Goal: Information Seeking & Learning: Learn about a topic

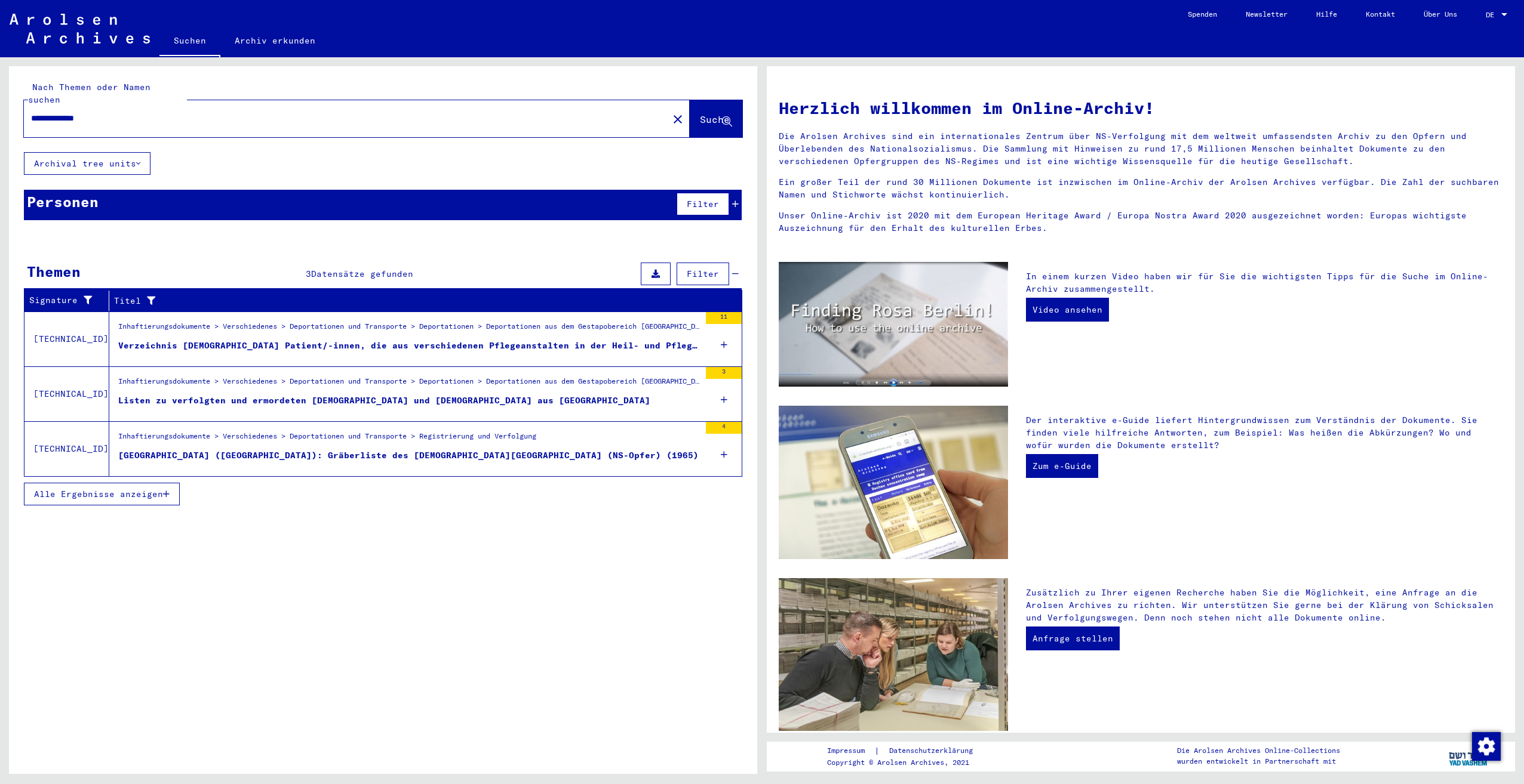
click at [612, 663] on div "**********" at bounding box center [383, 425] width 748 height 717
click at [574, 339] on div "Verzeichnis [DEMOGRAPHIC_DATA] Patient/-innen, die aus verschiedenen Pflegeanst…" at bounding box center [408, 345] width 581 height 12
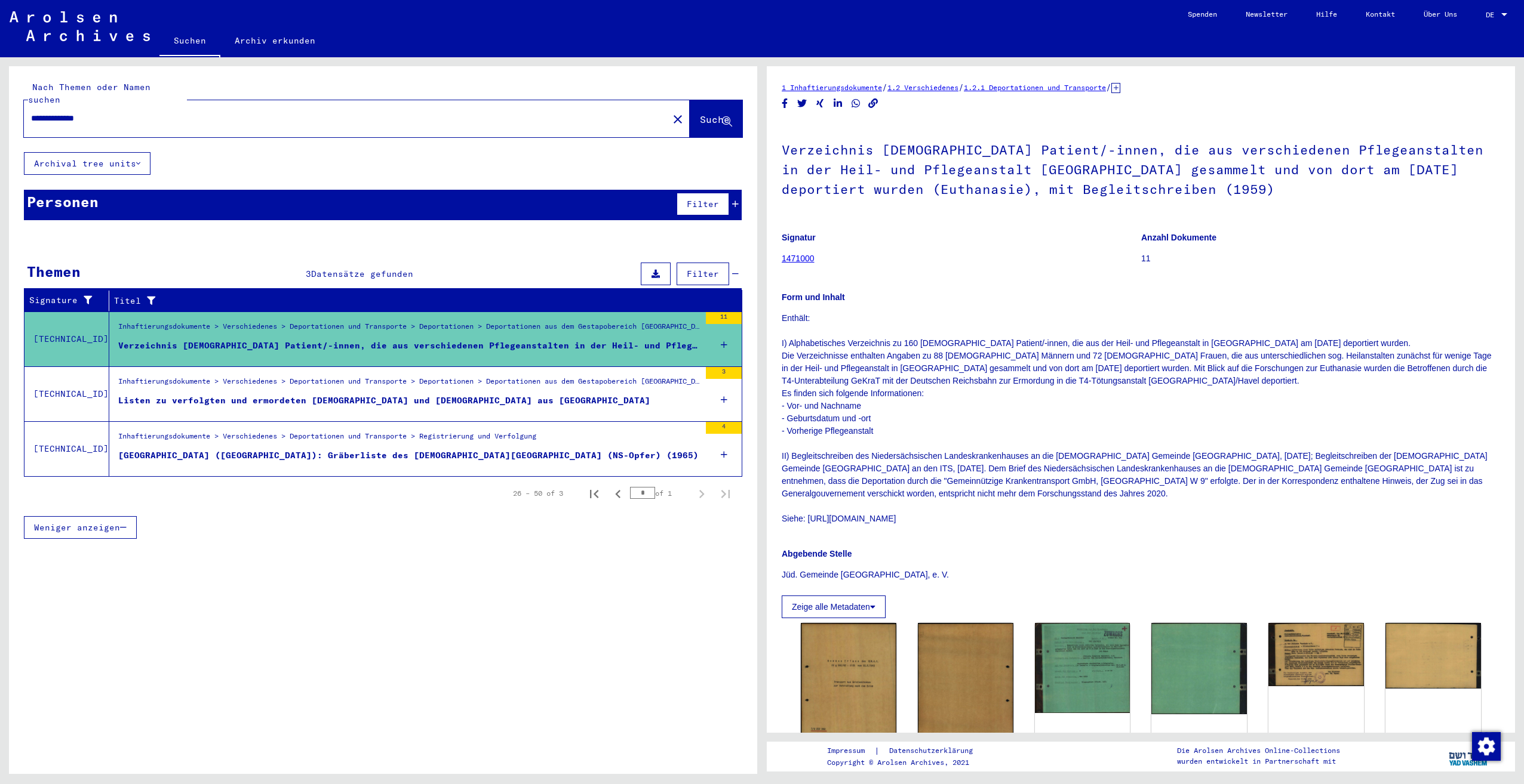
click at [98, 112] on input "**********" at bounding box center [345, 118] width 630 height 12
type input "**********"
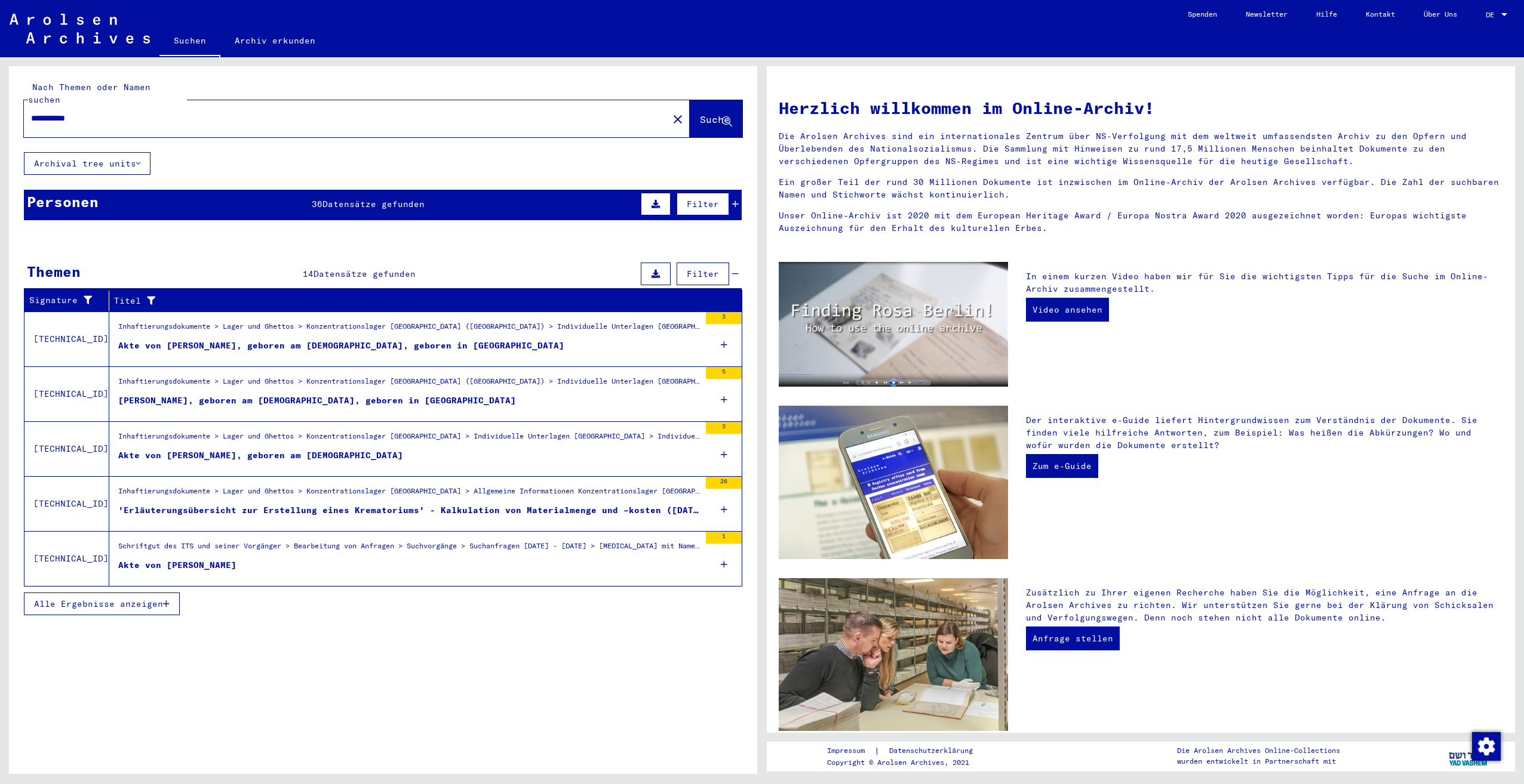
click at [126, 599] on span "Alle Ergebnisse anzeigen" at bounding box center [98, 604] width 129 height 11
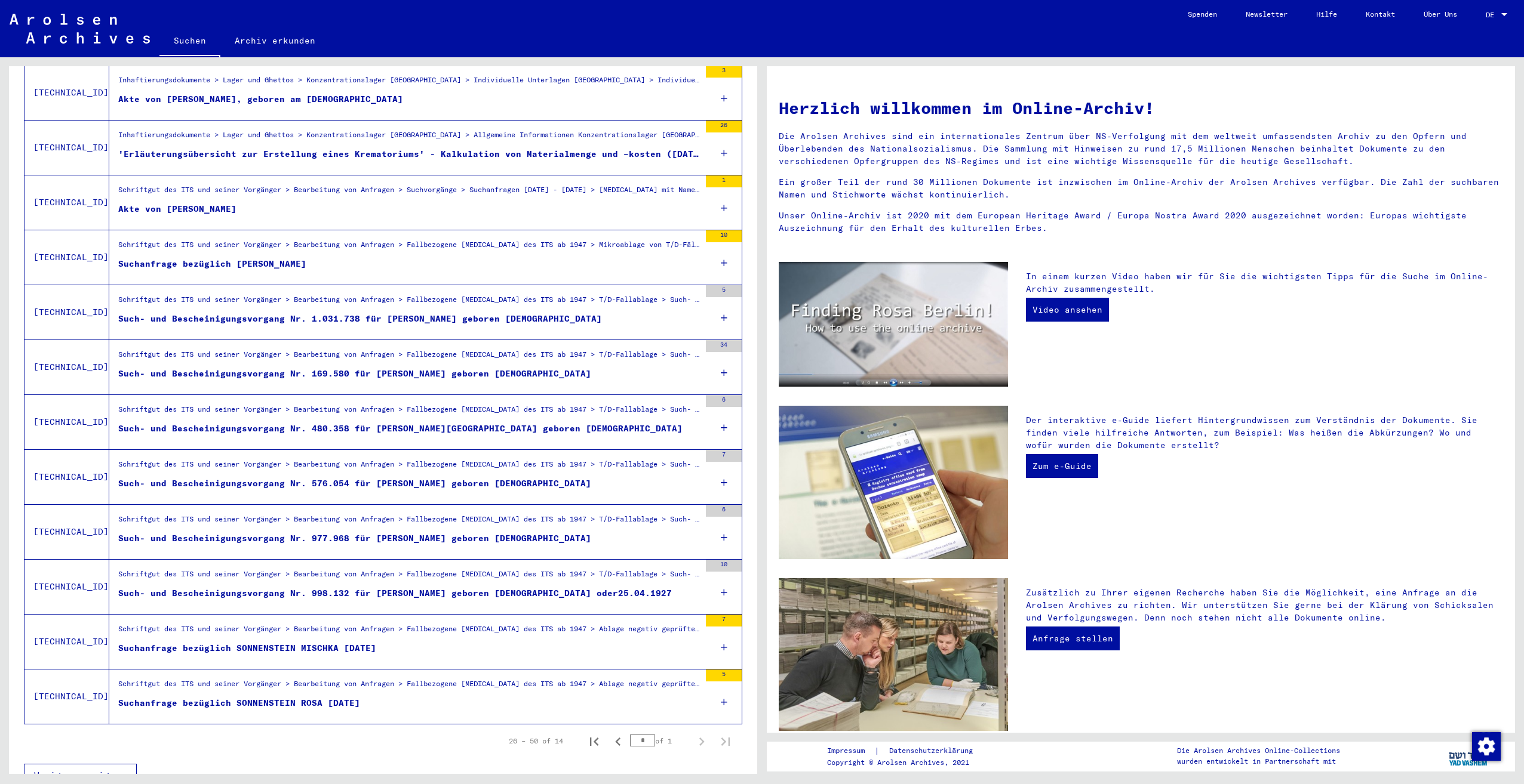
scroll to position [358, 0]
click at [610, 732] on icon "Previous page" at bounding box center [618, 740] width 17 height 17
type input "*"
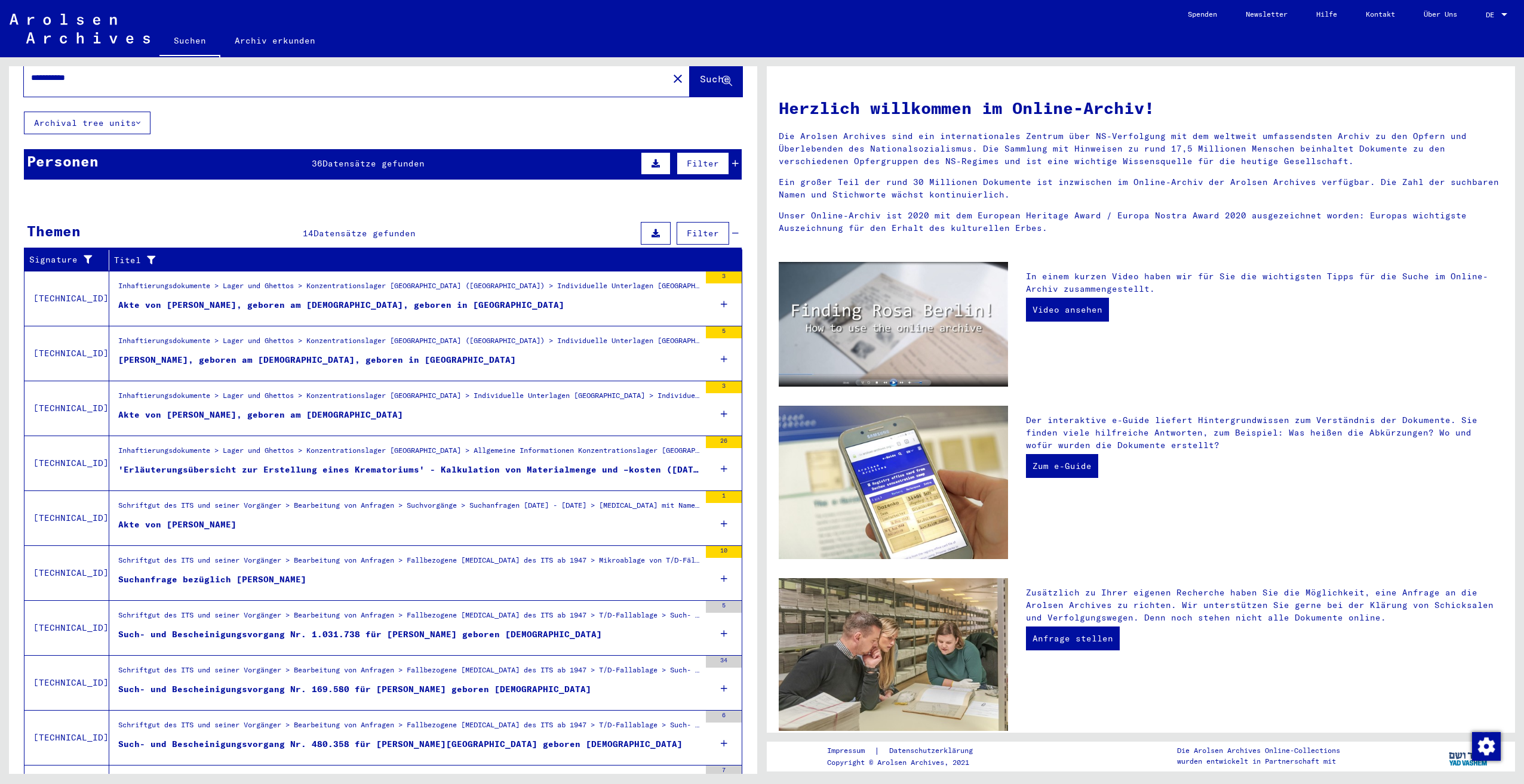
scroll to position [0, 0]
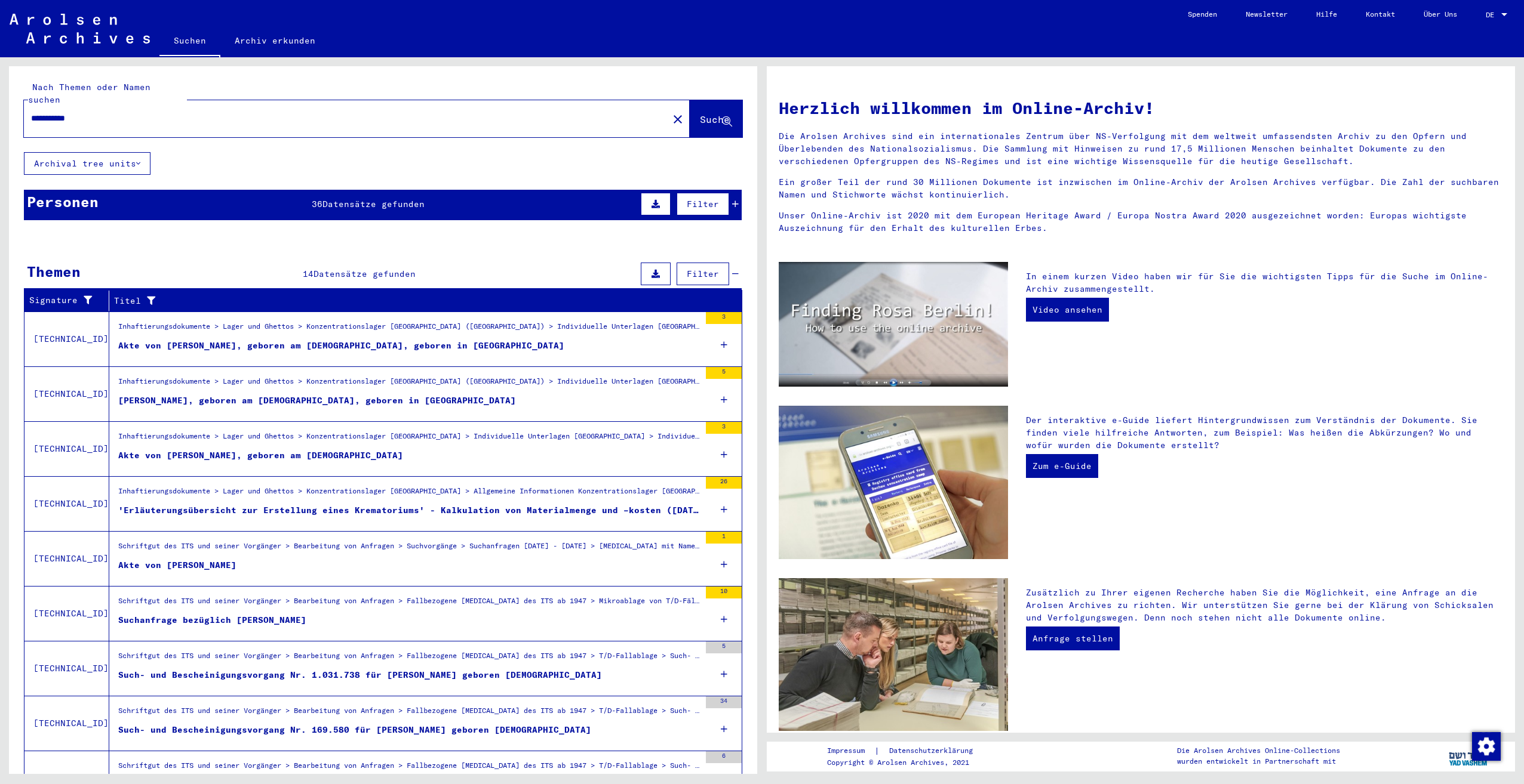
click at [81, 112] on input "**********" at bounding box center [342, 118] width 623 height 12
type input "*"
type input "**********"
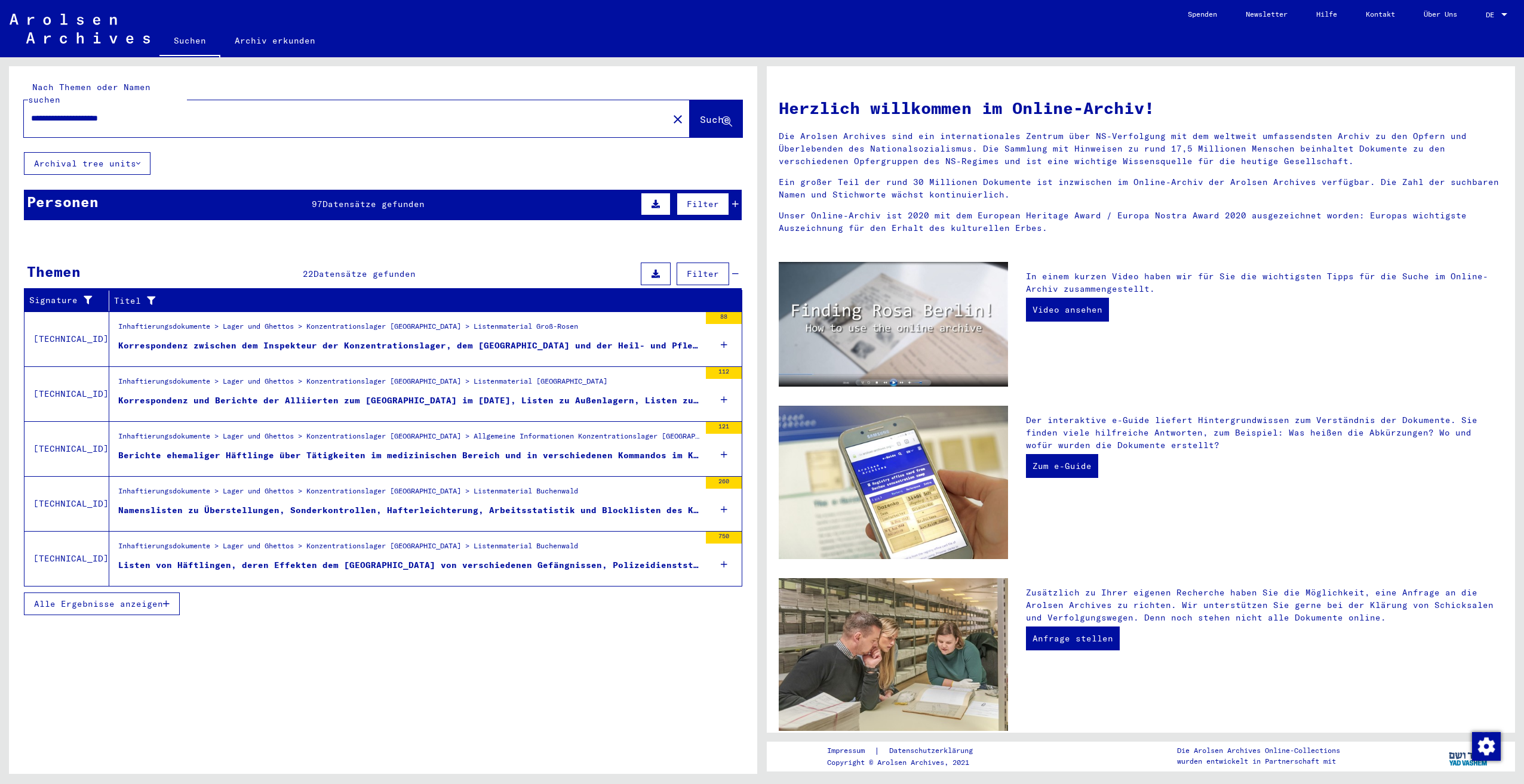
drag, startPoint x: 562, startPoint y: 331, endPoint x: 482, endPoint y: 325, distance: 80.2
click at [482, 325] on figure "Inhaftierungsdokumente > Lager und Ghettos > Konzentrationslager [GEOGRAPHIC_DA…" at bounding box center [408, 330] width 581 height 18
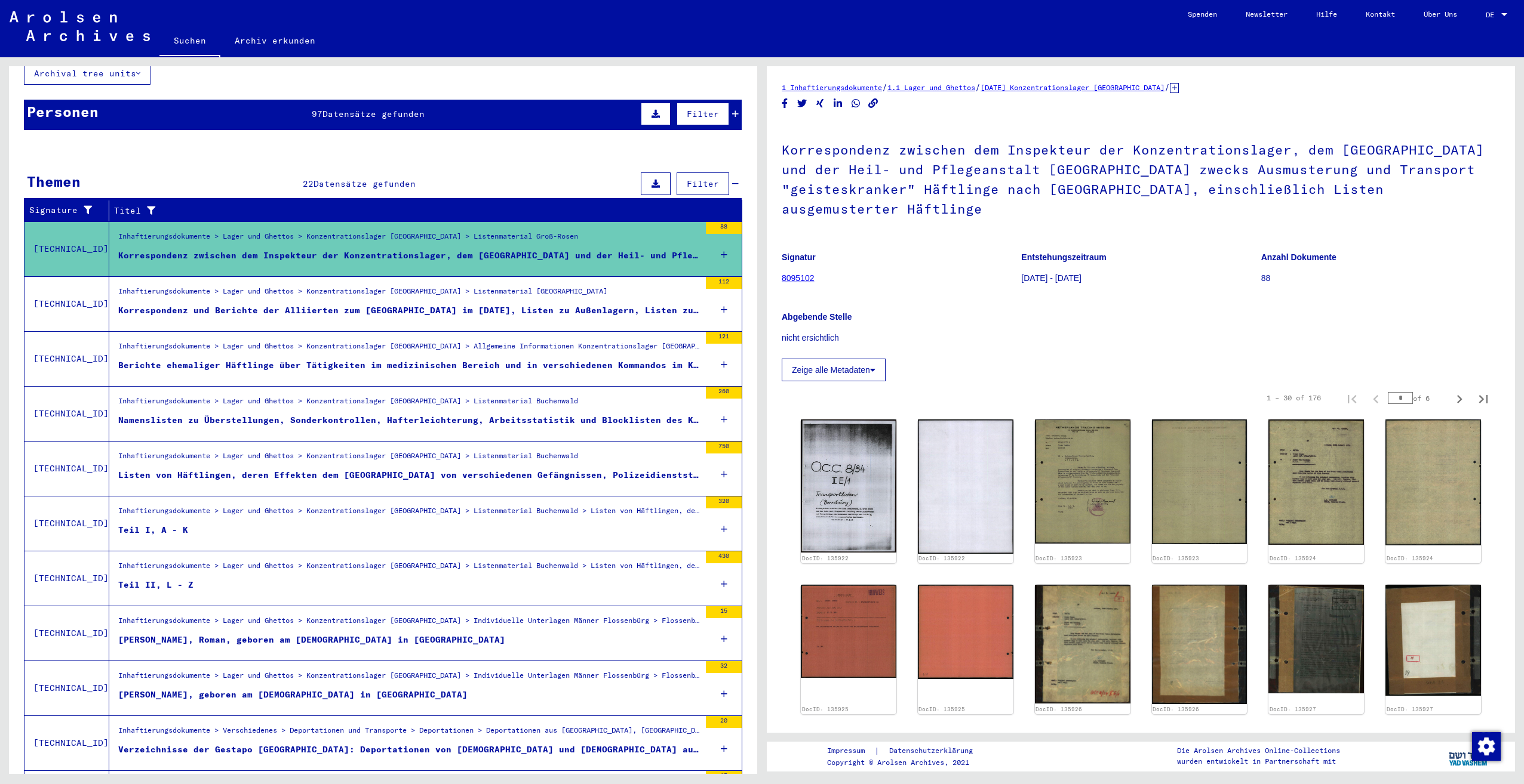
scroll to position [120, 0]
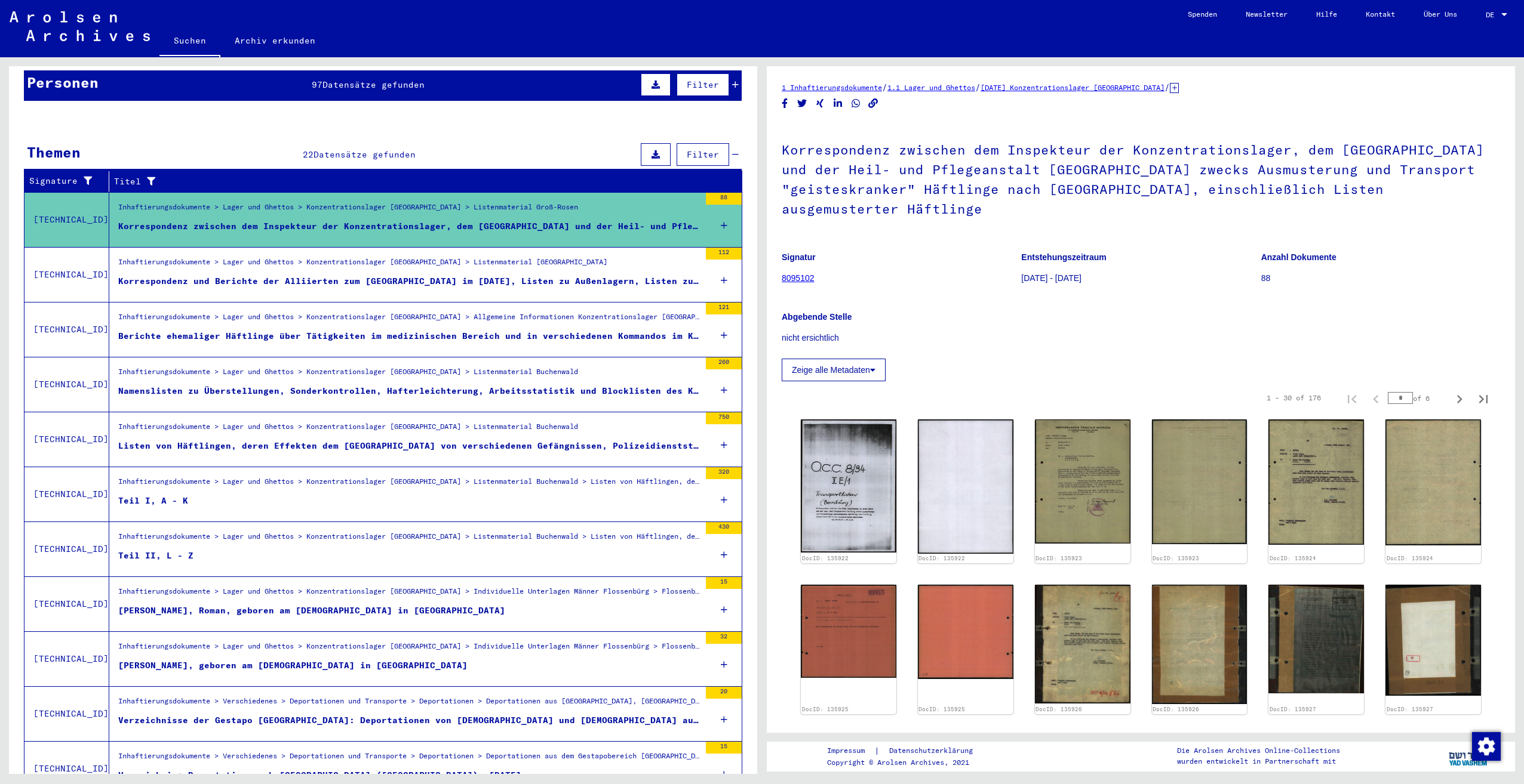
click at [514, 495] on figure "Teil I, A - K" at bounding box center [408, 504] width 581 height 18
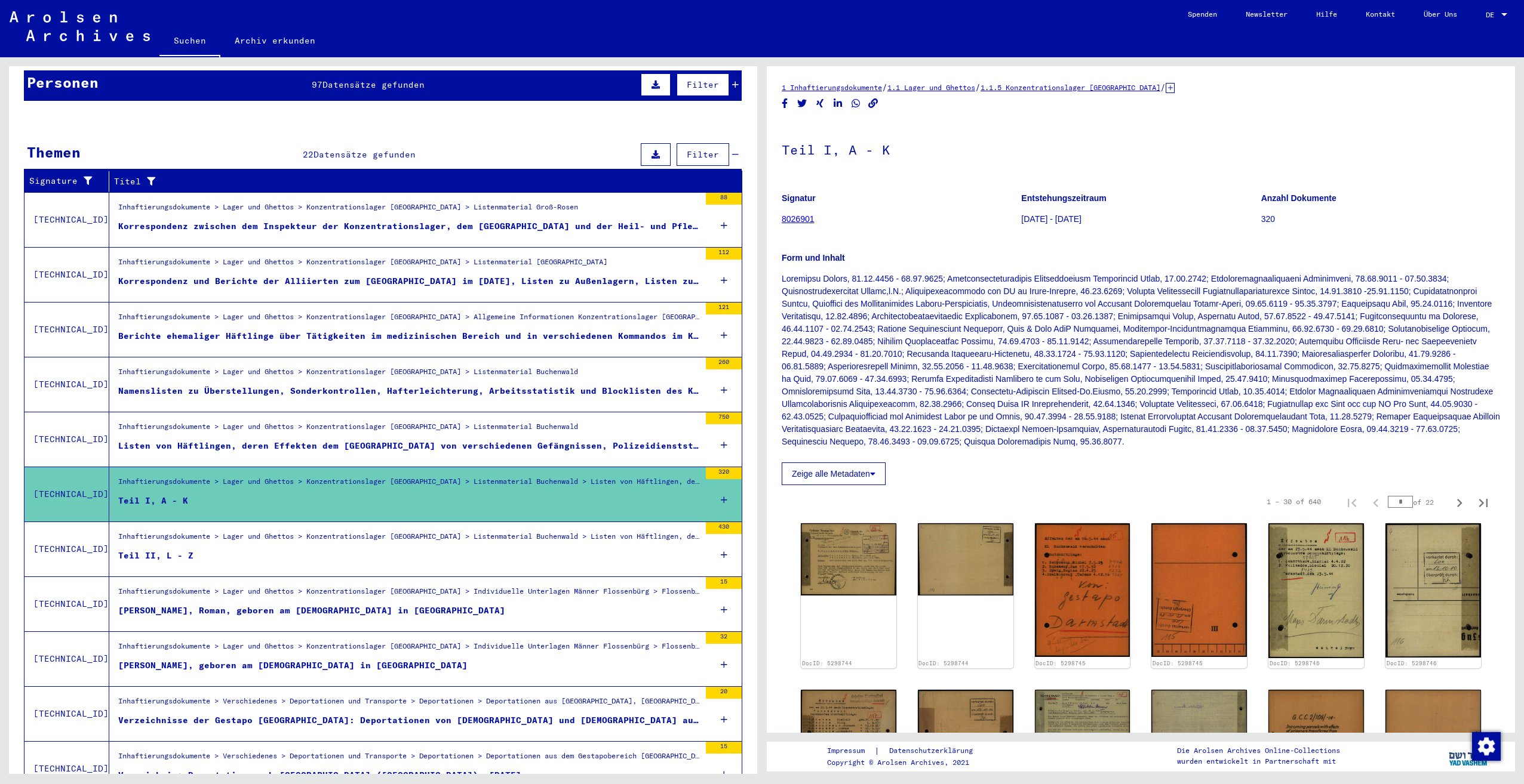
click at [877, 354] on p at bounding box center [1140, 360] width 718 height 175
click at [422, 535] on div "Inhaftierungsdokumente > Lager und Ghettos > Konzentrationslager [GEOGRAPHIC_DA…" at bounding box center [408, 540] width 581 height 17
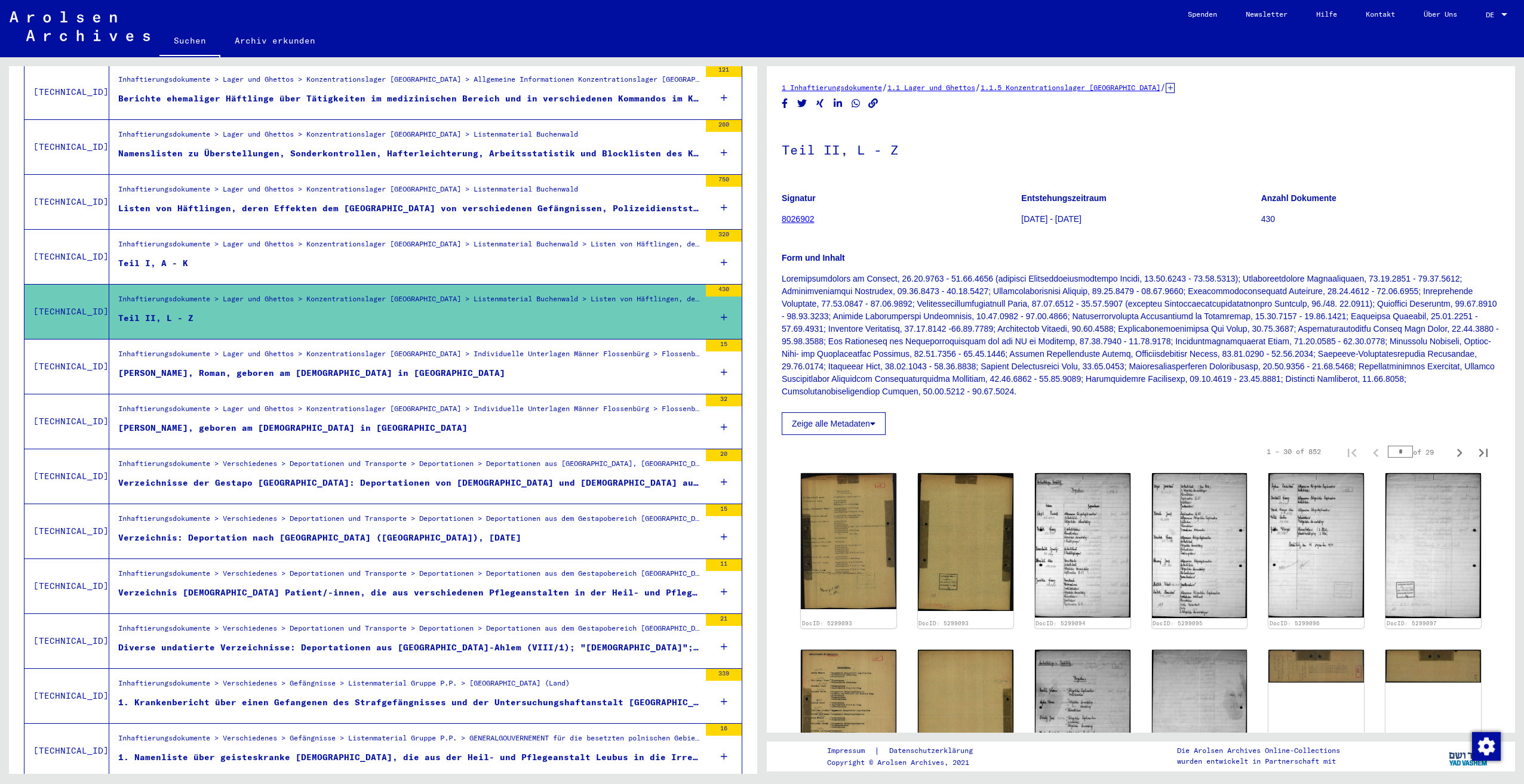
scroll to position [358, 0]
click at [424, 586] on figure "Verzeichnis [DEMOGRAPHIC_DATA] Patient/-innen, die aus verschiedenen Pflegeanst…" at bounding box center [408, 594] width 581 height 18
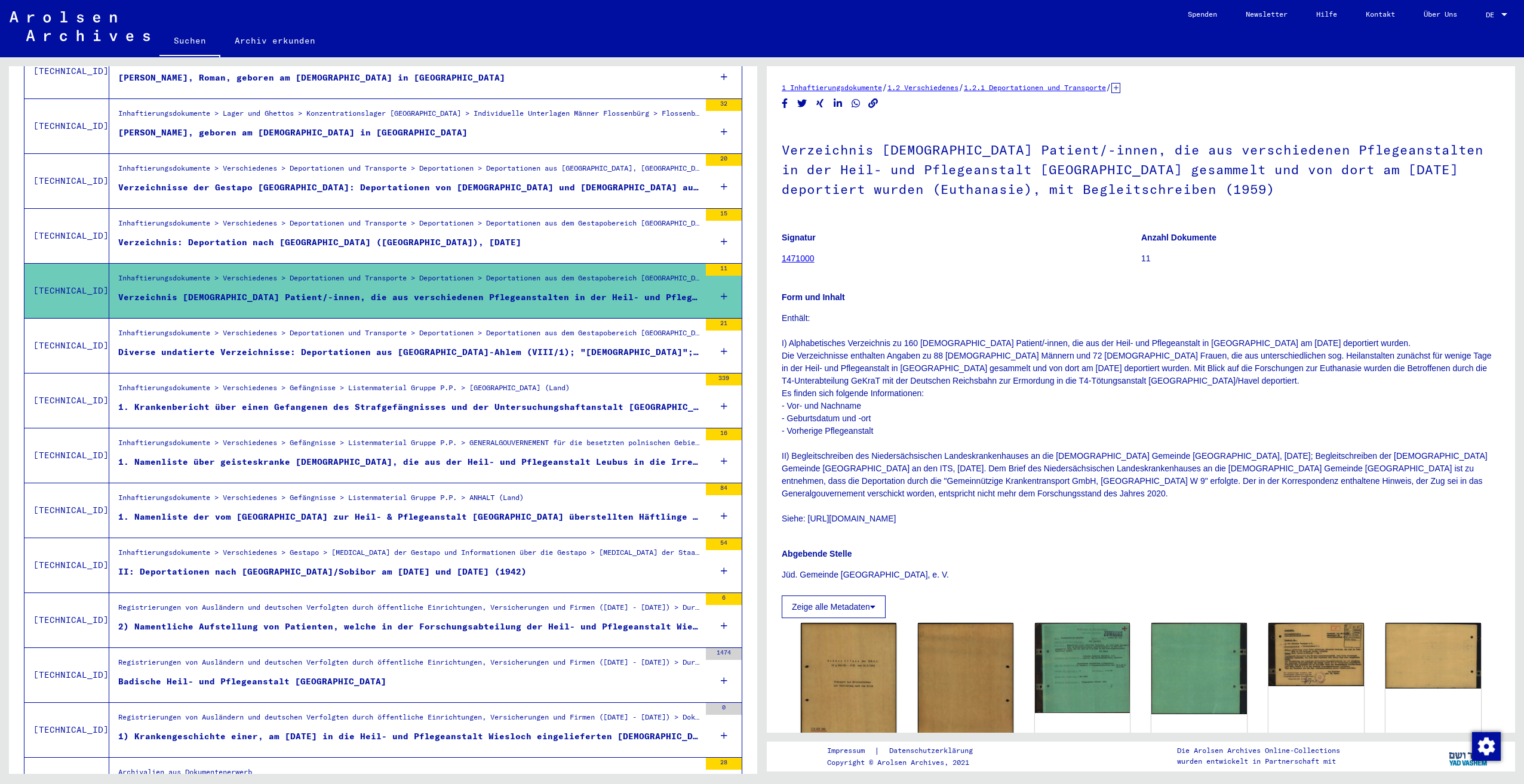
scroll to position [656, 0]
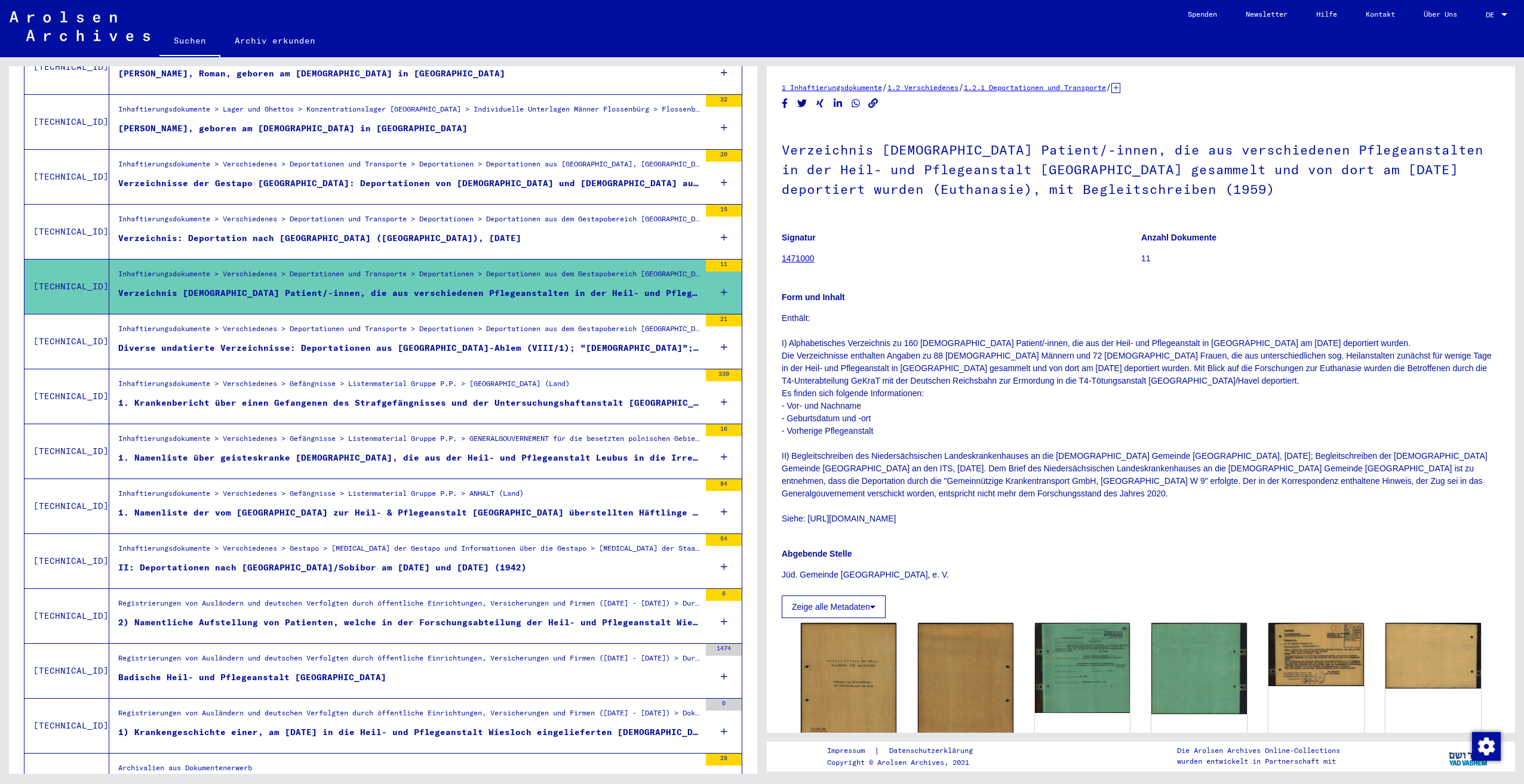
click at [441, 598] on div "Registrierungen von Ausländern und deutschen Verfolgten durch öffentliche Einri…" at bounding box center [408, 606] width 581 height 17
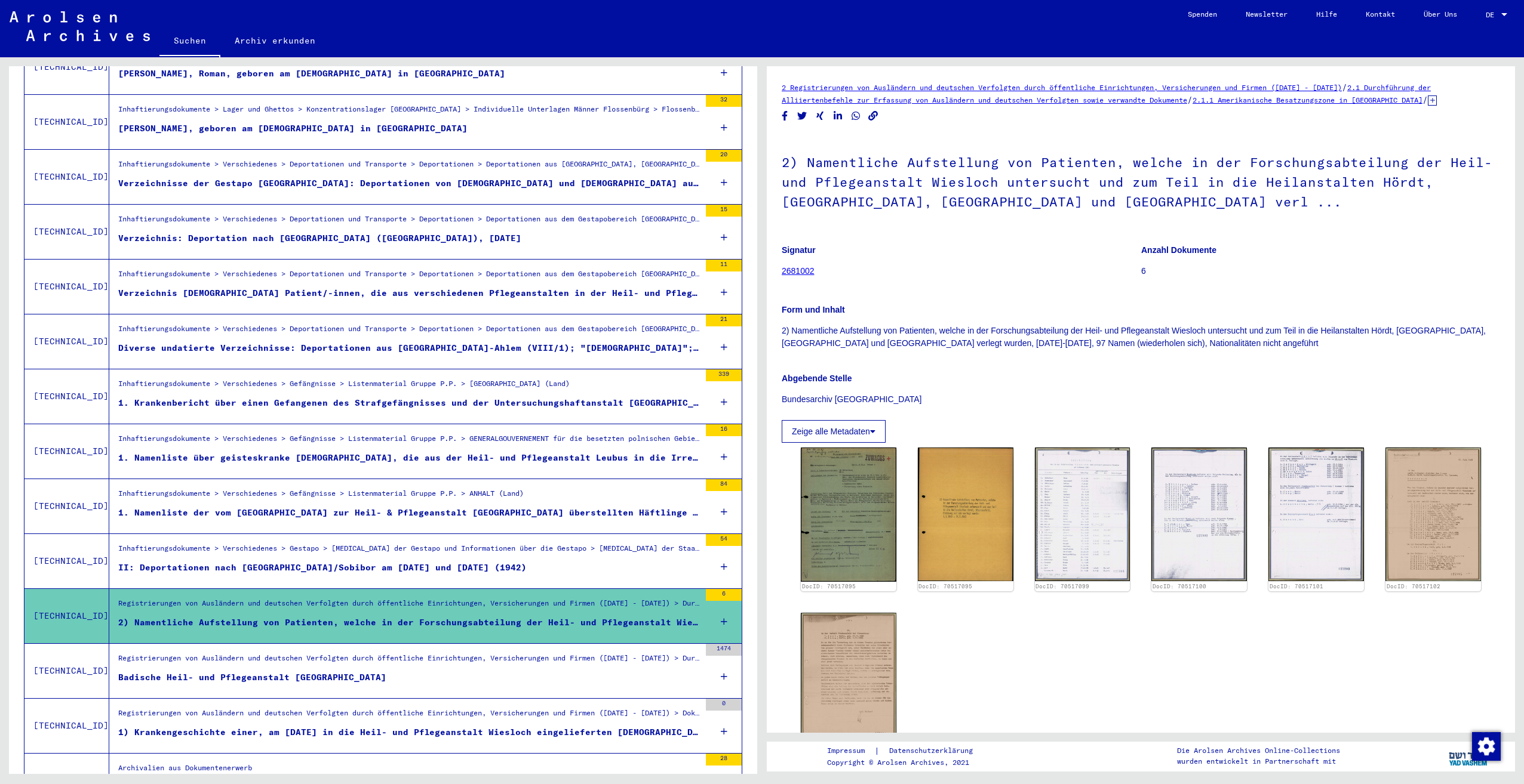
drag, startPoint x: 1437, startPoint y: 160, endPoint x: 918, endPoint y: 187, distance: 519.7
click at [918, 187] on h1 "2) Namentliche Aufstellung von Patienten, welche in der Forschungsabteilung der…" at bounding box center [1140, 180] width 718 height 92
drag, startPoint x: 918, startPoint y: 187, endPoint x: 910, endPoint y: 181, distance: 10.0
copy h1 "Heil- und Pflegeanstalt"
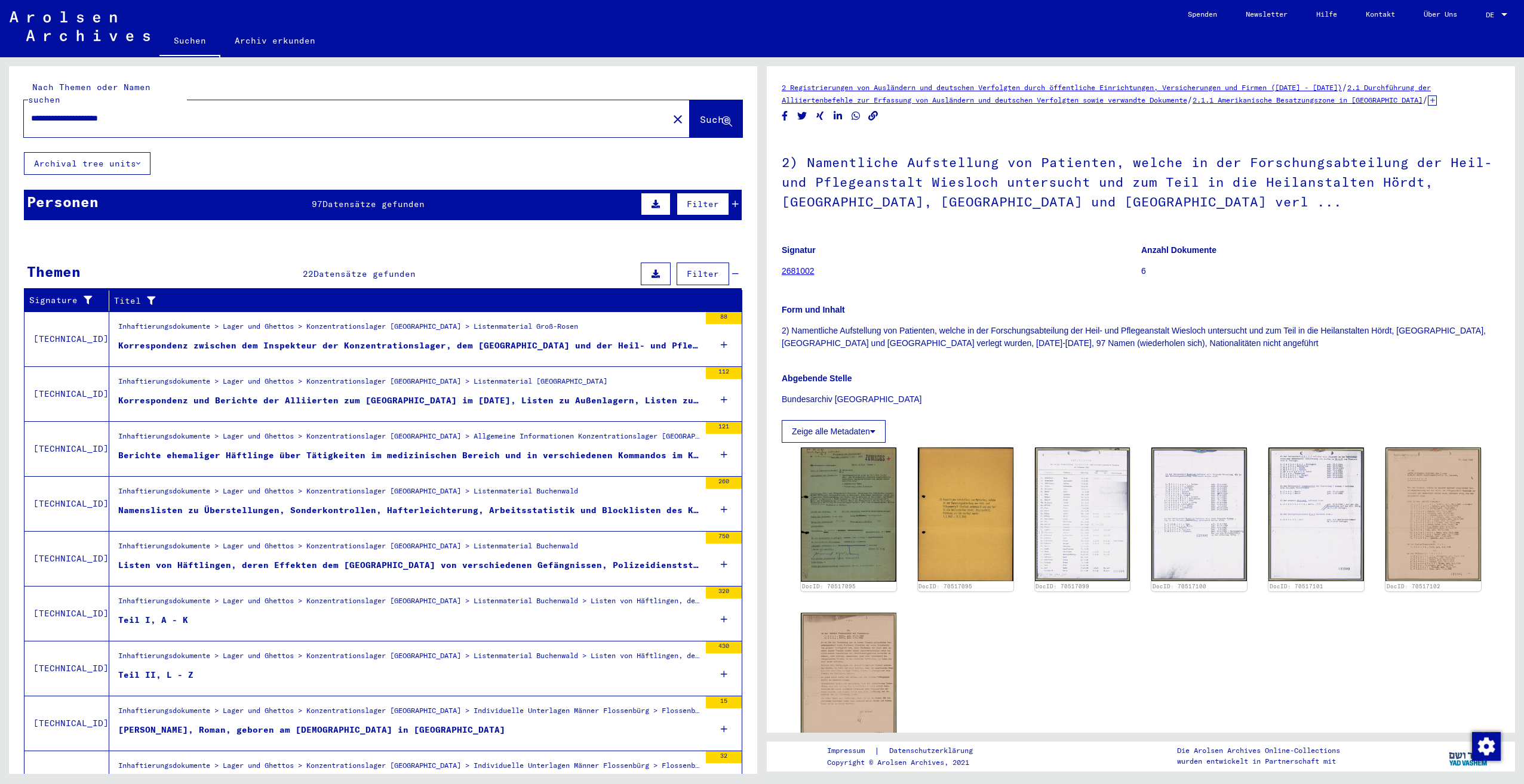
drag, startPoint x: 159, startPoint y: 103, endPoint x: 32, endPoint y: 99, distance: 127.1
click at [32, 105] on div "**********" at bounding box center [343, 118] width 637 height 27
paste input "**********"
type input "**********"
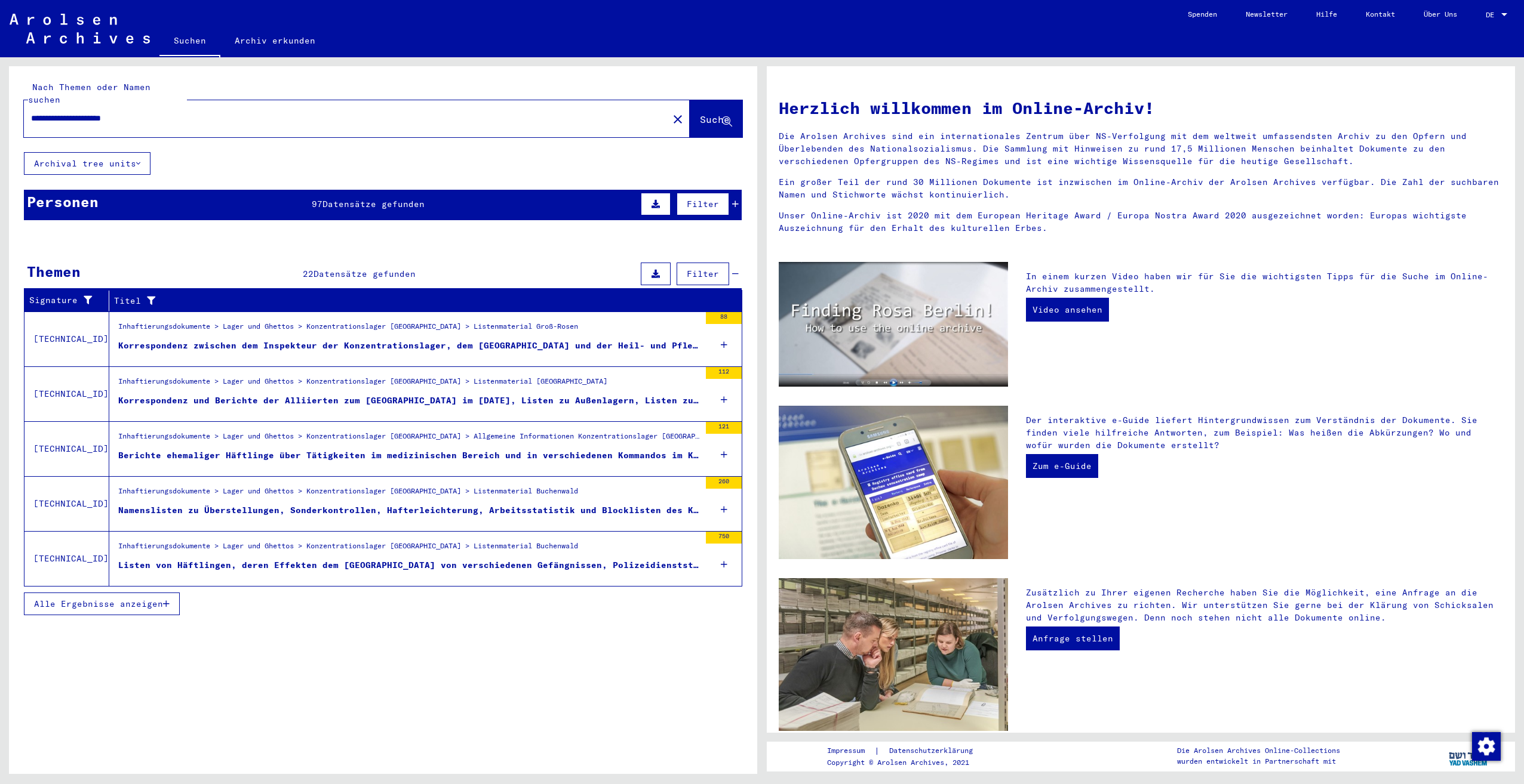
click at [460, 394] on div "Korrespondenz und Berichte der Alliierten zum [GEOGRAPHIC_DATA] im [DATE], List…" at bounding box center [408, 400] width 581 height 12
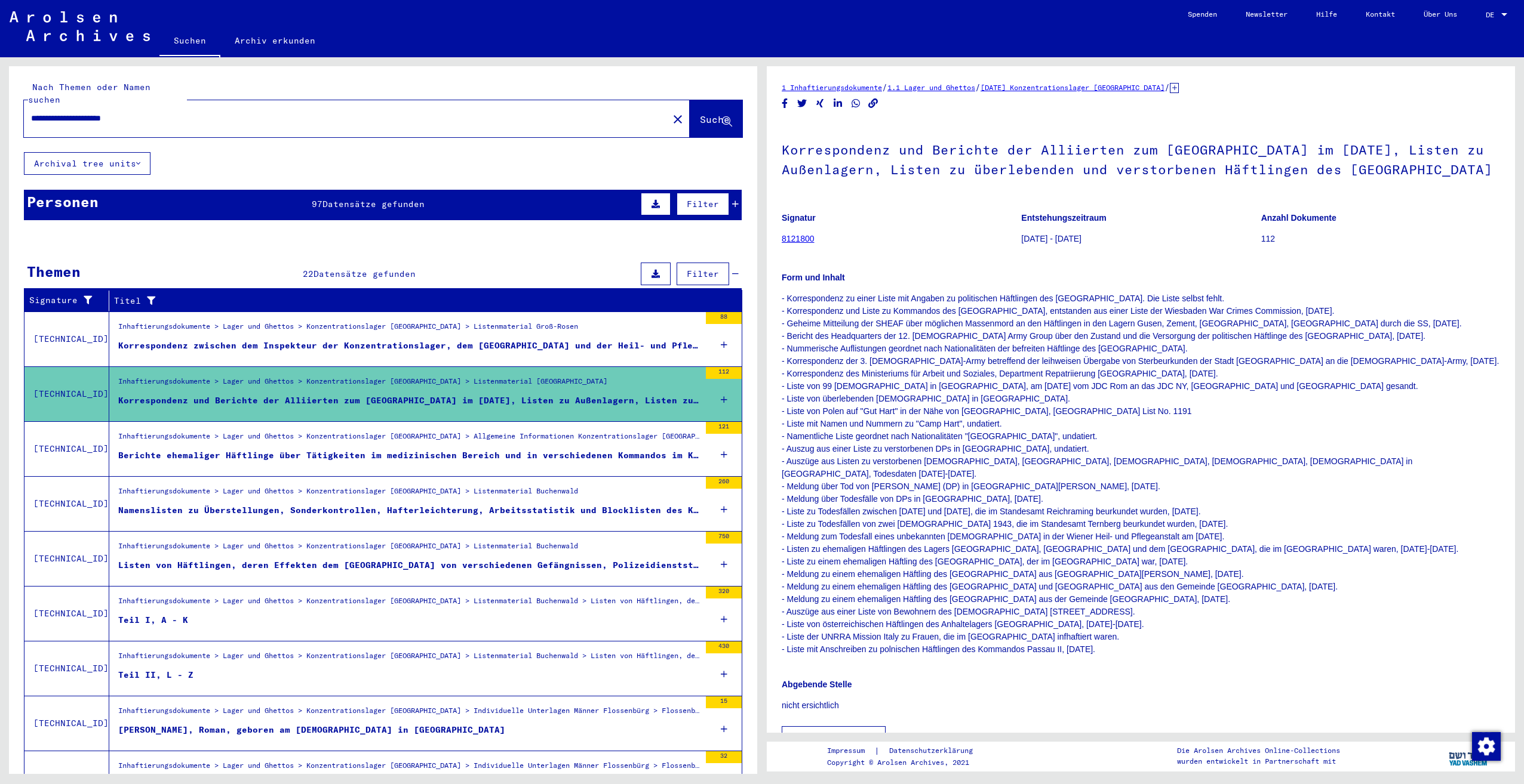
click at [430, 486] on div "Inhaftierungsdokumente > Lager und Ghettos > Konzentrationslager [GEOGRAPHIC_DA…" at bounding box center [348, 494] width 460 height 17
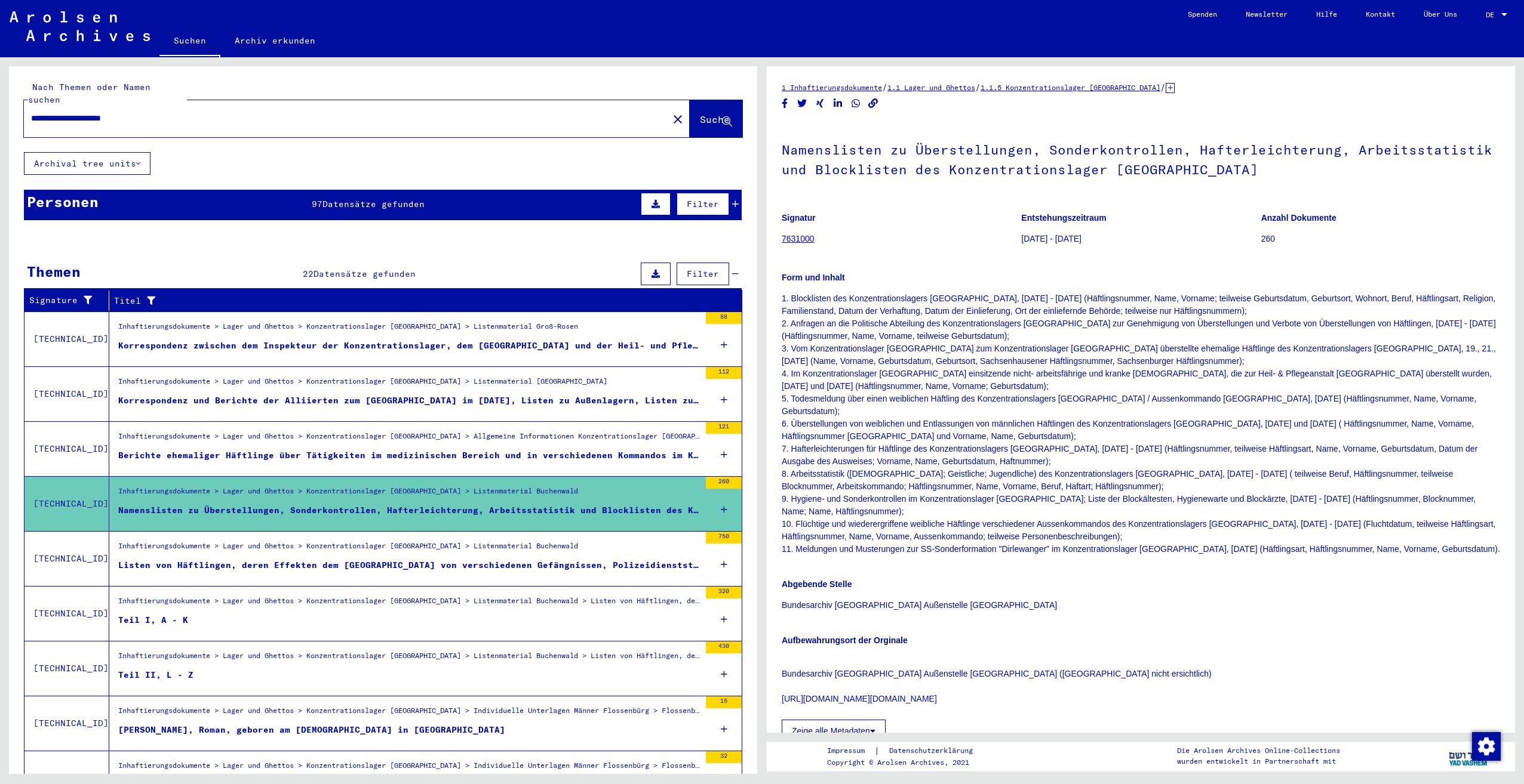
click at [571, 540] on div "Inhaftierungsdokumente > Lager und Ghettos > Konzentrationslager [GEOGRAPHIC_DA…" at bounding box center [348, 549] width 460 height 17
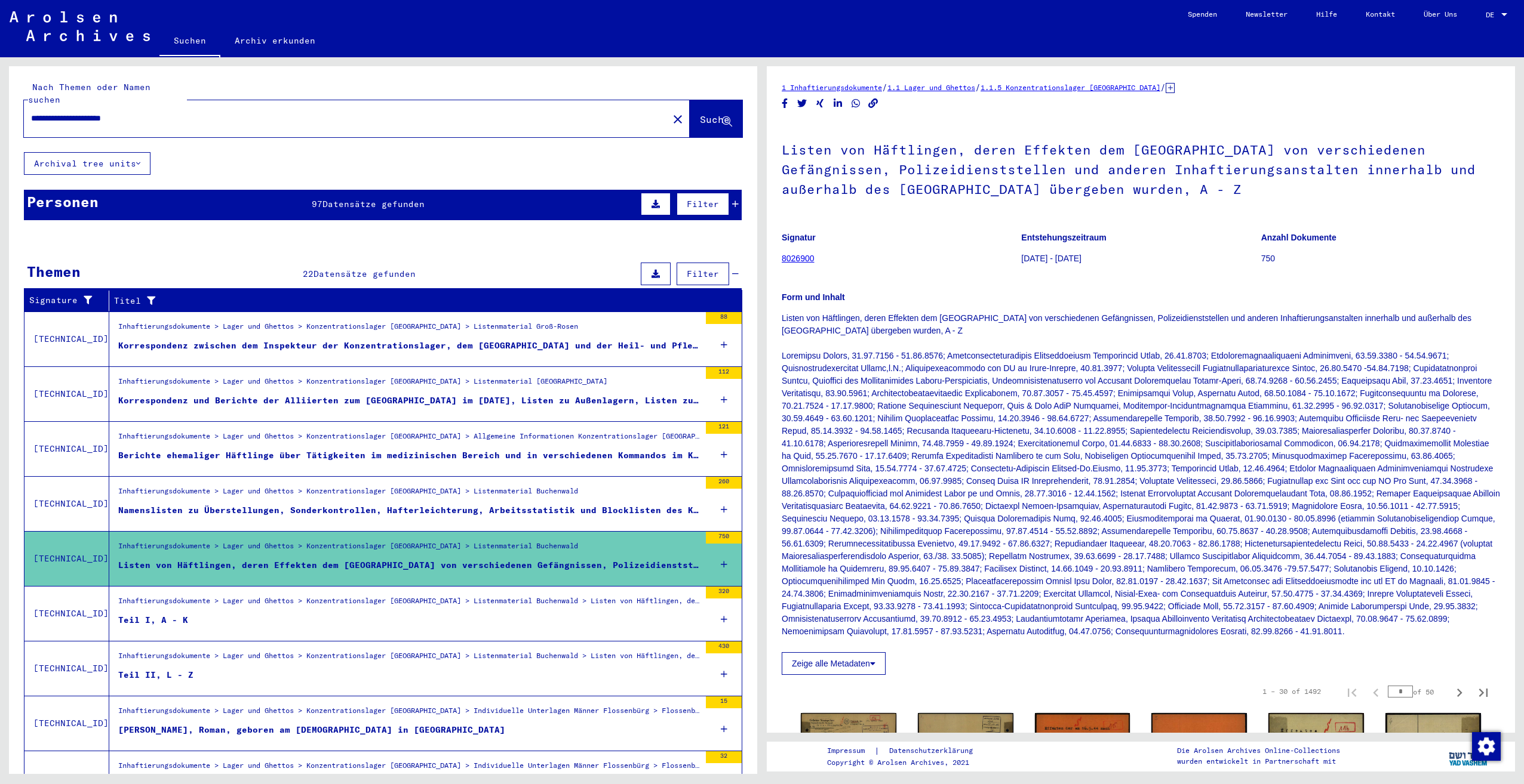
drag, startPoint x: 193, startPoint y: 107, endPoint x: 30, endPoint y: 102, distance: 163.1
click at [30, 105] on div "**********" at bounding box center [343, 118] width 637 height 27
paste input "**********"
type input "**********"
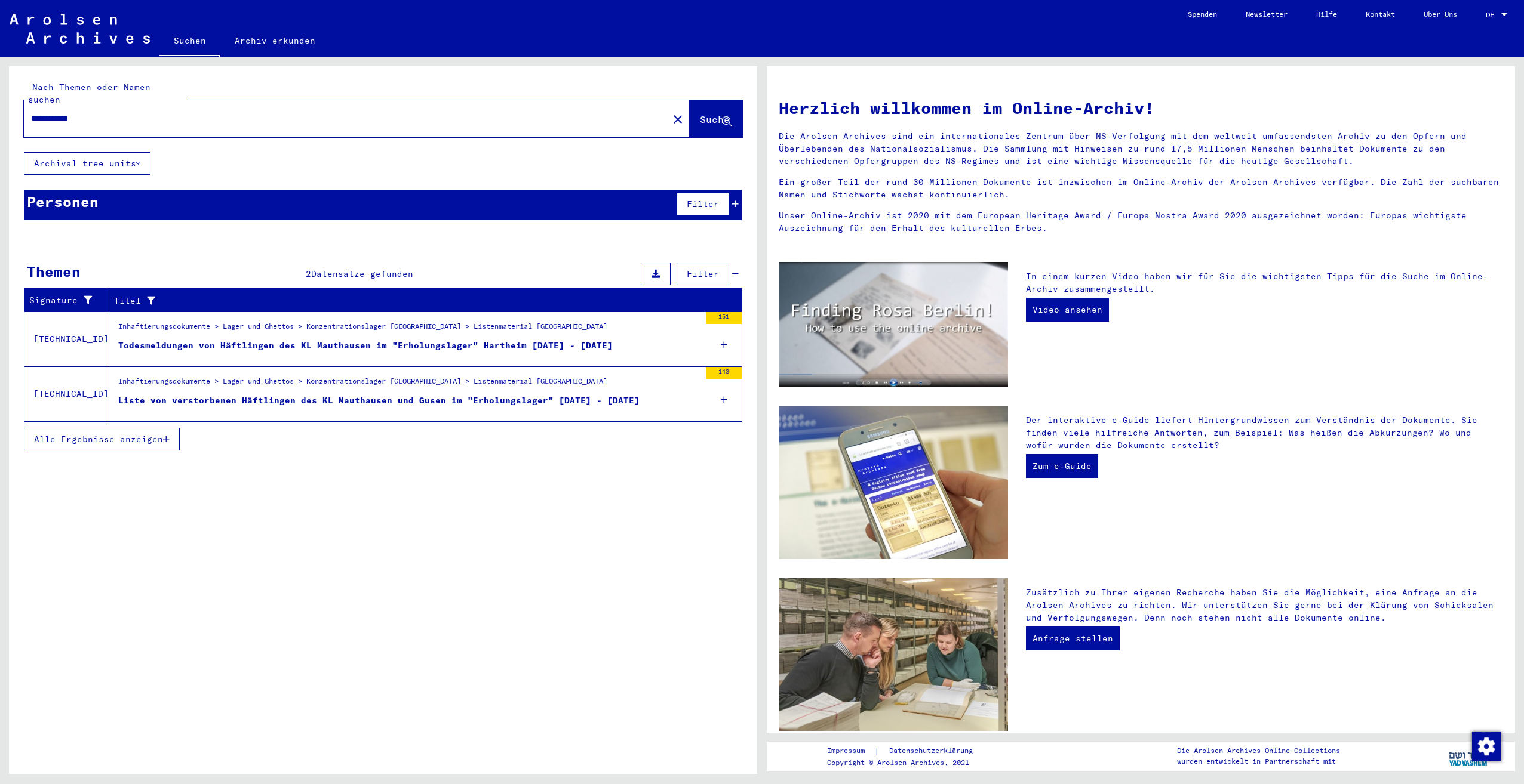
drag, startPoint x: 117, startPoint y: 105, endPoint x: 28, endPoint y: 102, distance: 89.1
click at [28, 105] on div "**********" at bounding box center [339, 118] width 630 height 27
paste input "*********"
type input "*********"
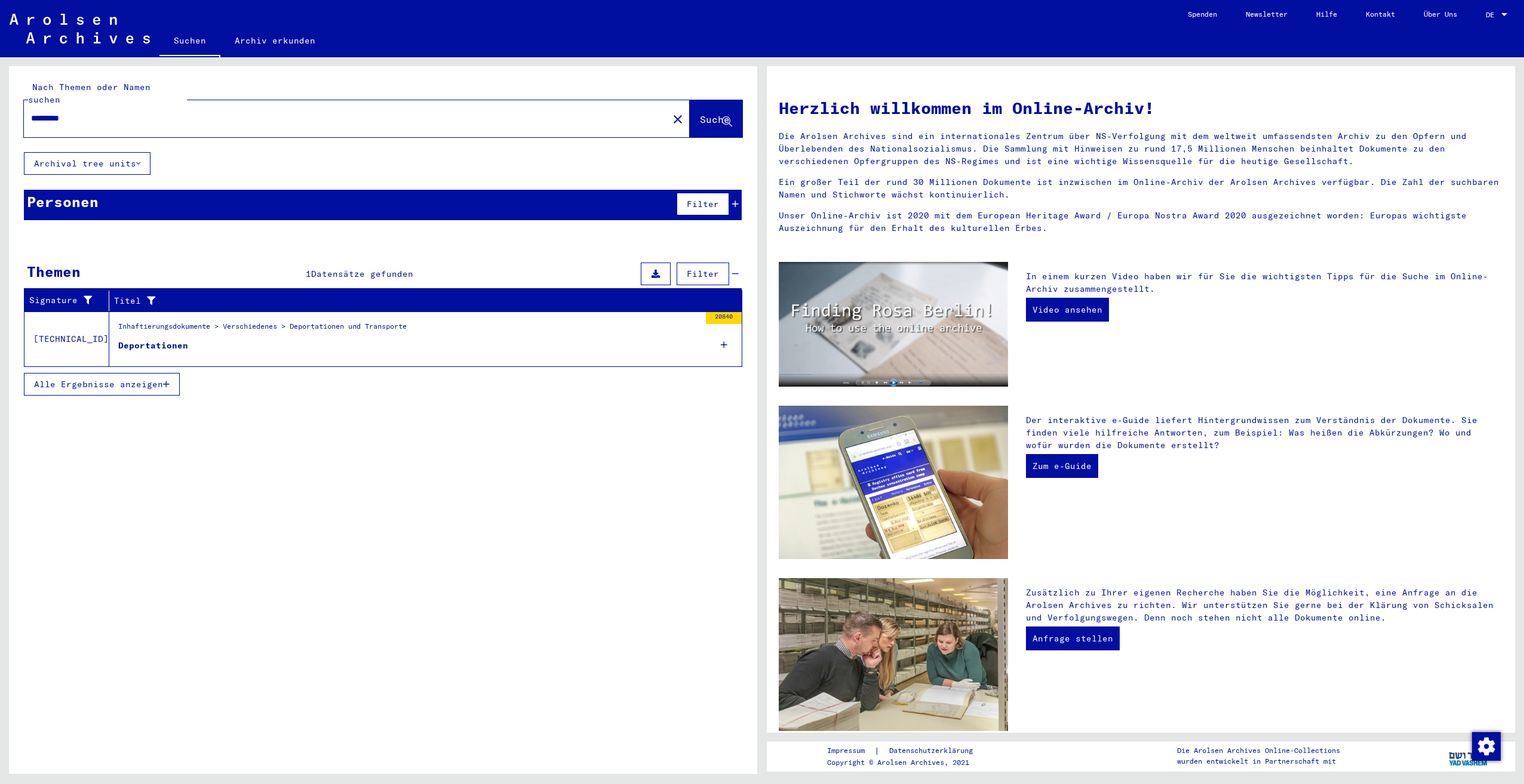
click at [309, 321] on div "Inhaftierungsdokumente > Verschiedenes > Deportationen und Transporte" at bounding box center [262, 329] width 289 height 17
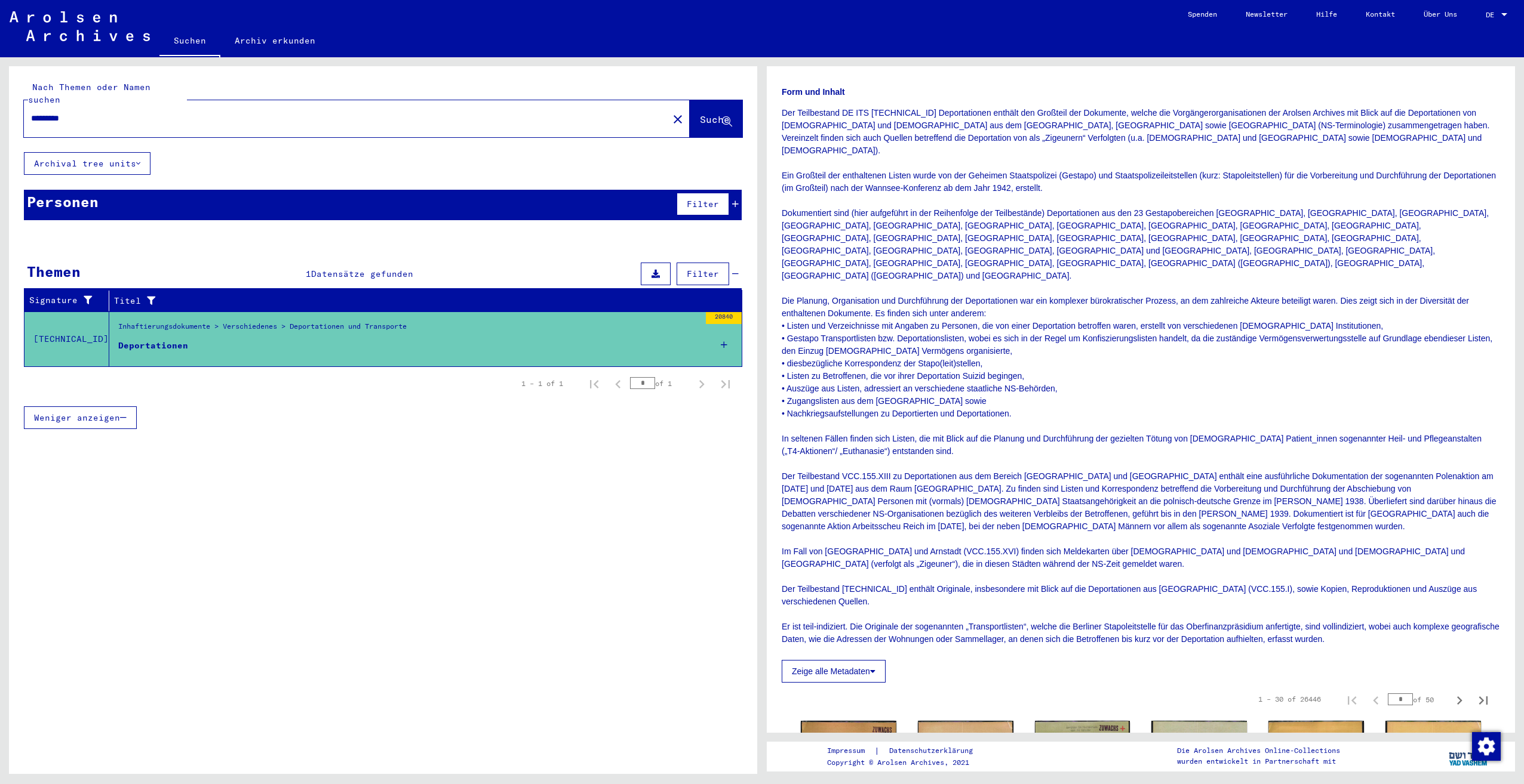
scroll to position [179, 0]
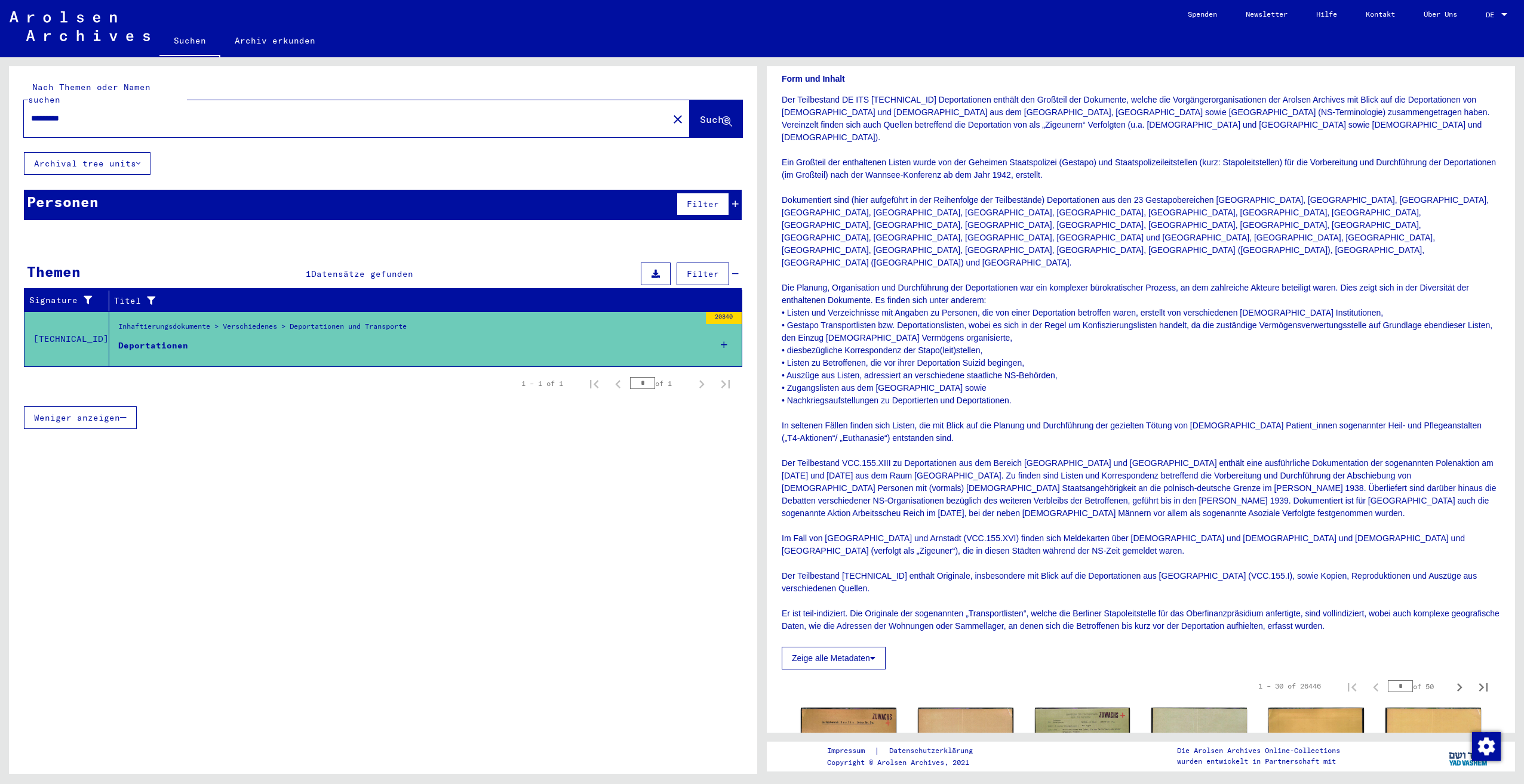
click at [262, 48] on link "Archiv erkunden" at bounding box center [275, 41] width 109 height 28
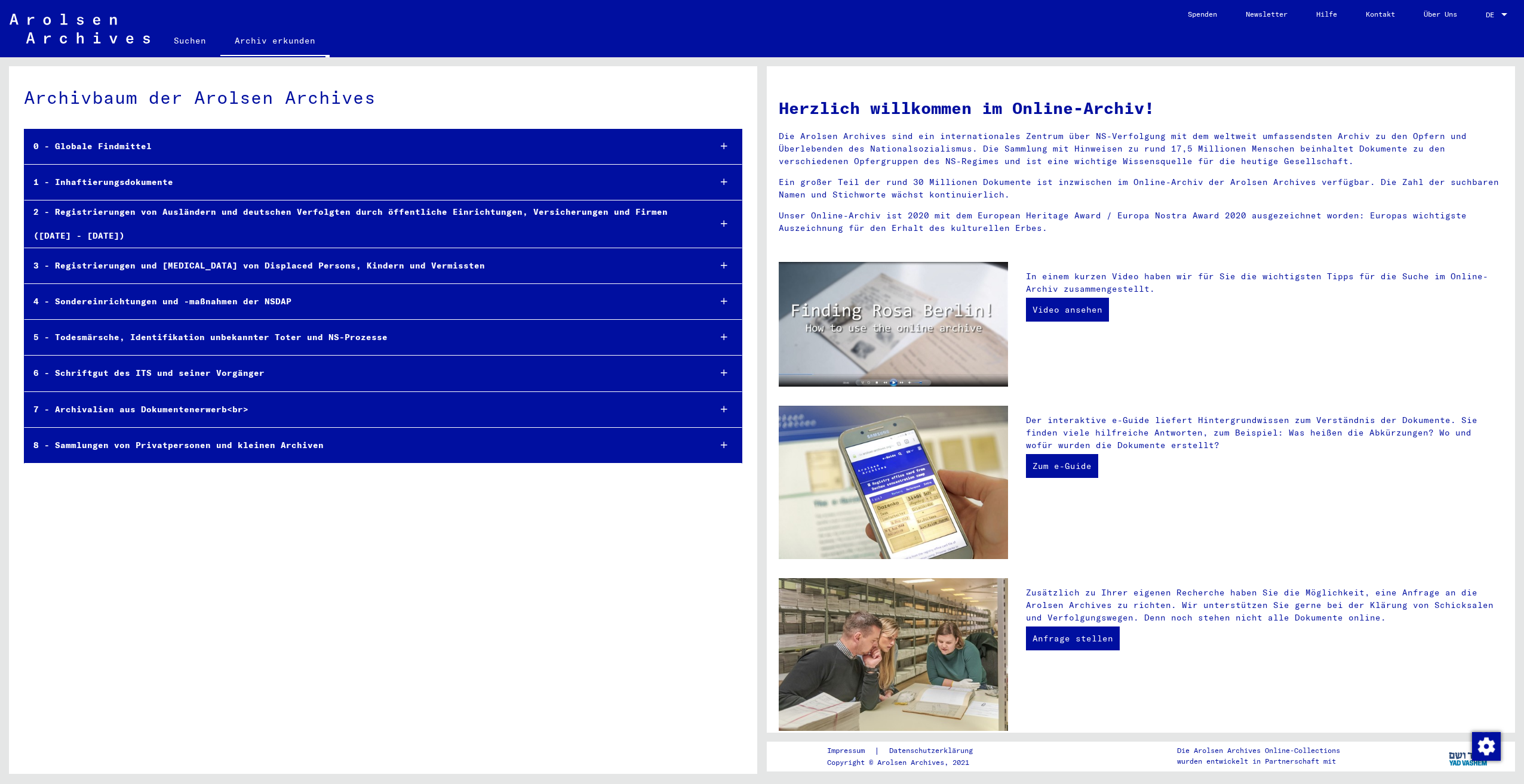
click at [718, 181] on div at bounding box center [724, 182] width 36 height 35
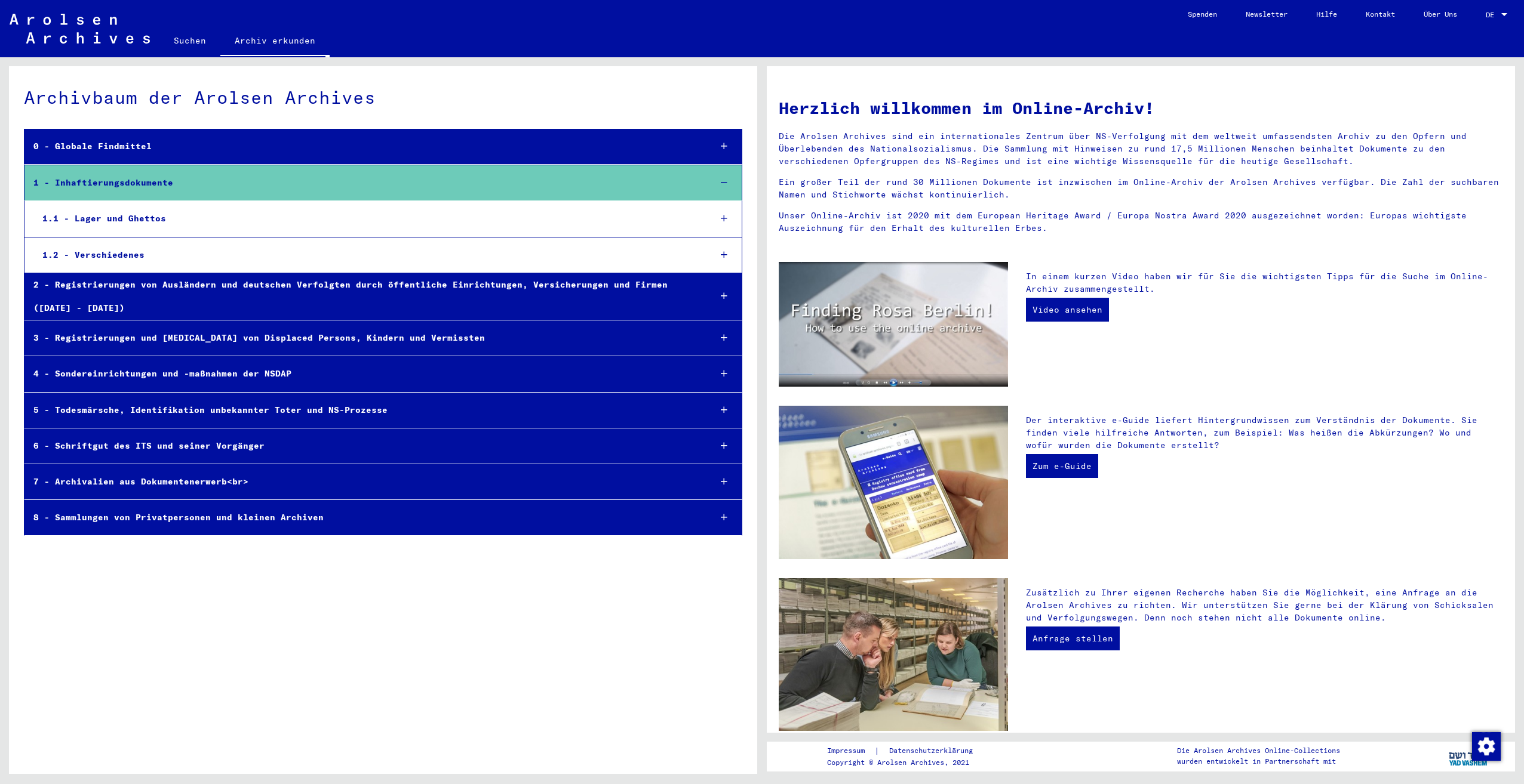
click at [723, 257] on icon at bounding box center [724, 254] width 7 height 8
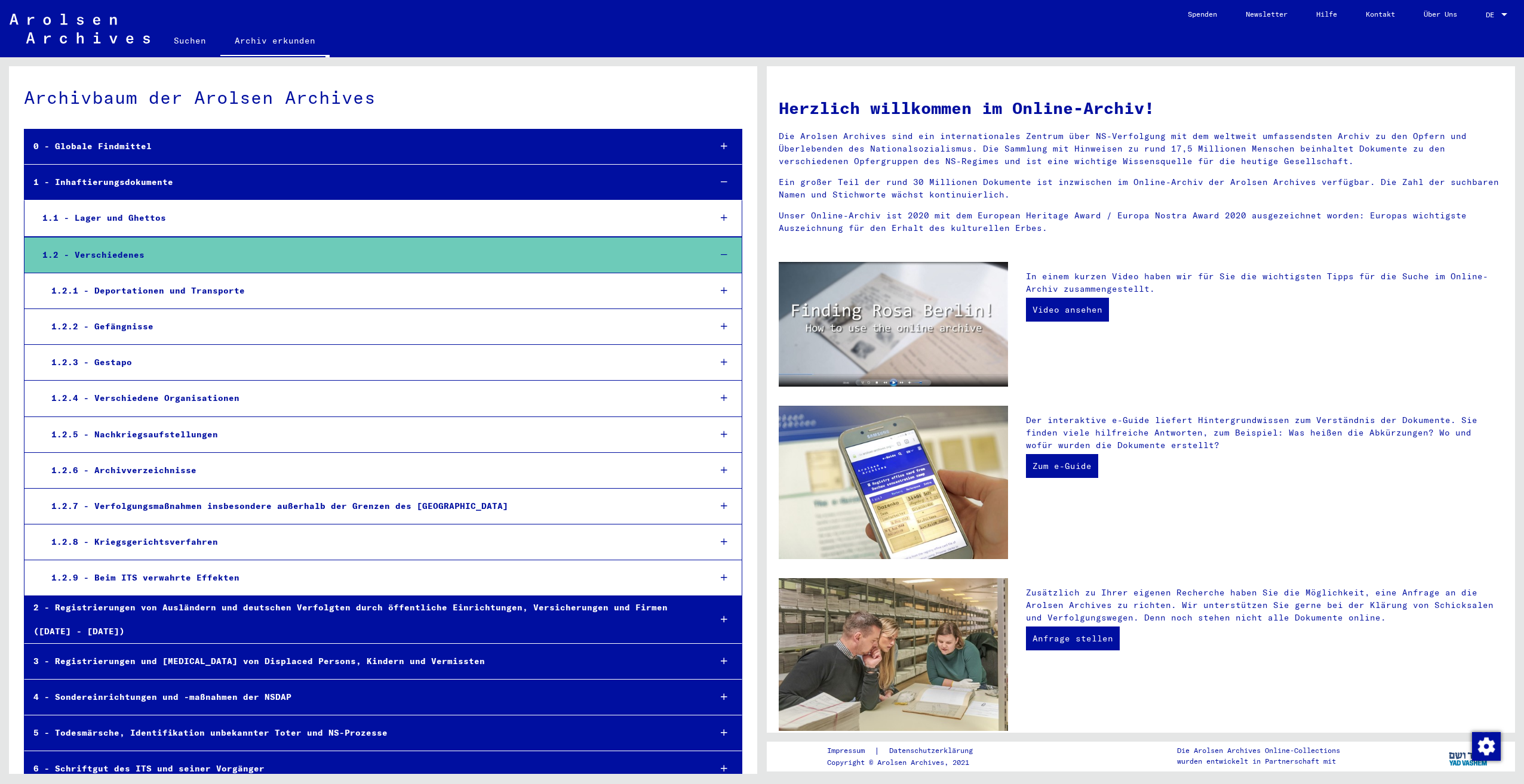
click at [718, 288] on div at bounding box center [724, 291] width 35 height 35
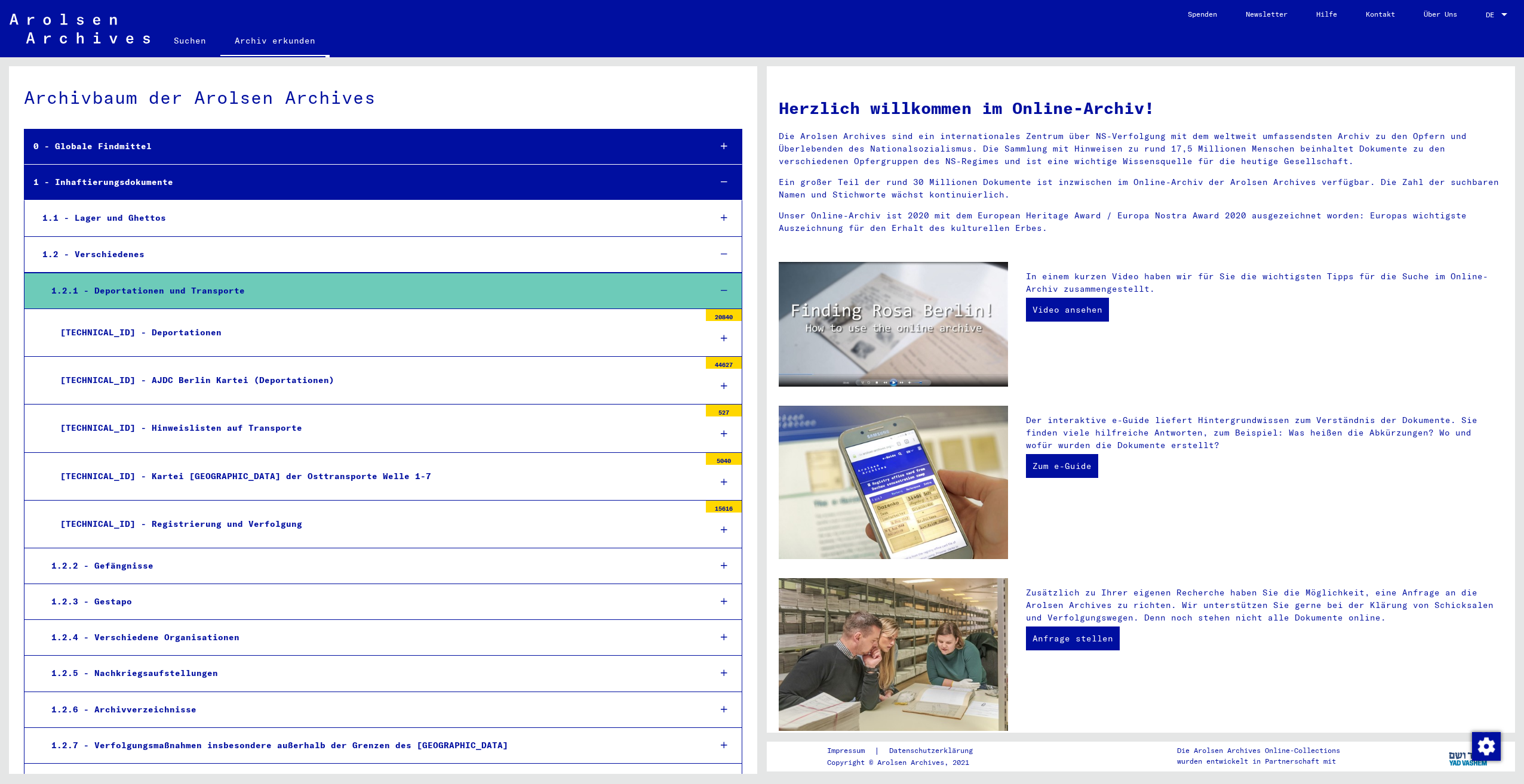
click at [720, 436] on icon at bounding box center [724, 434] width 7 height 8
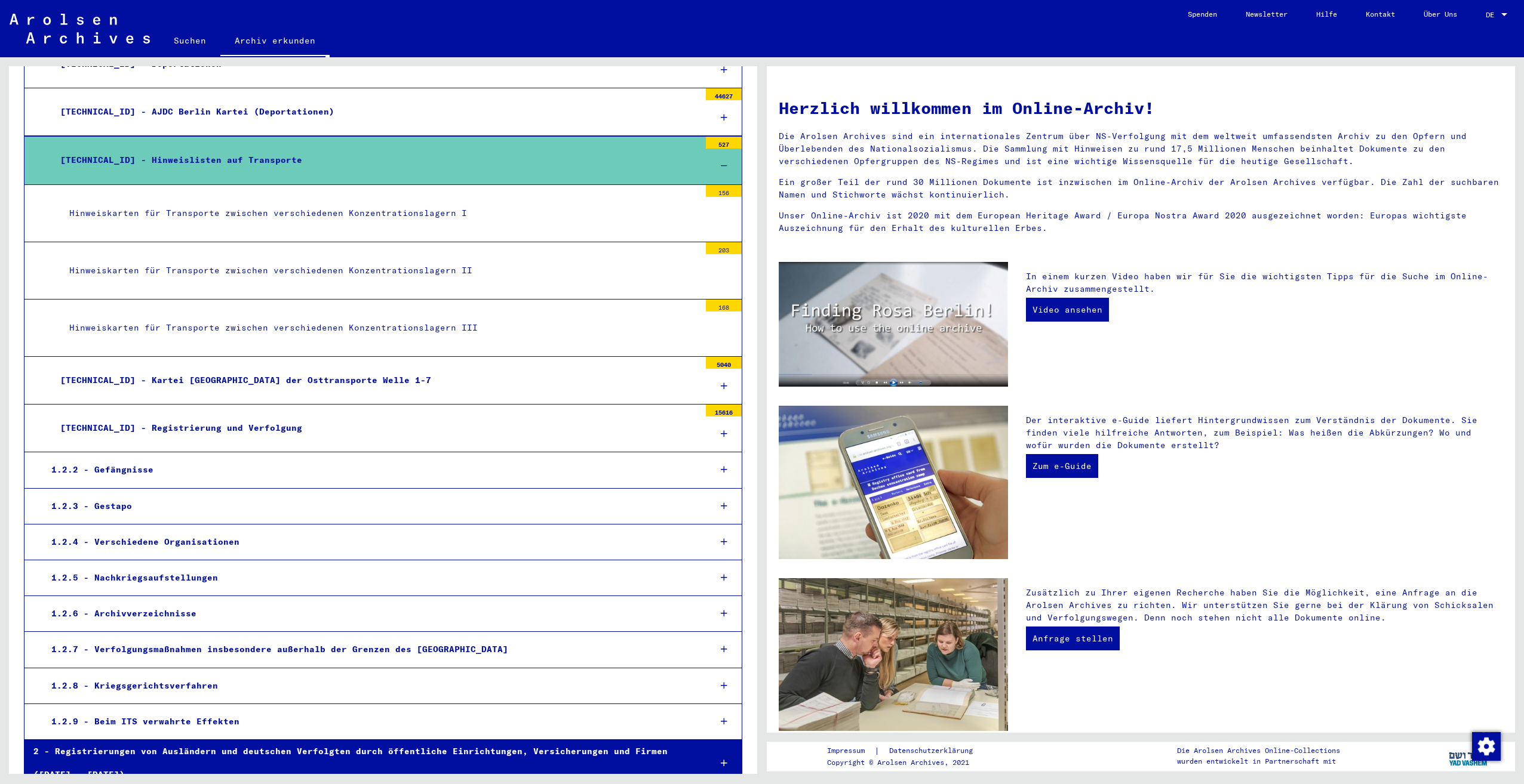
scroll to position [298, 0]
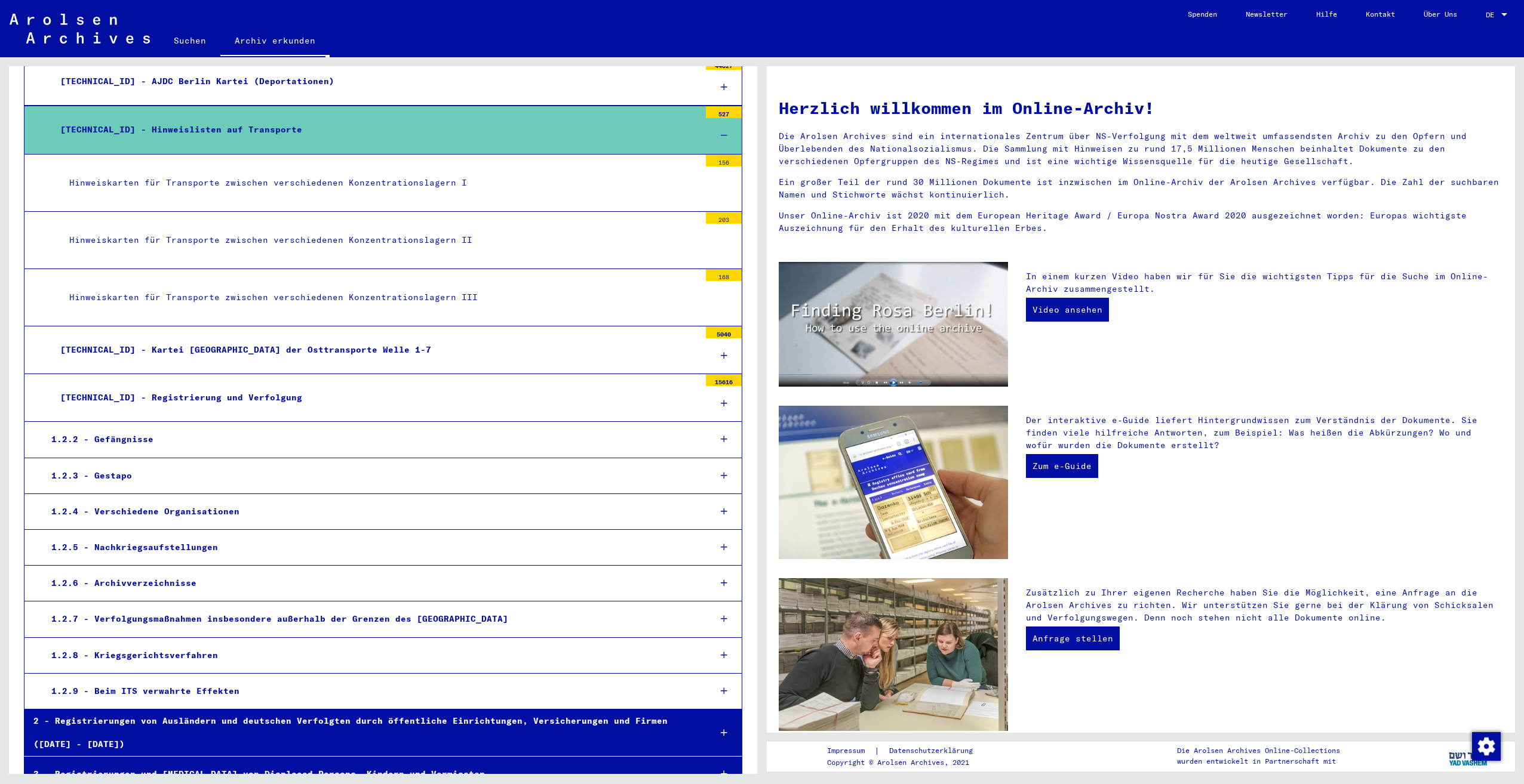
click at [720, 510] on icon at bounding box center [724, 511] width 7 height 8
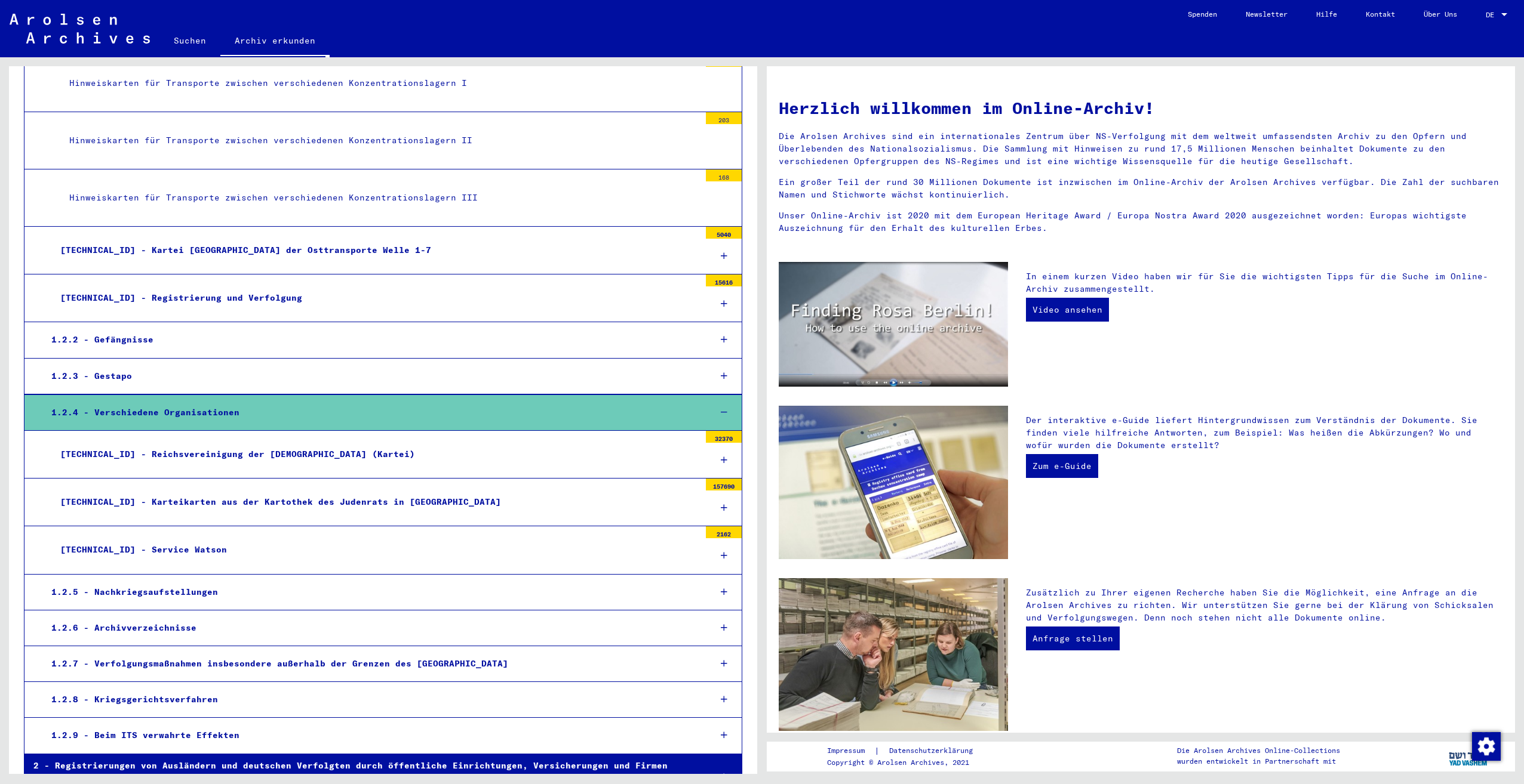
scroll to position [417, 0]
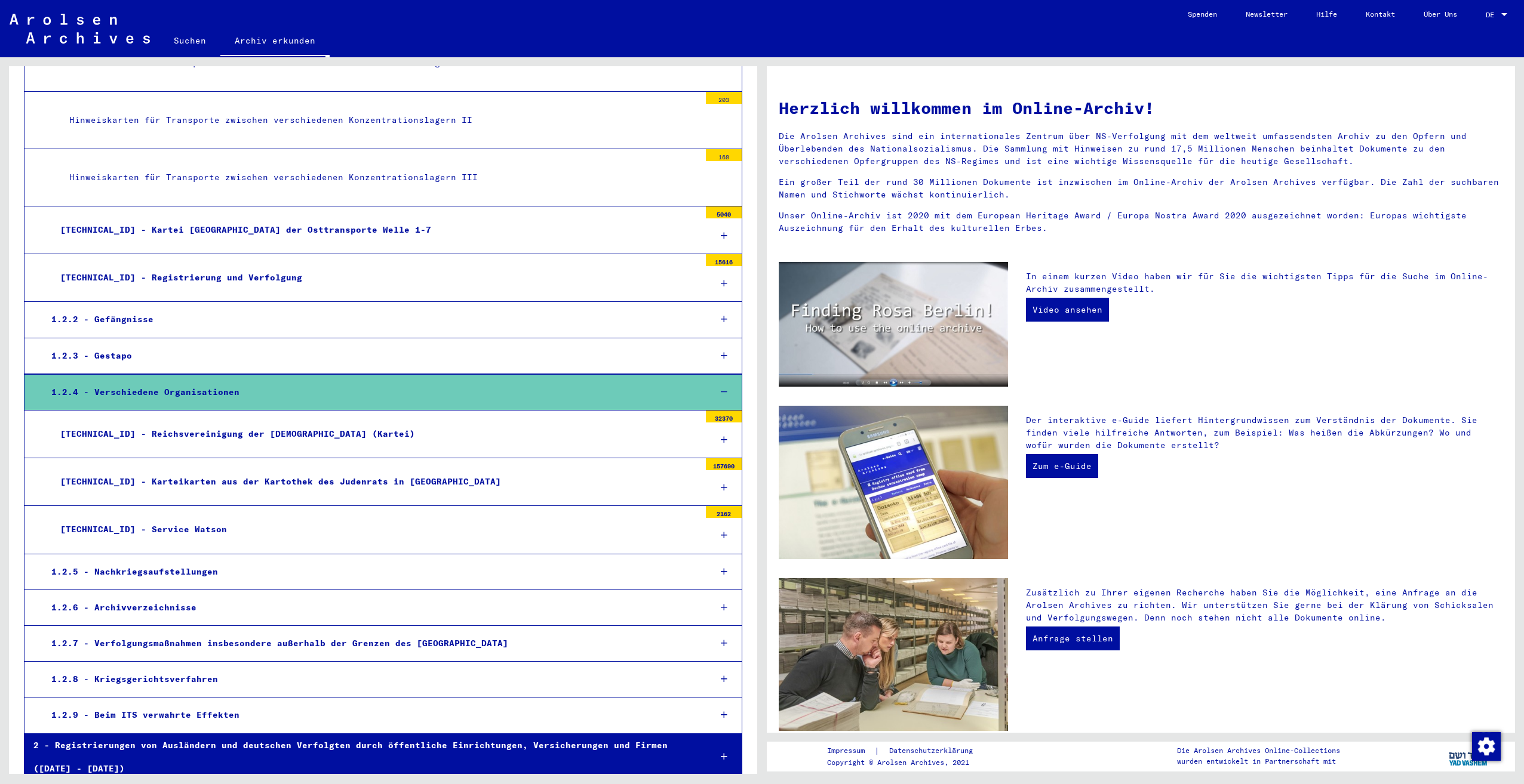
click at [715, 613] on div at bounding box center [724, 608] width 35 height 35
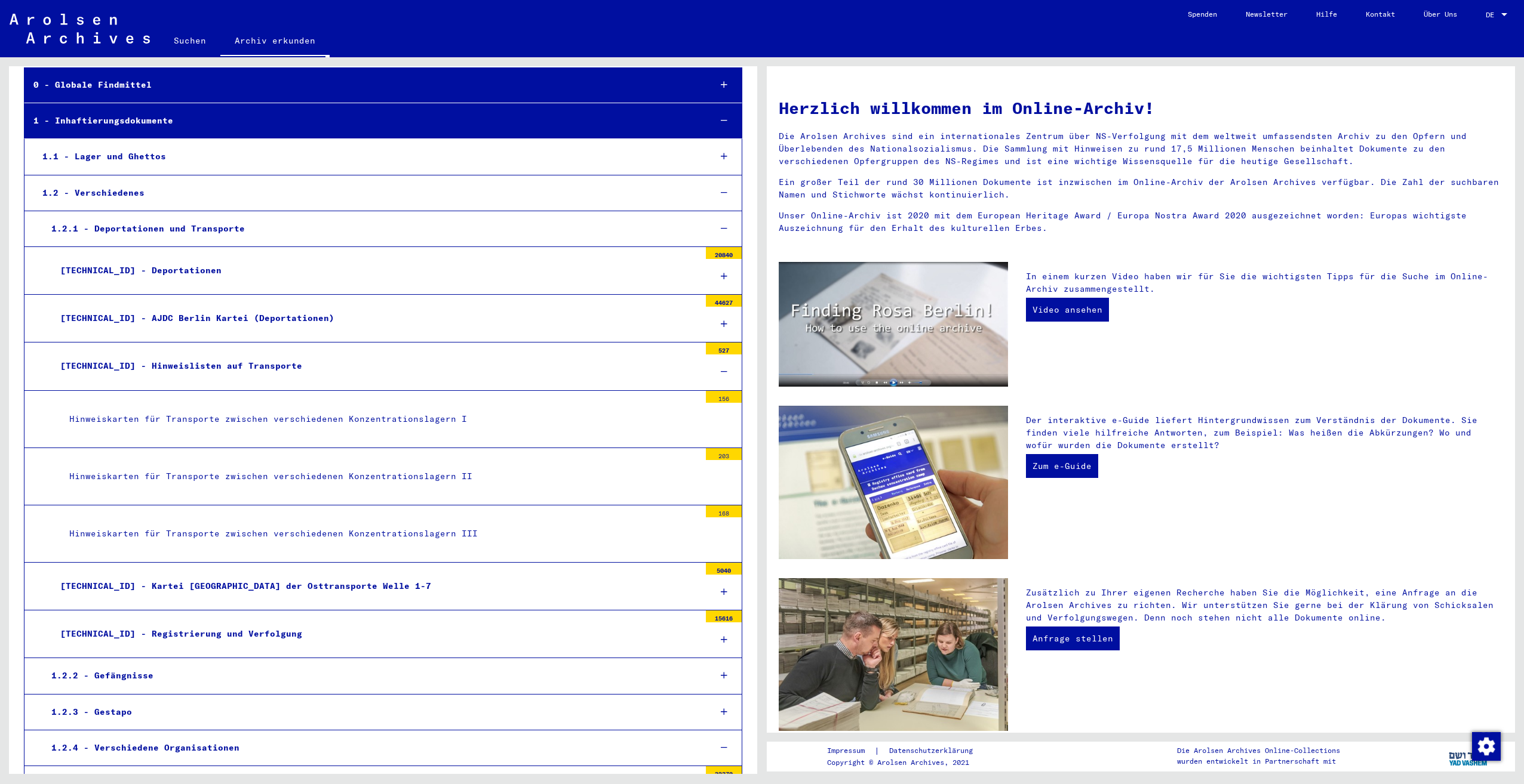
scroll to position [60, 0]
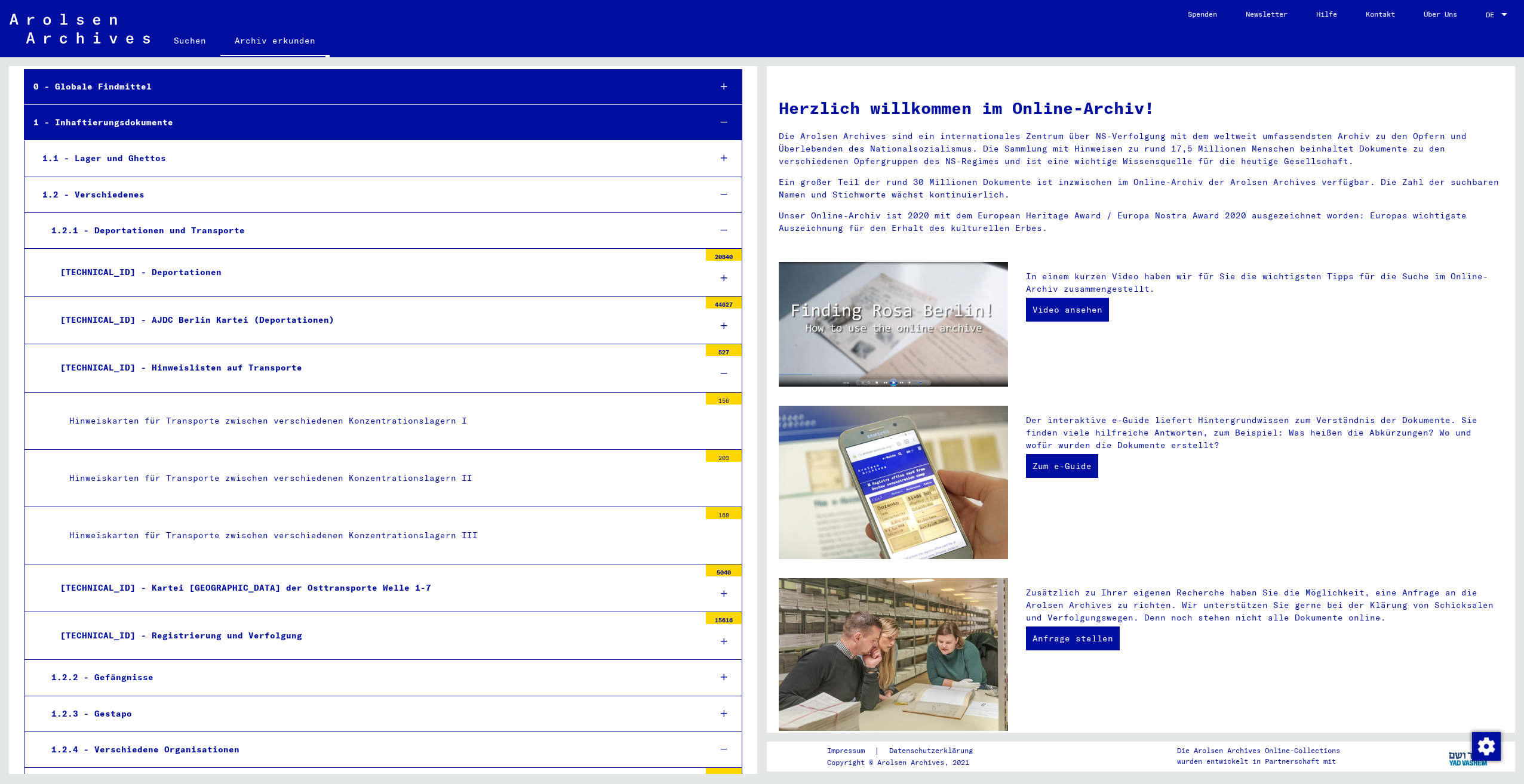
click at [511, 439] on mat-tree-node "Hinweiskarten für Transporte zwischen verschiedenen Konzentrationslagern I 156" at bounding box center [383, 421] width 718 height 57
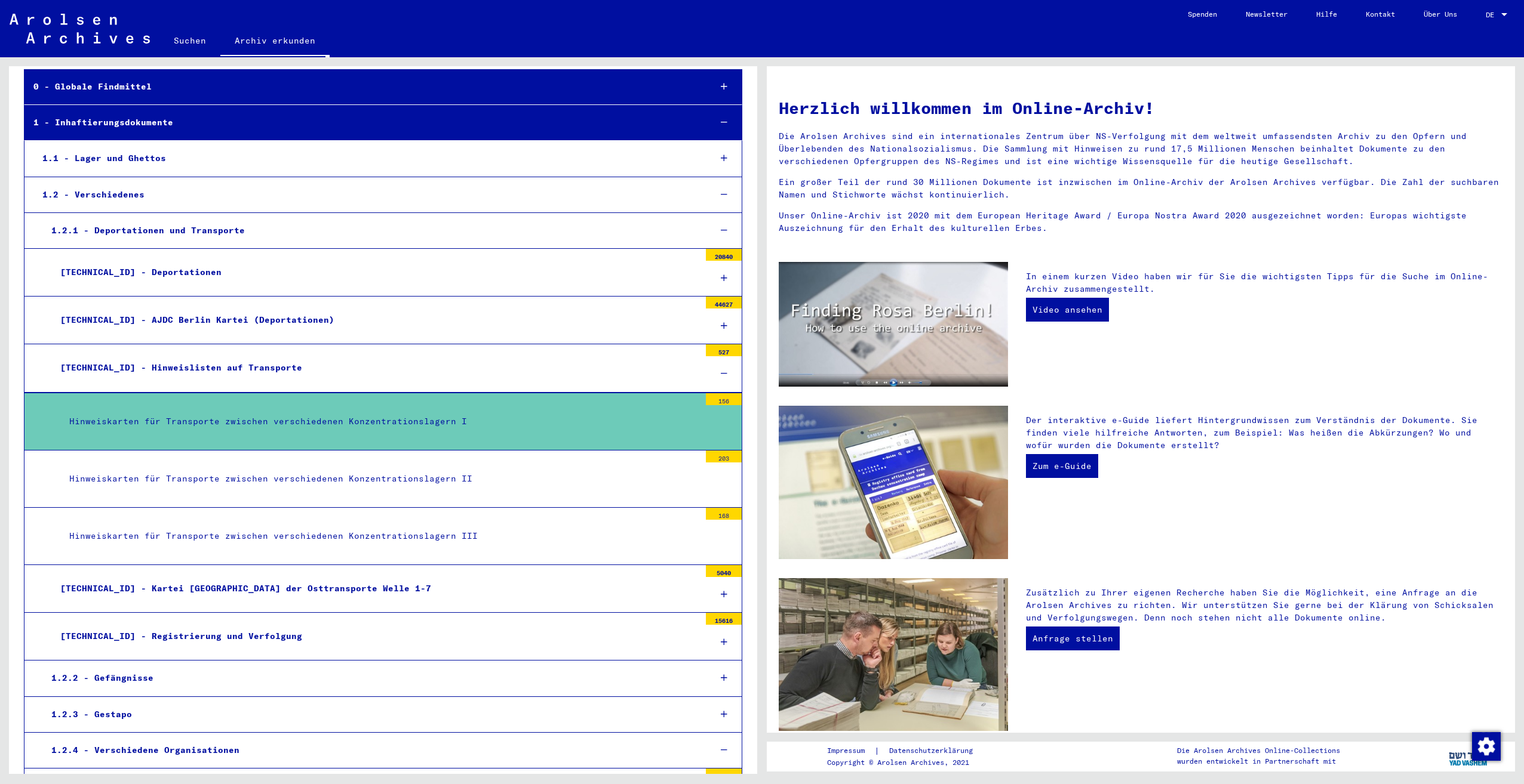
click at [257, 420] on div "Hinweiskarten für Transporte zwischen verschiedenen Konzentrationslagern I" at bounding box center [379, 422] width 640 height 23
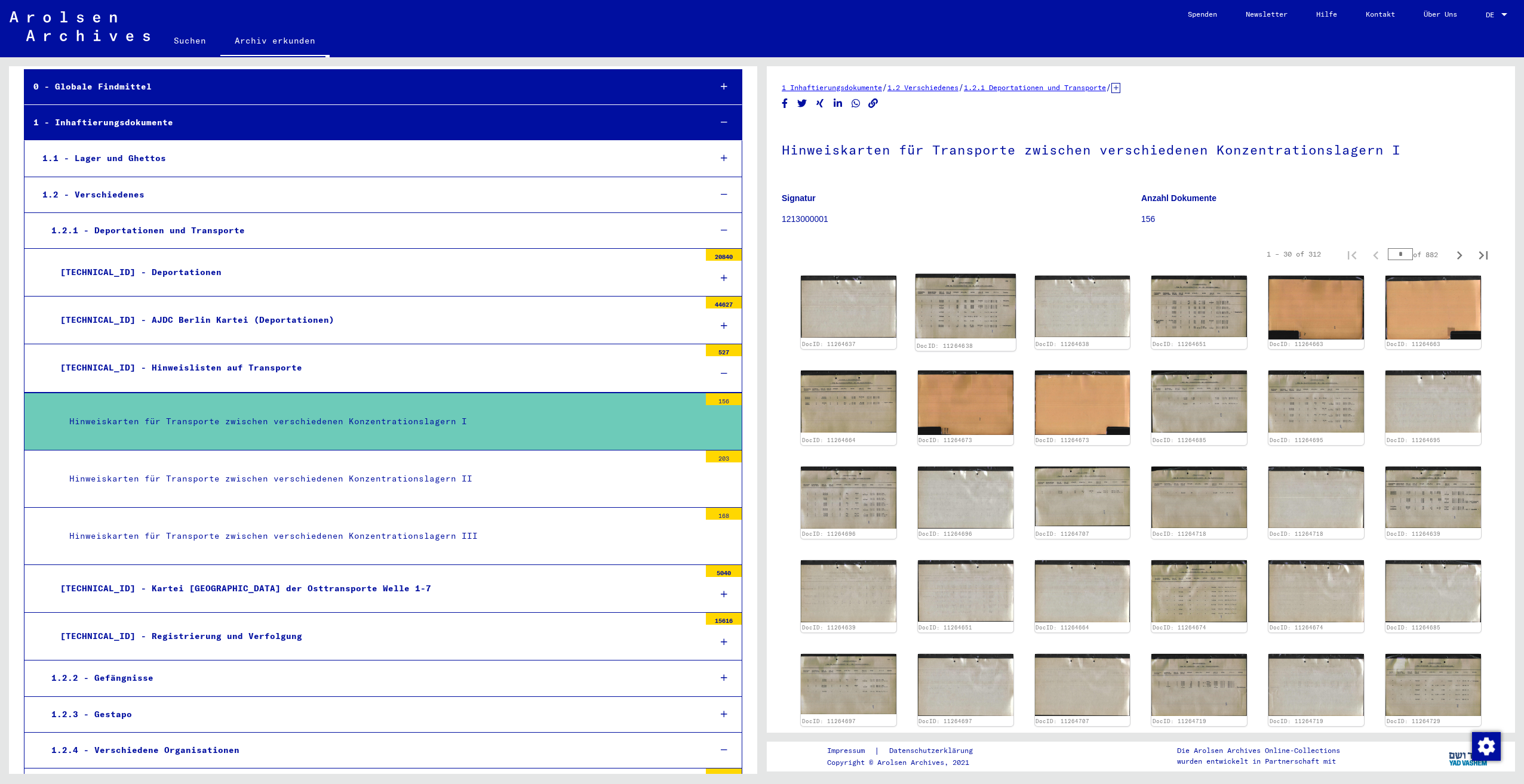
click at [923, 300] on img at bounding box center [965, 306] width 101 height 65
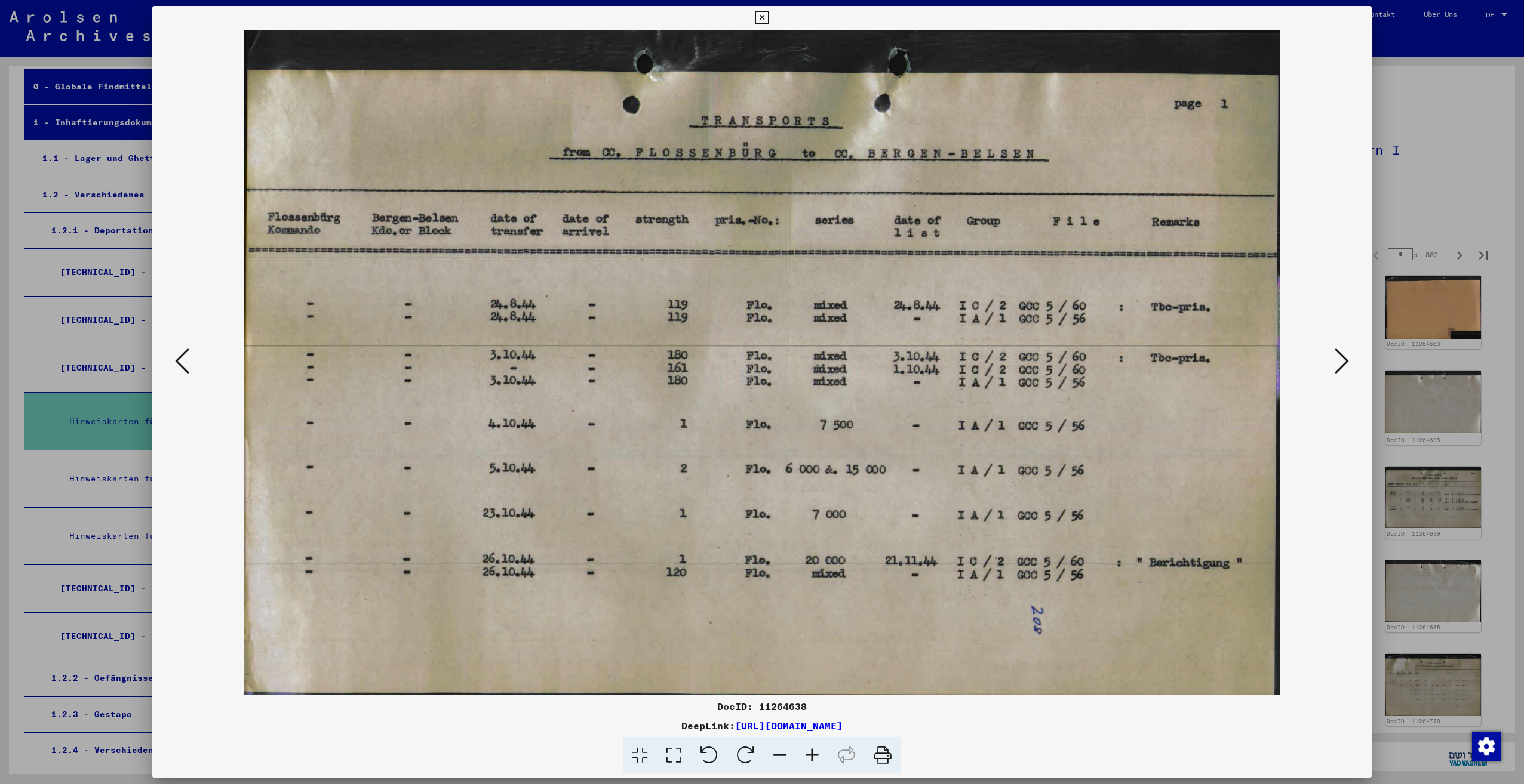
click at [1331, 352] on div at bounding box center [761, 362] width 1219 height 664
click at [1324, 367] on img at bounding box center [762, 362] width 1138 height 664
click at [1346, 357] on icon at bounding box center [1341, 361] width 14 height 28
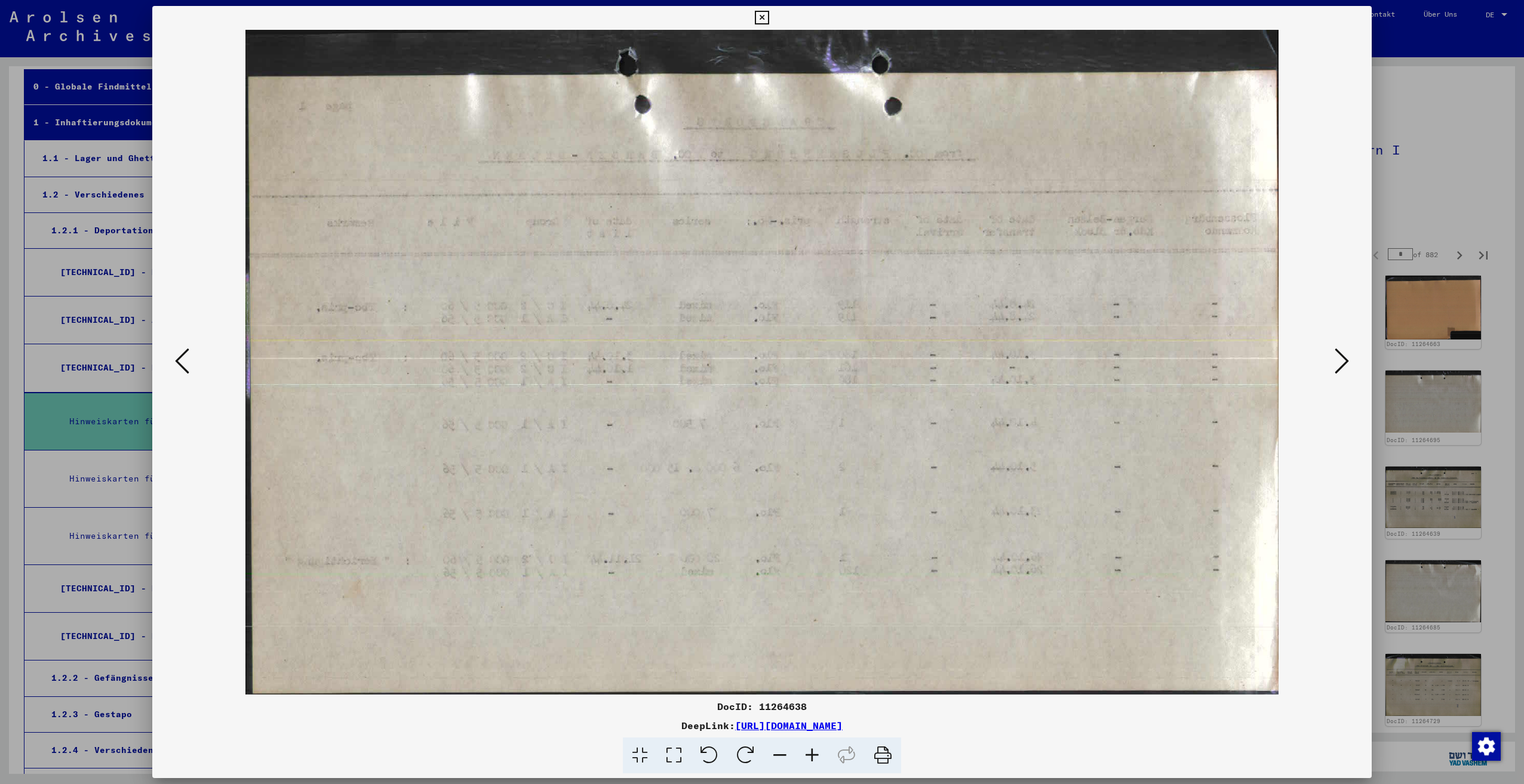
click at [1346, 357] on icon at bounding box center [1341, 361] width 14 height 28
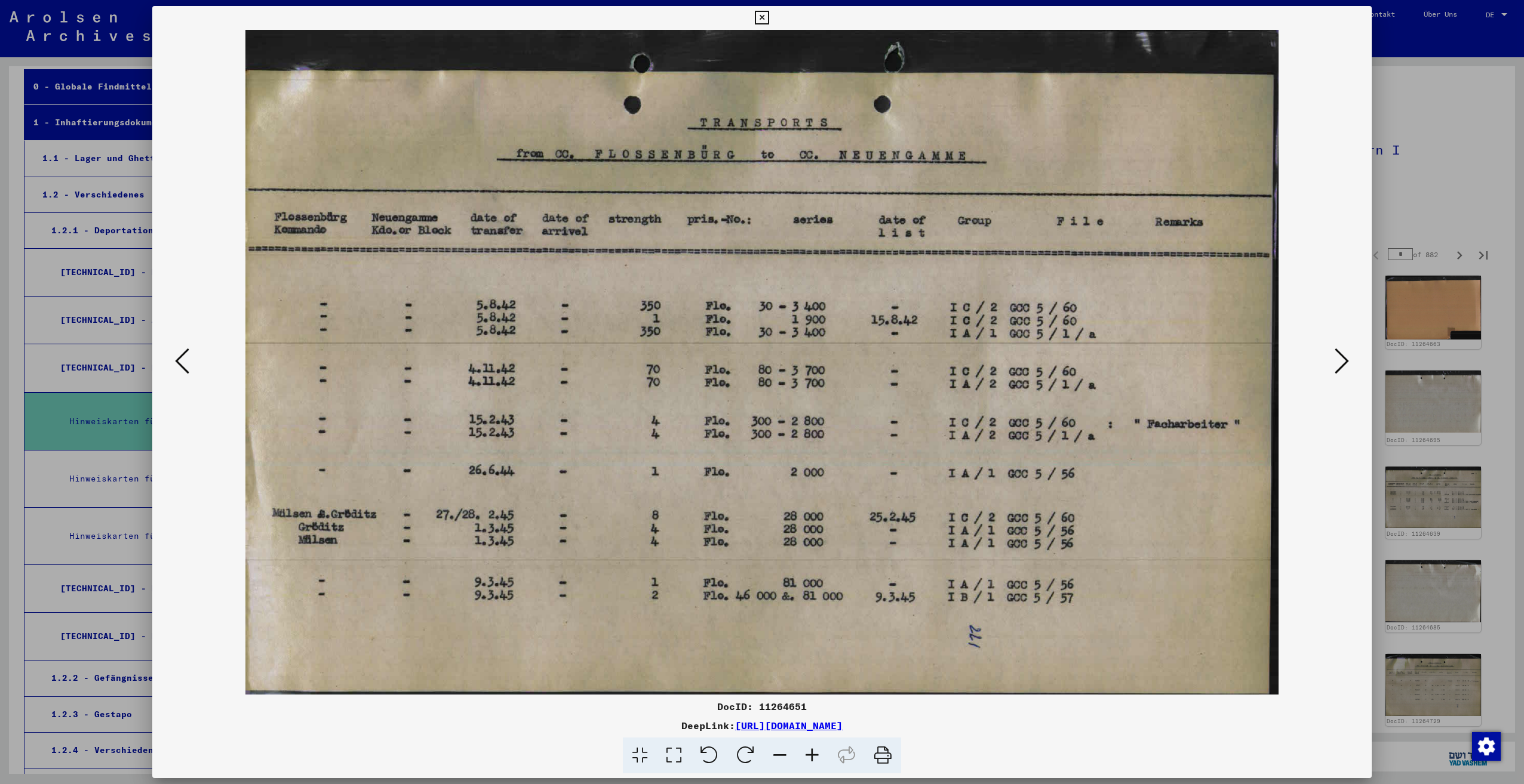
click at [1346, 357] on icon at bounding box center [1341, 361] width 14 height 28
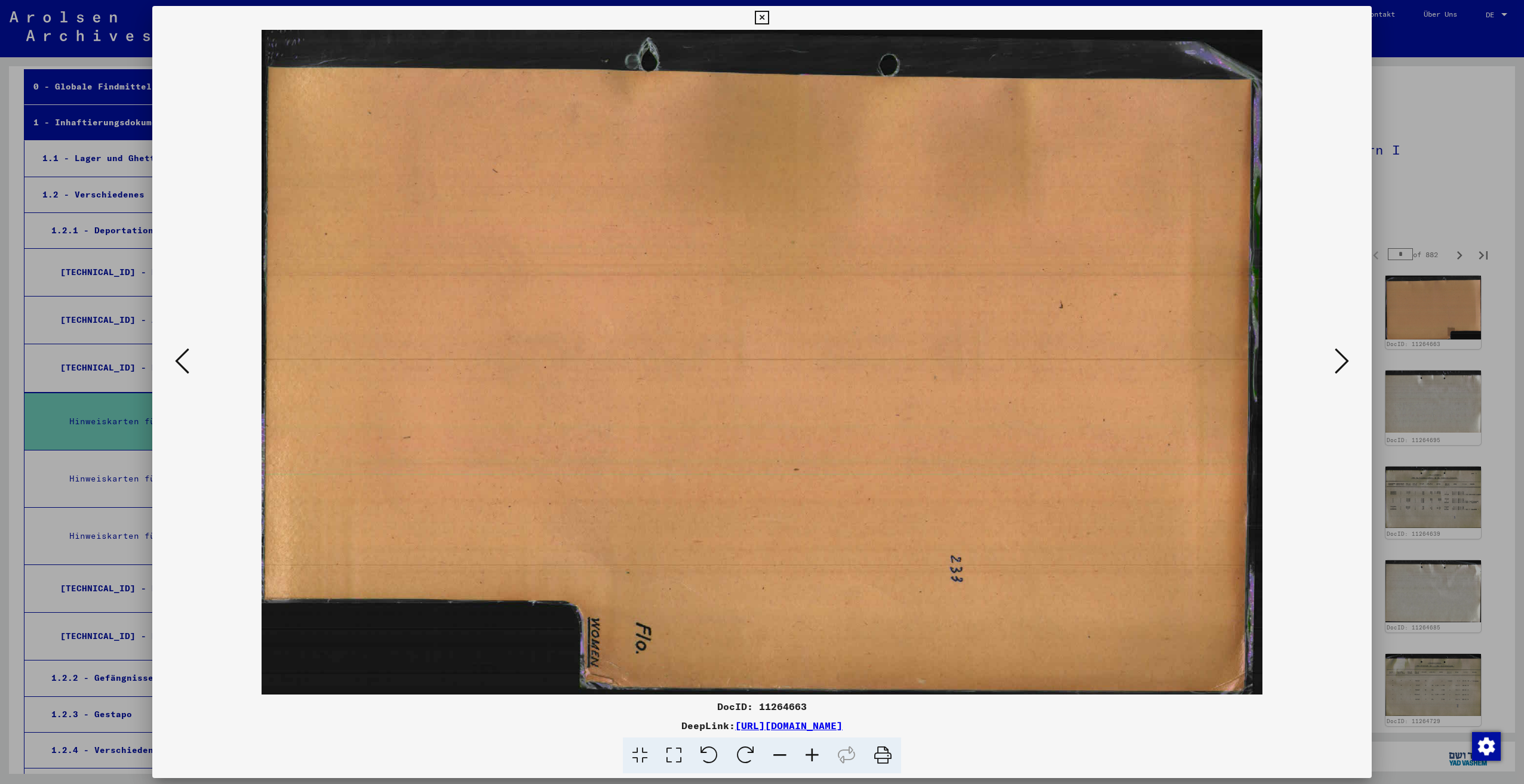
click at [1346, 357] on icon at bounding box center [1341, 361] width 14 height 28
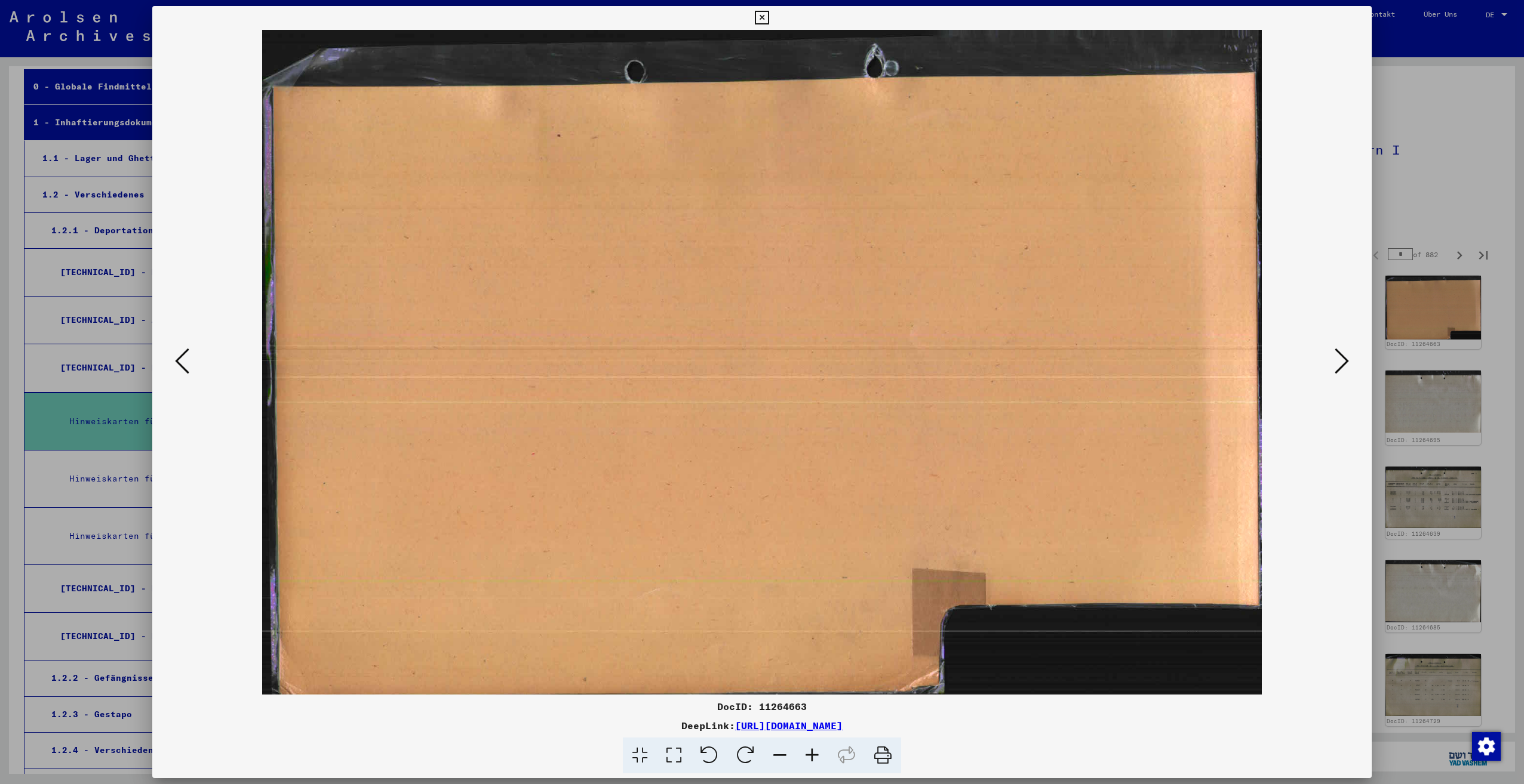
click at [1346, 357] on icon at bounding box center [1341, 361] width 14 height 28
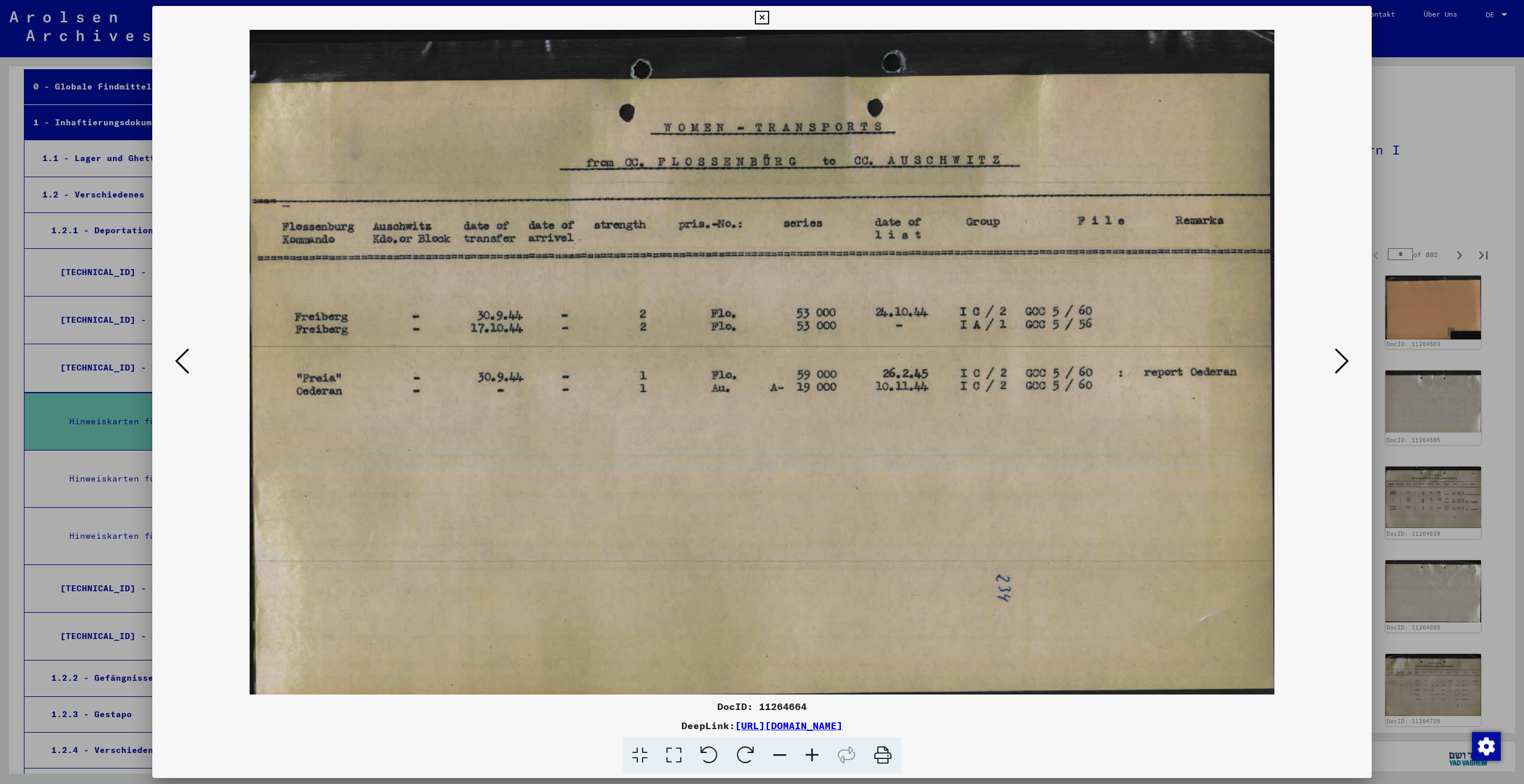
click at [1346, 357] on icon at bounding box center [1341, 361] width 14 height 28
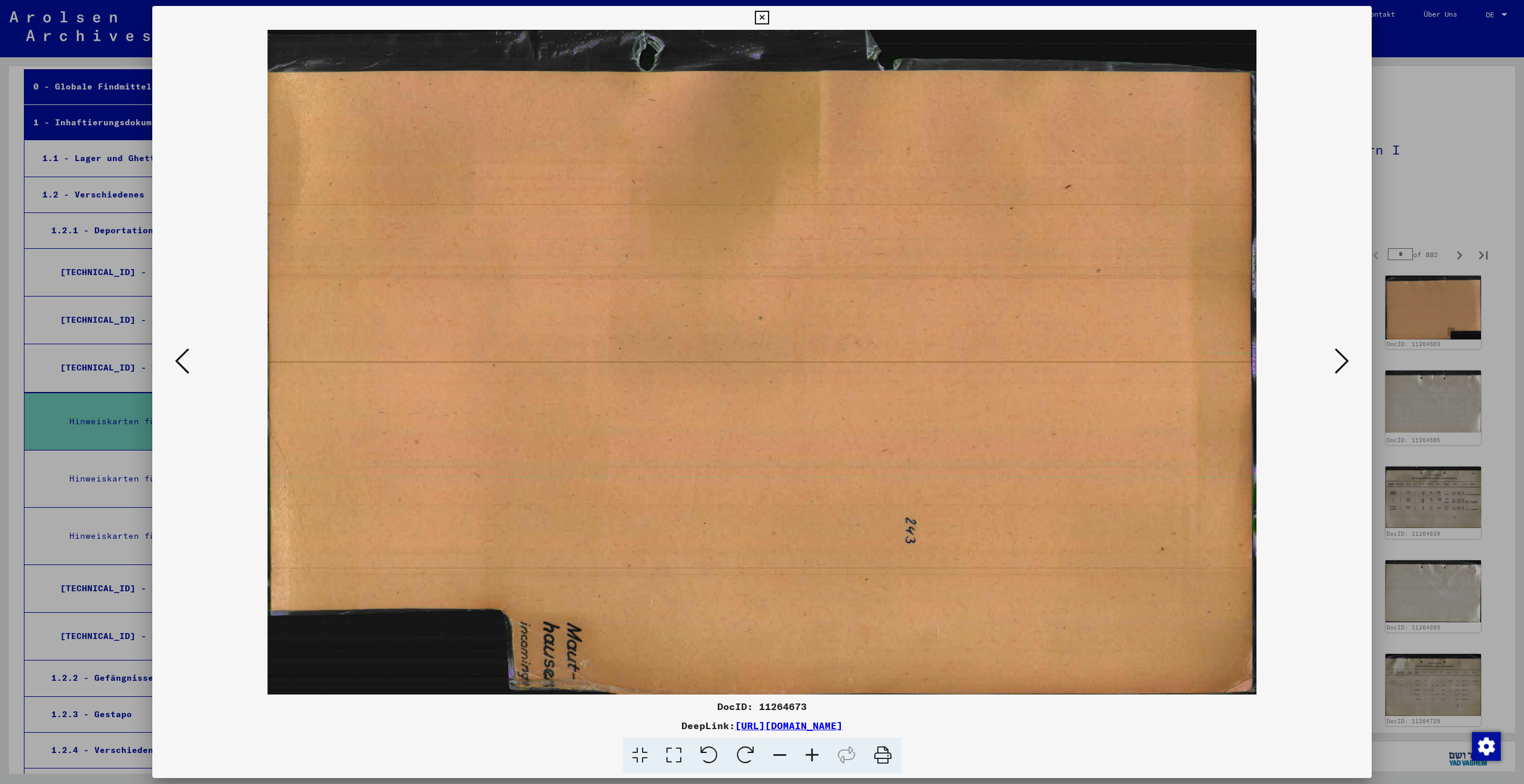
click at [1346, 357] on icon at bounding box center [1341, 361] width 14 height 28
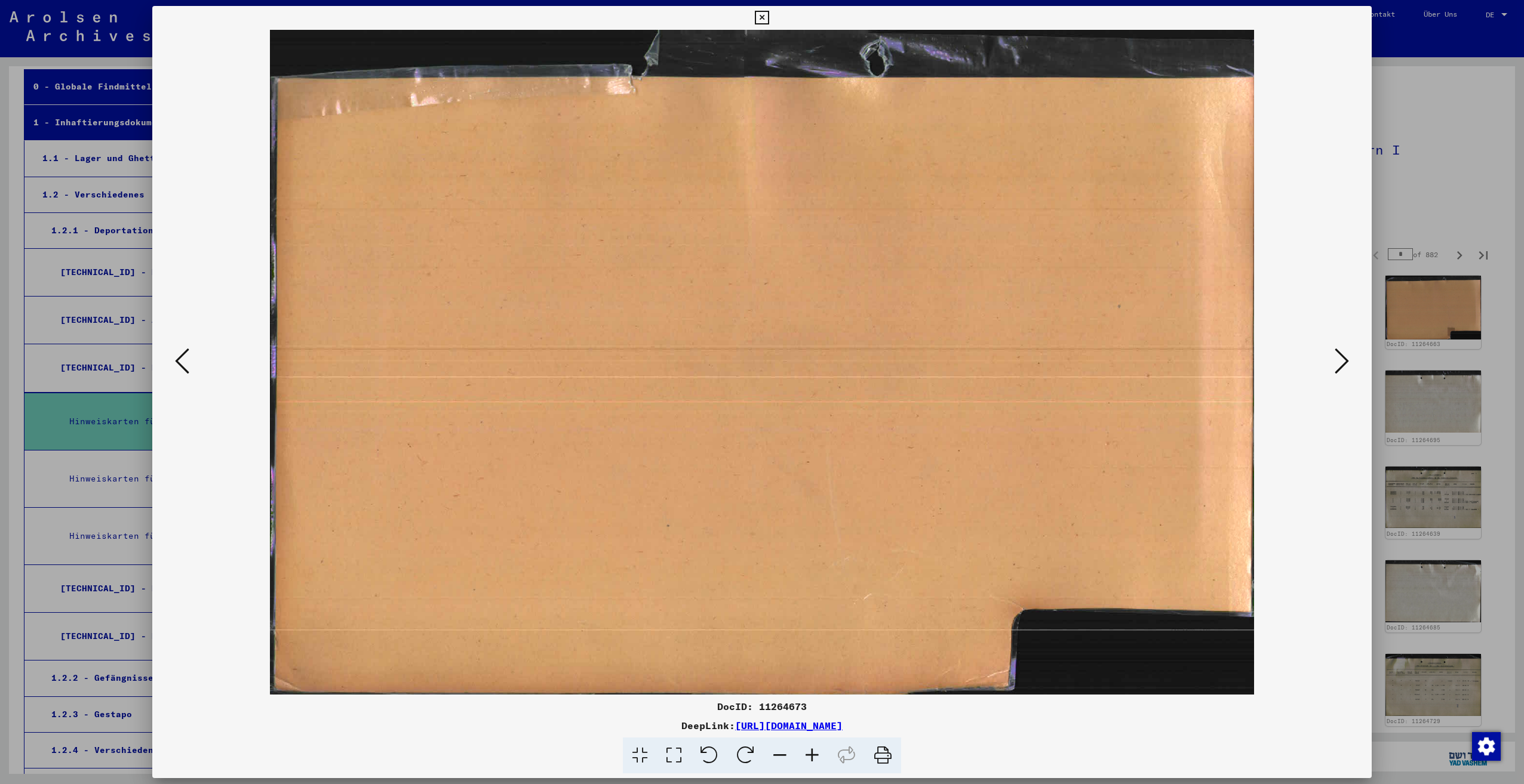
click at [1346, 357] on icon at bounding box center [1341, 361] width 14 height 28
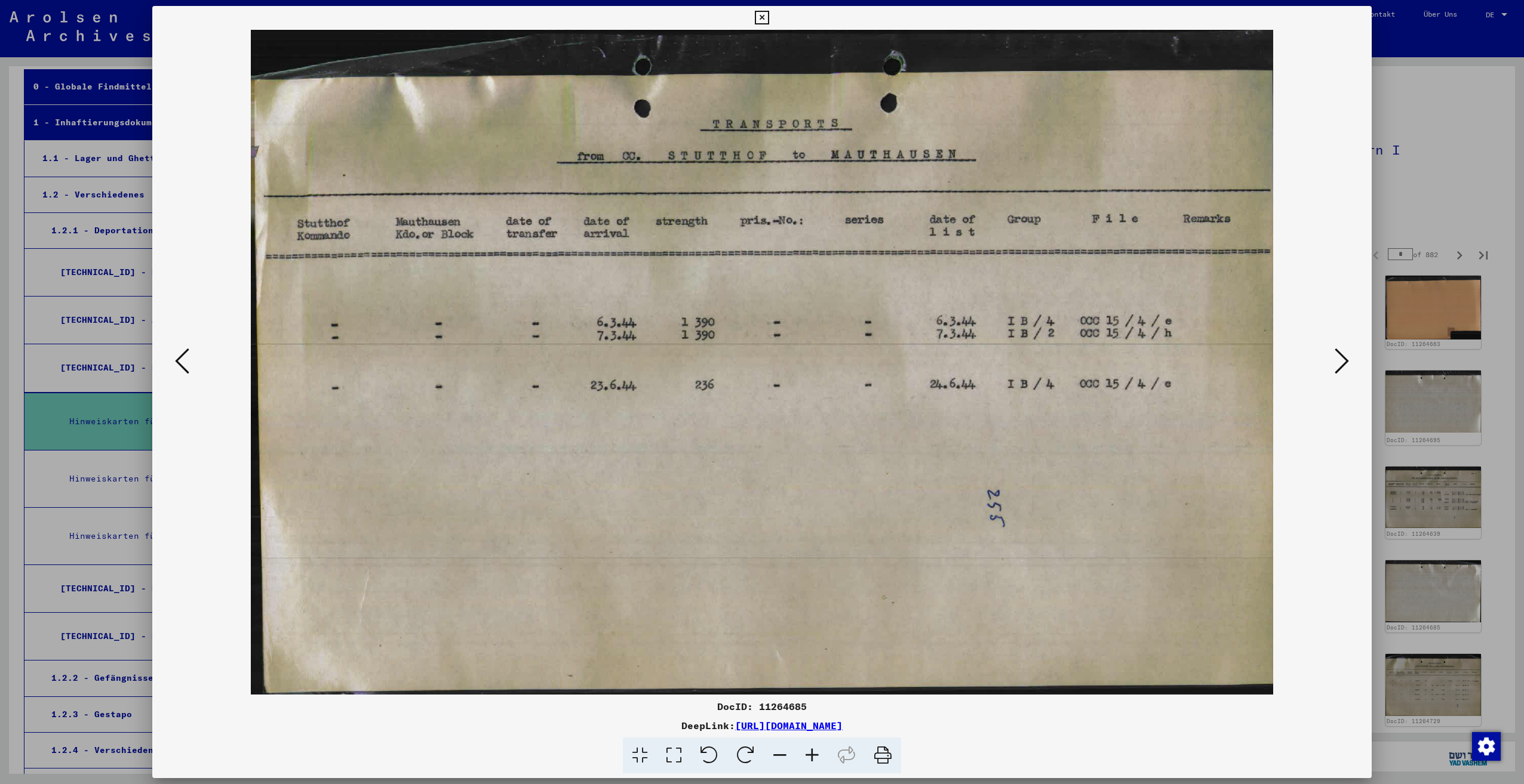
click at [1346, 357] on icon at bounding box center [1341, 361] width 14 height 28
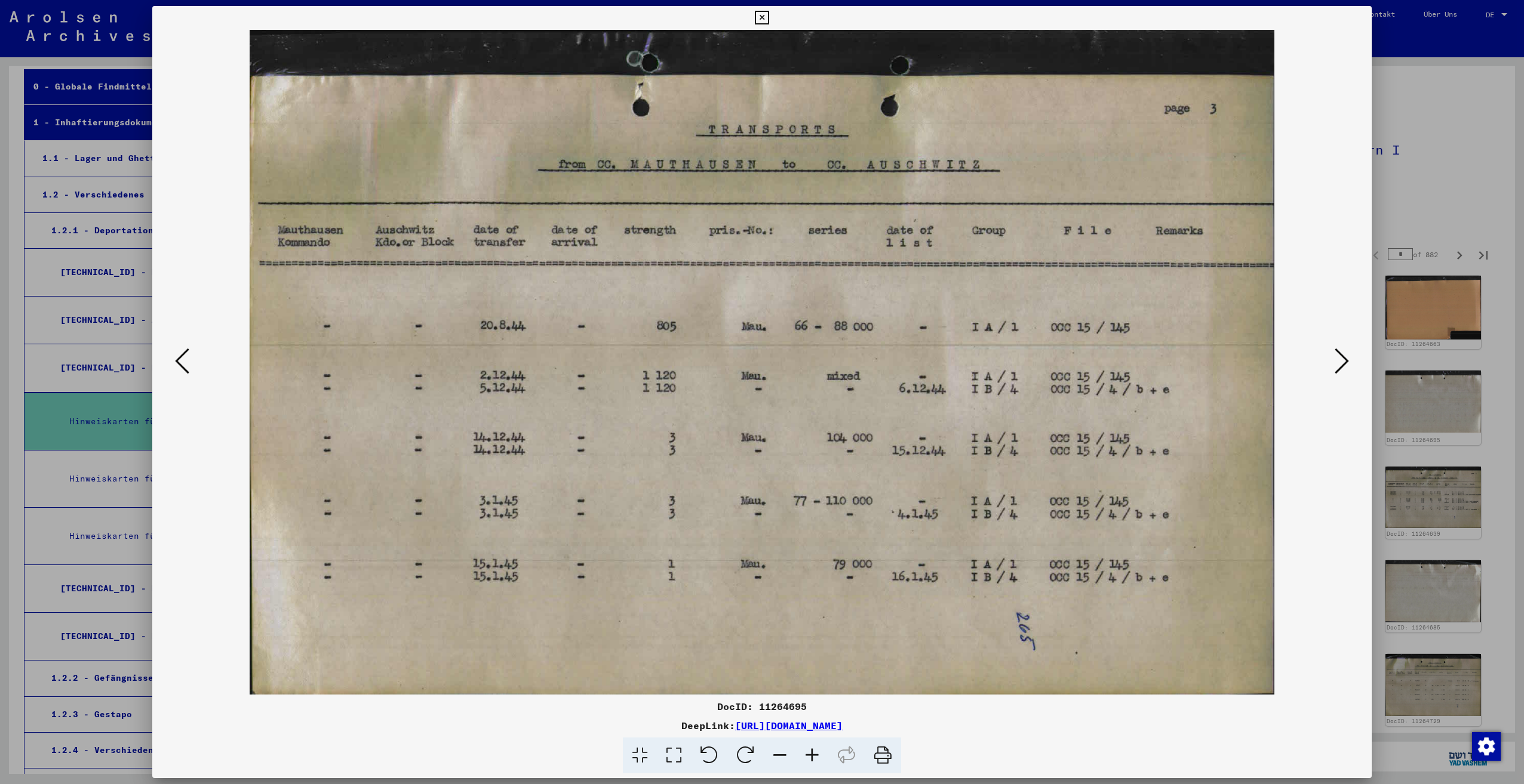
click at [1346, 357] on icon at bounding box center [1341, 361] width 14 height 28
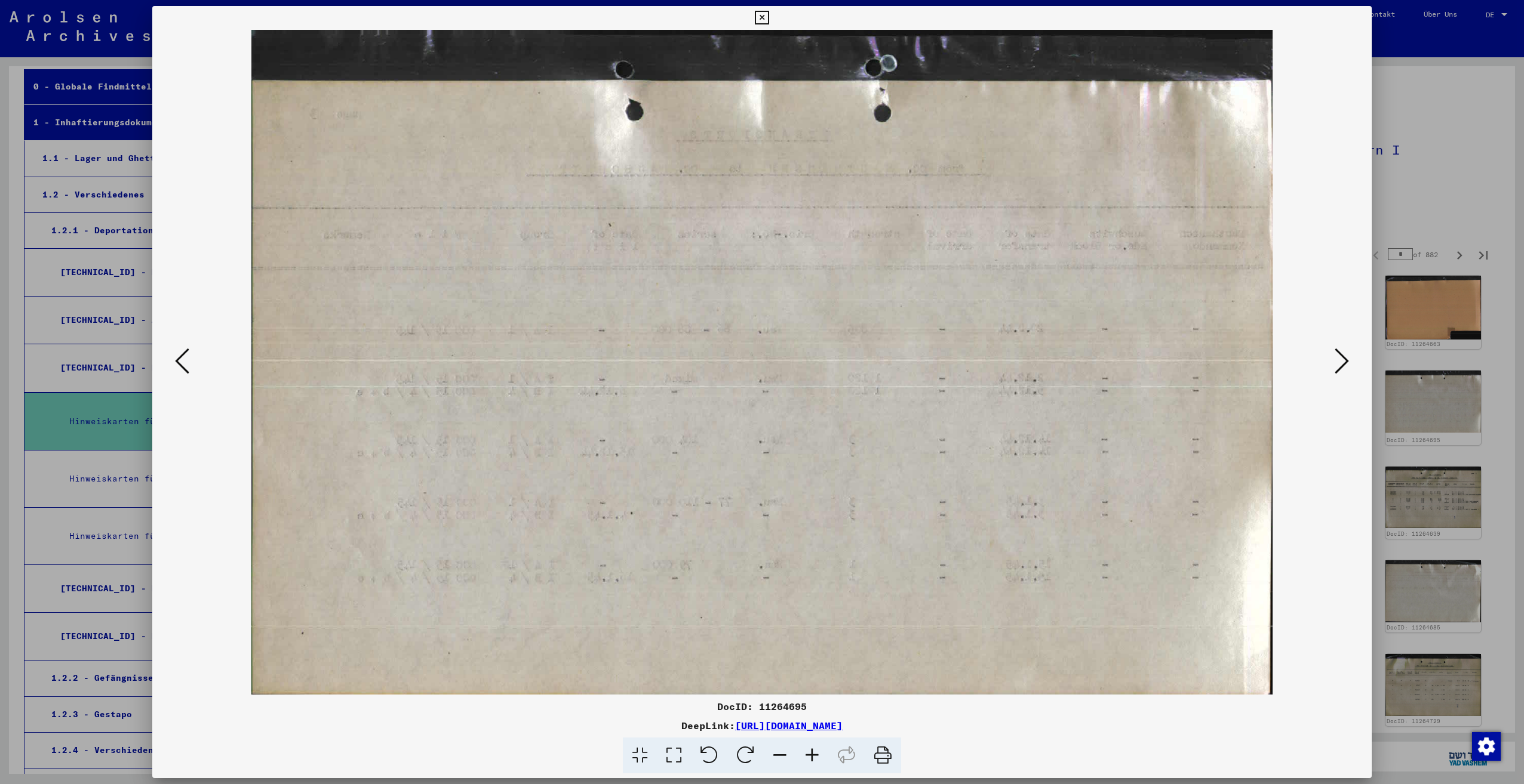
click at [1346, 357] on icon at bounding box center [1341, 361] width 14 height 28
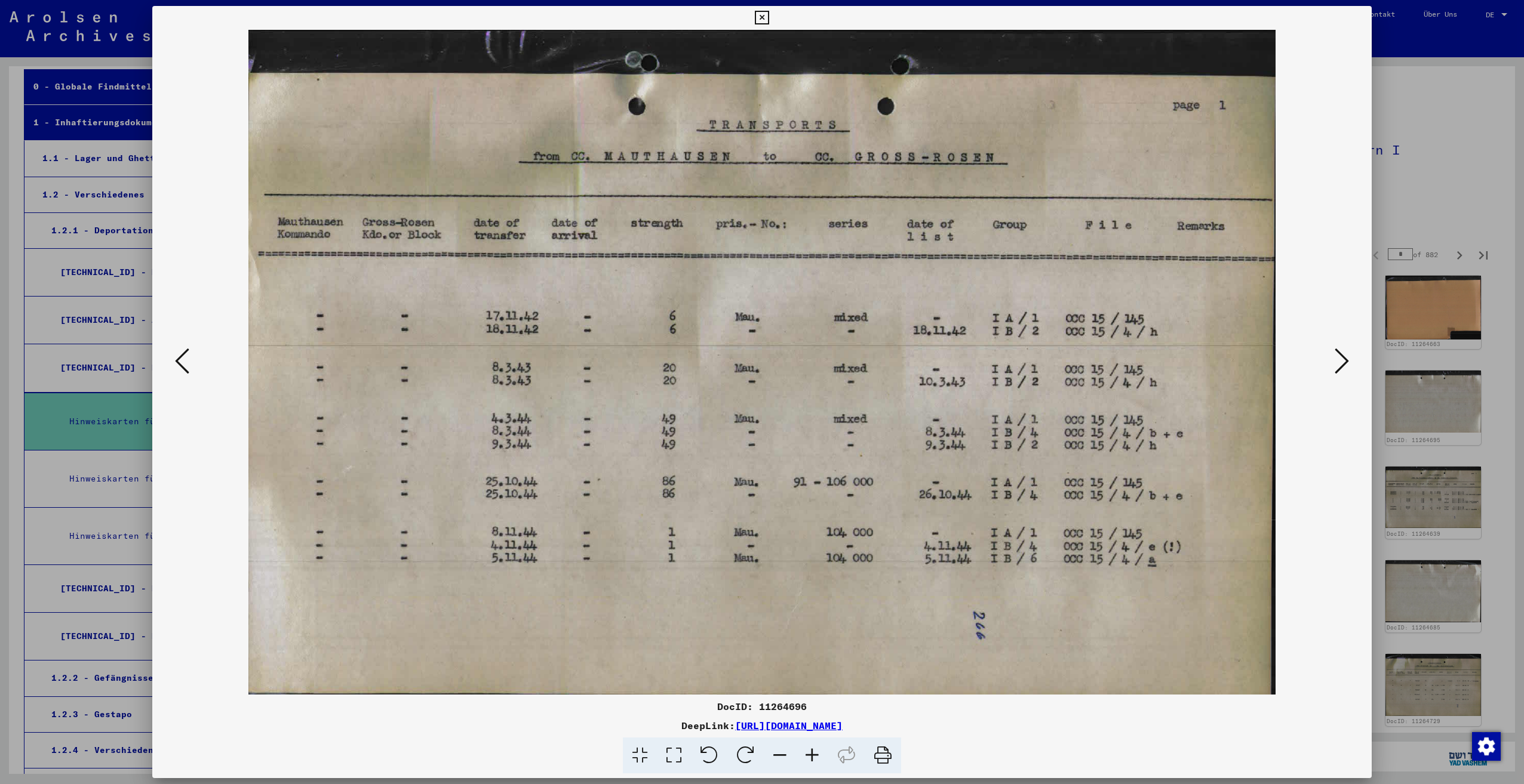
click at [1346, 357] on icon at bounding box center [1341, 361] width 14 height 28
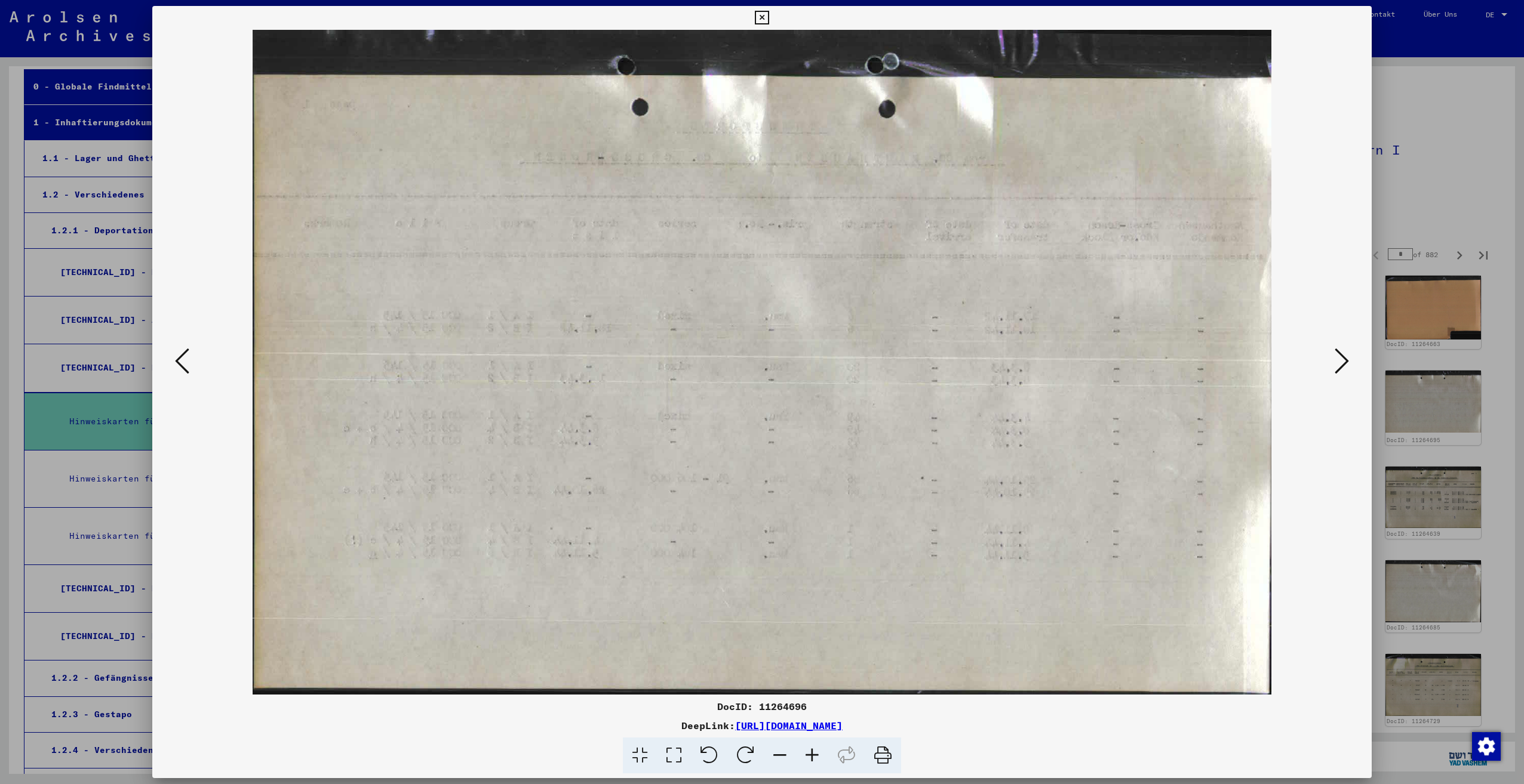
click at [1346, 357] on icon at bounding box center [1341, 361] width 14 height 28
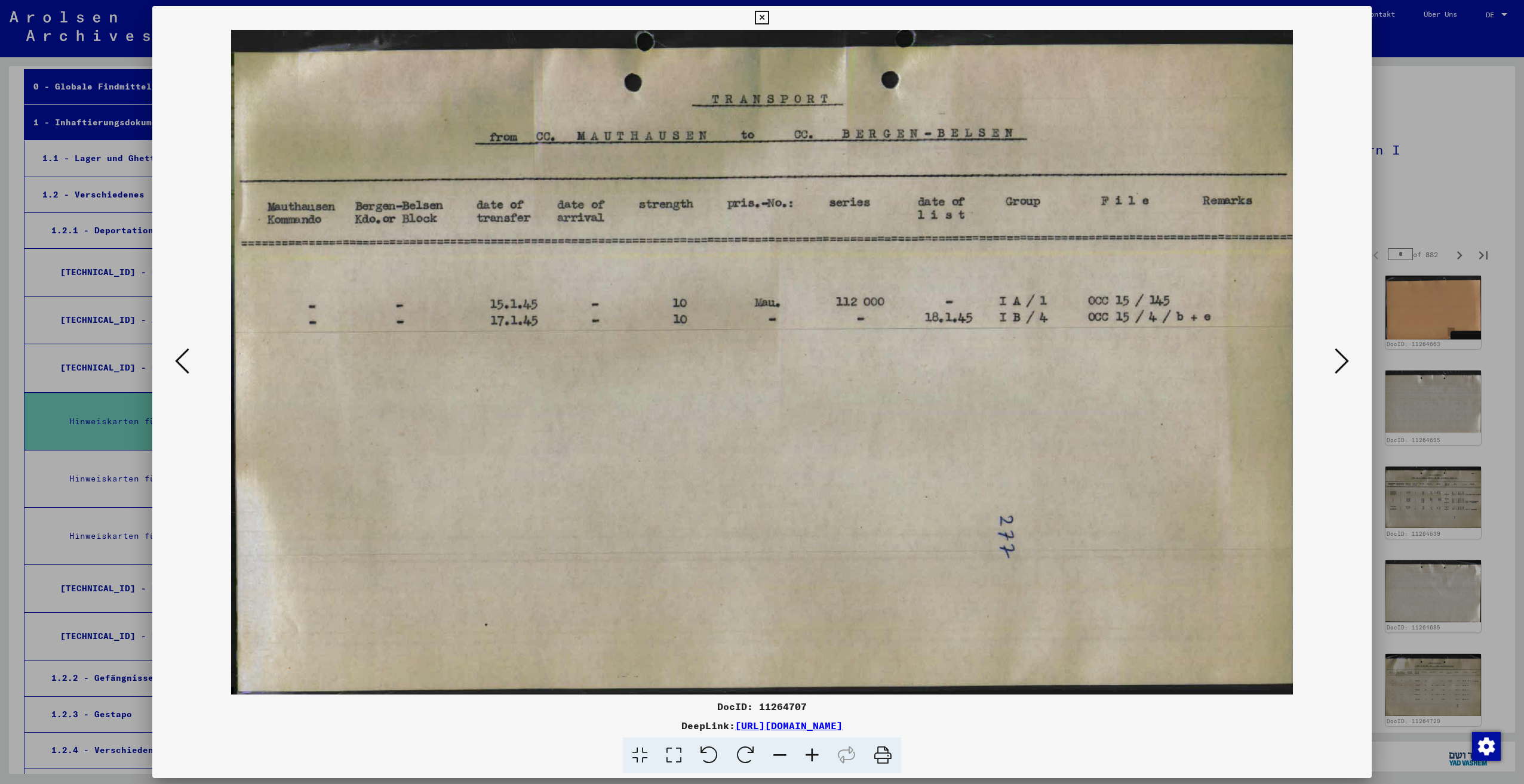
click at [1346, 357] on icon at bounding box center [1341, 361] width 14 height 28
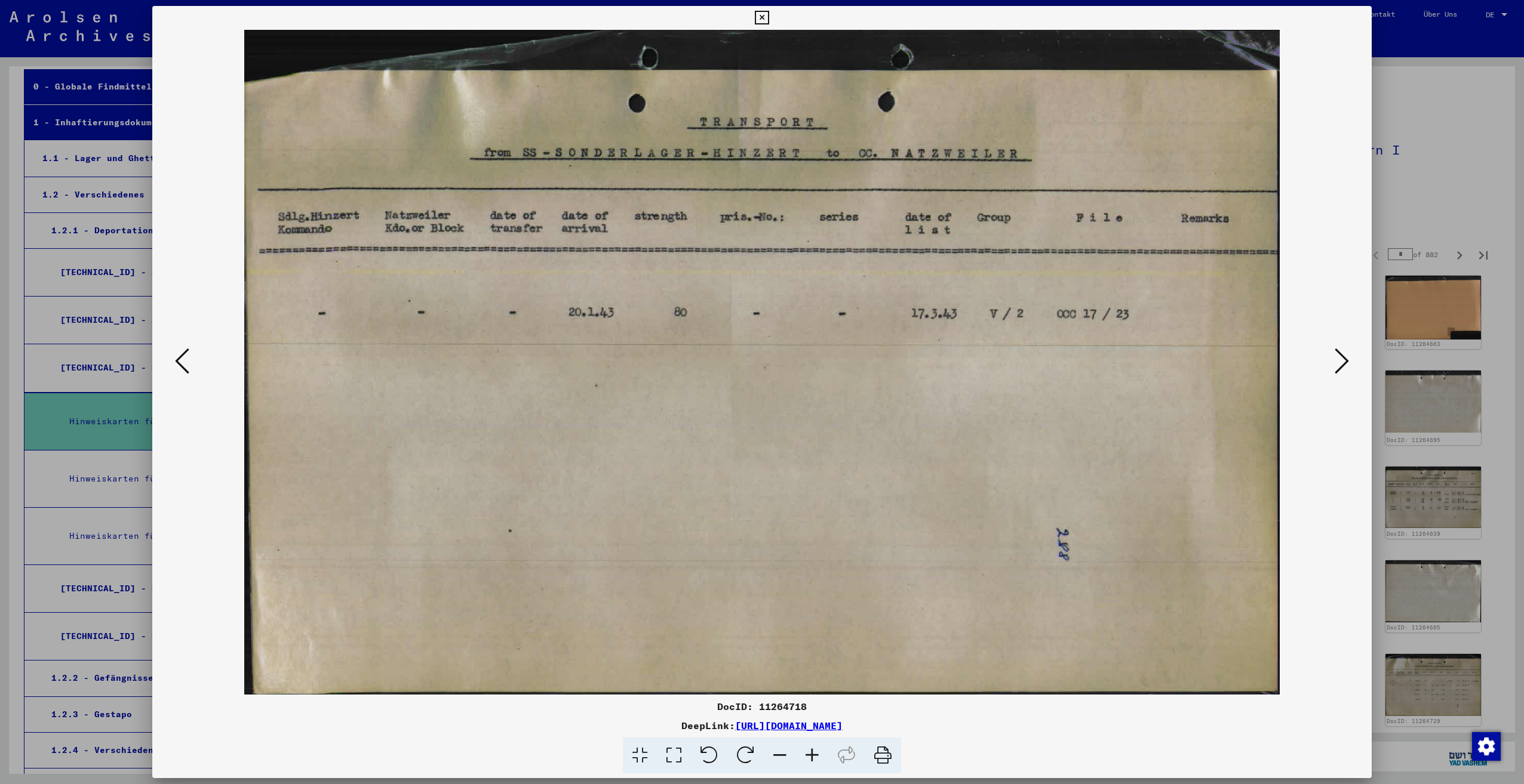
click at [1346, 357] on icon at bounding box center [1341, 361] width 14 height 28
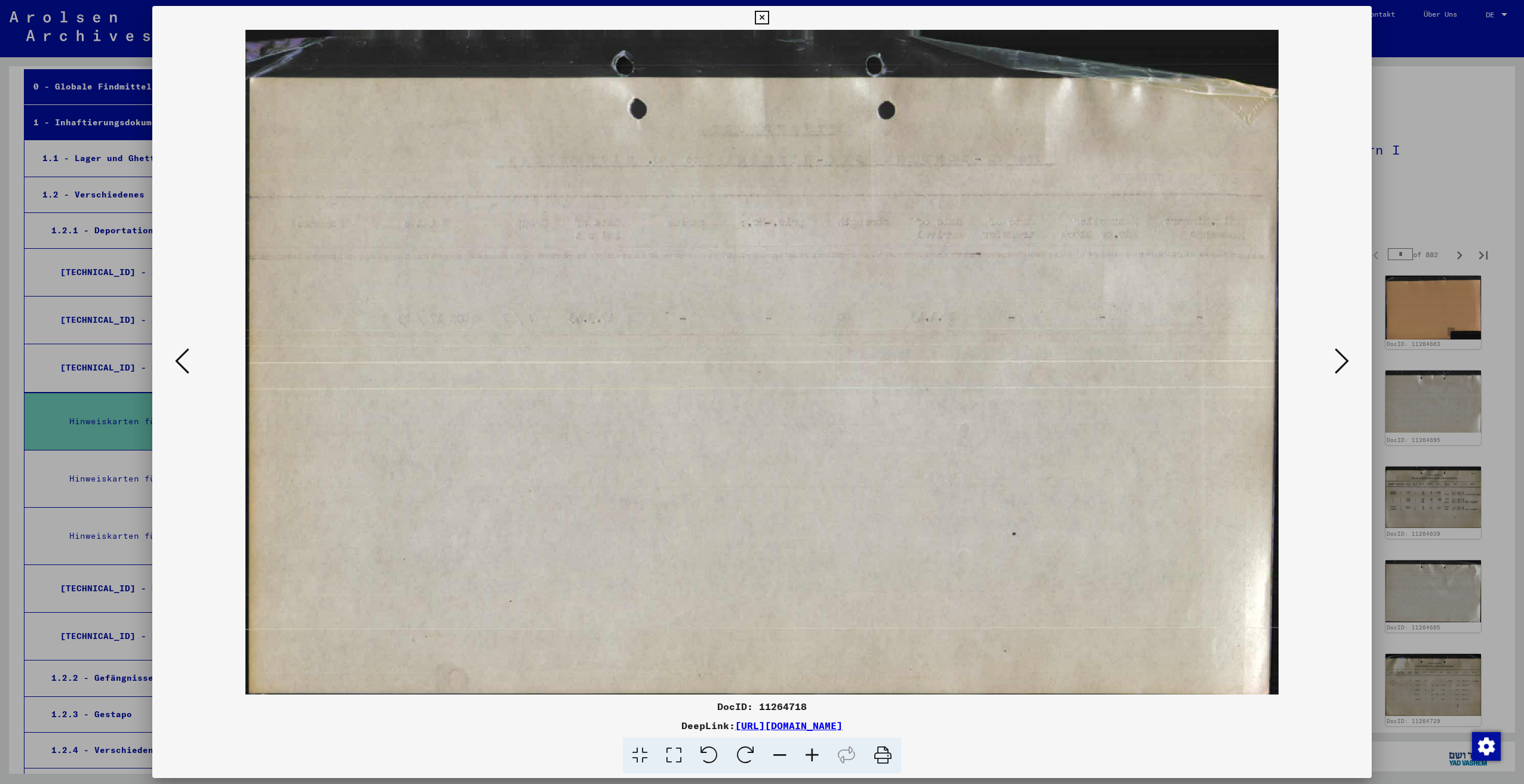
click at [1346, 357] on icon at bounding box center [1341, 361] width 14 height 28
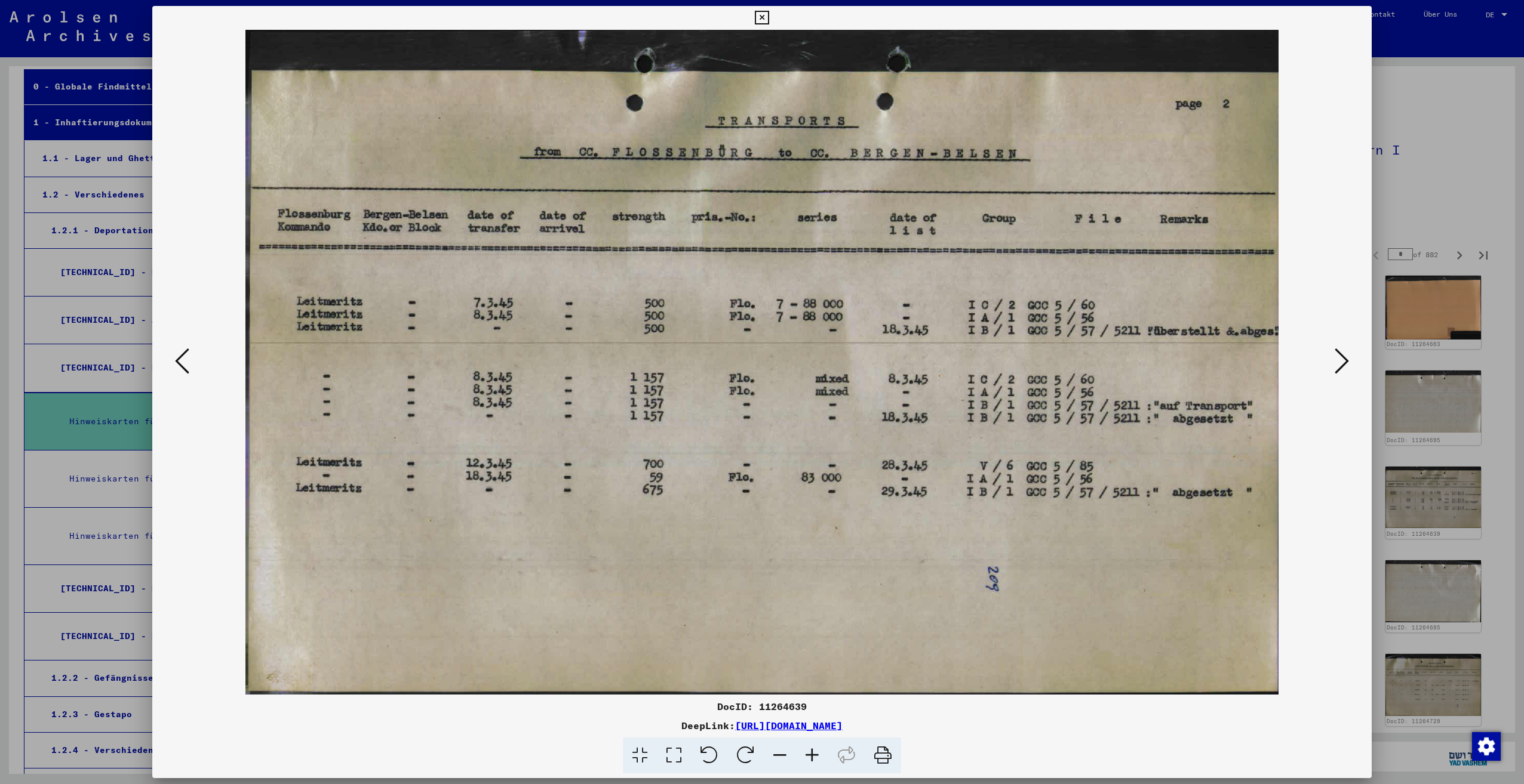
click at [1346, 357] on icon at bounding box center [1341, 361] width 14 height 28
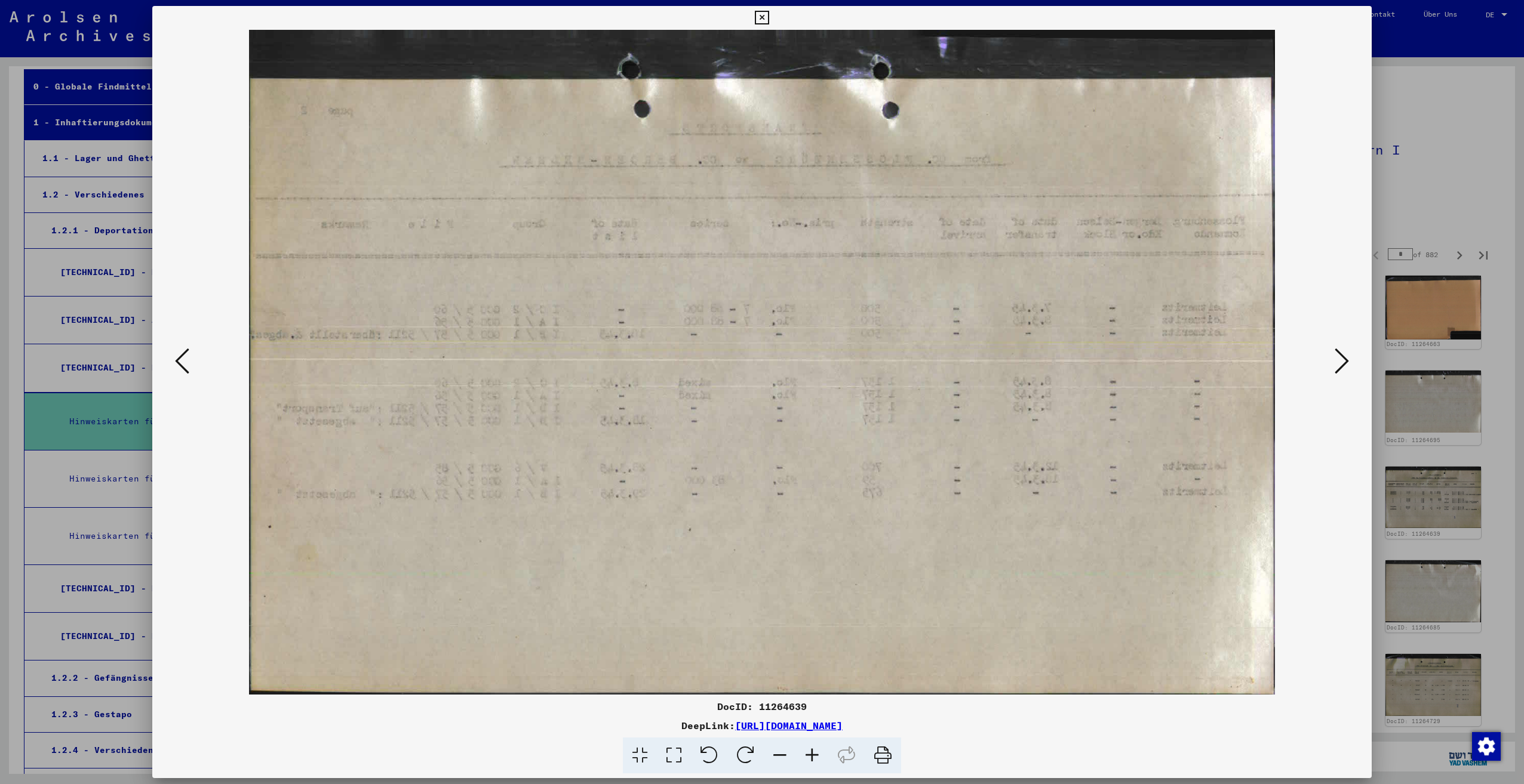
click at [1346, 357] on icon at bounding box center [1341, 361] width 14 height 28
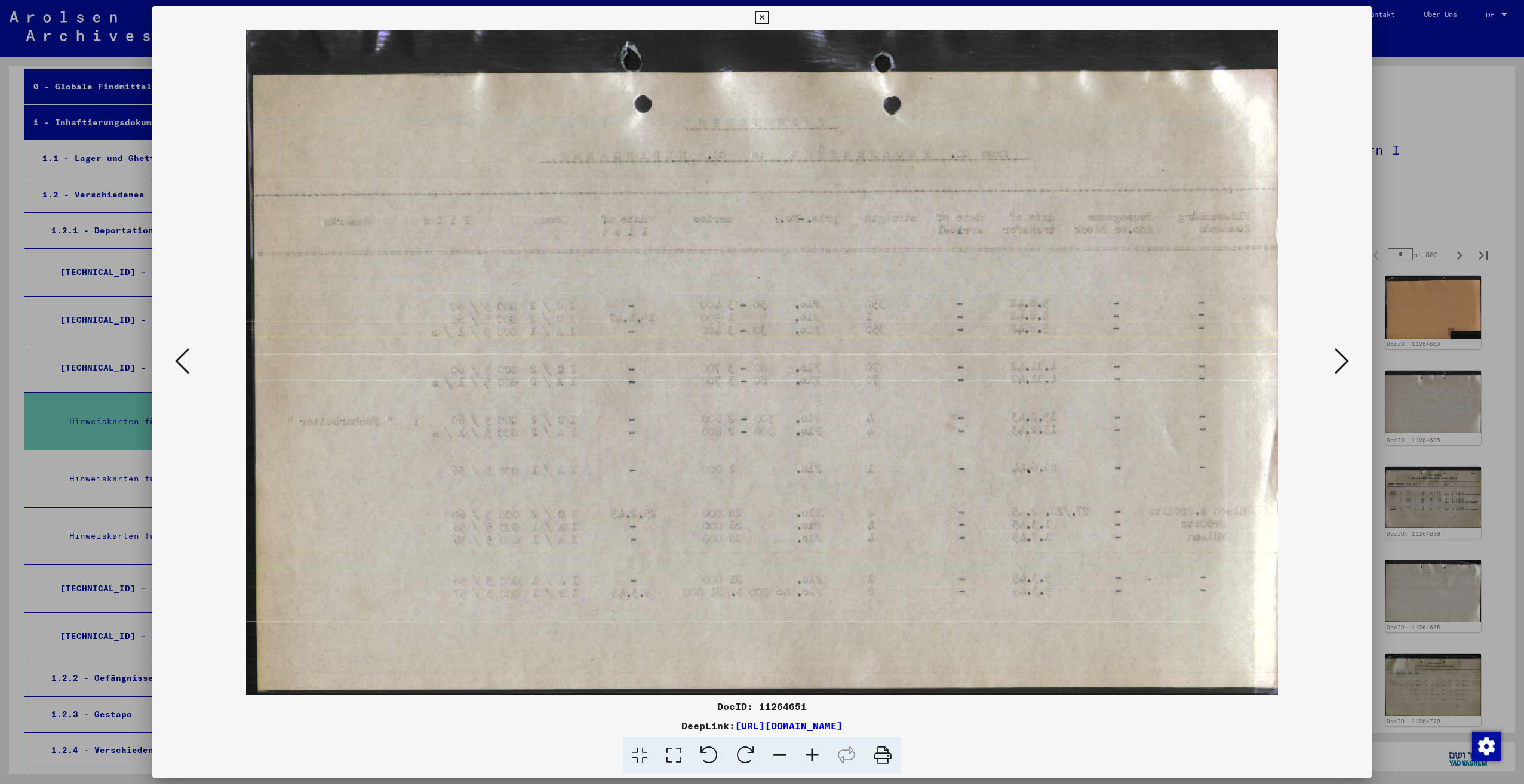
click at [1346, 357] on icon at bounding box center [1341, 361] width 14 height 28
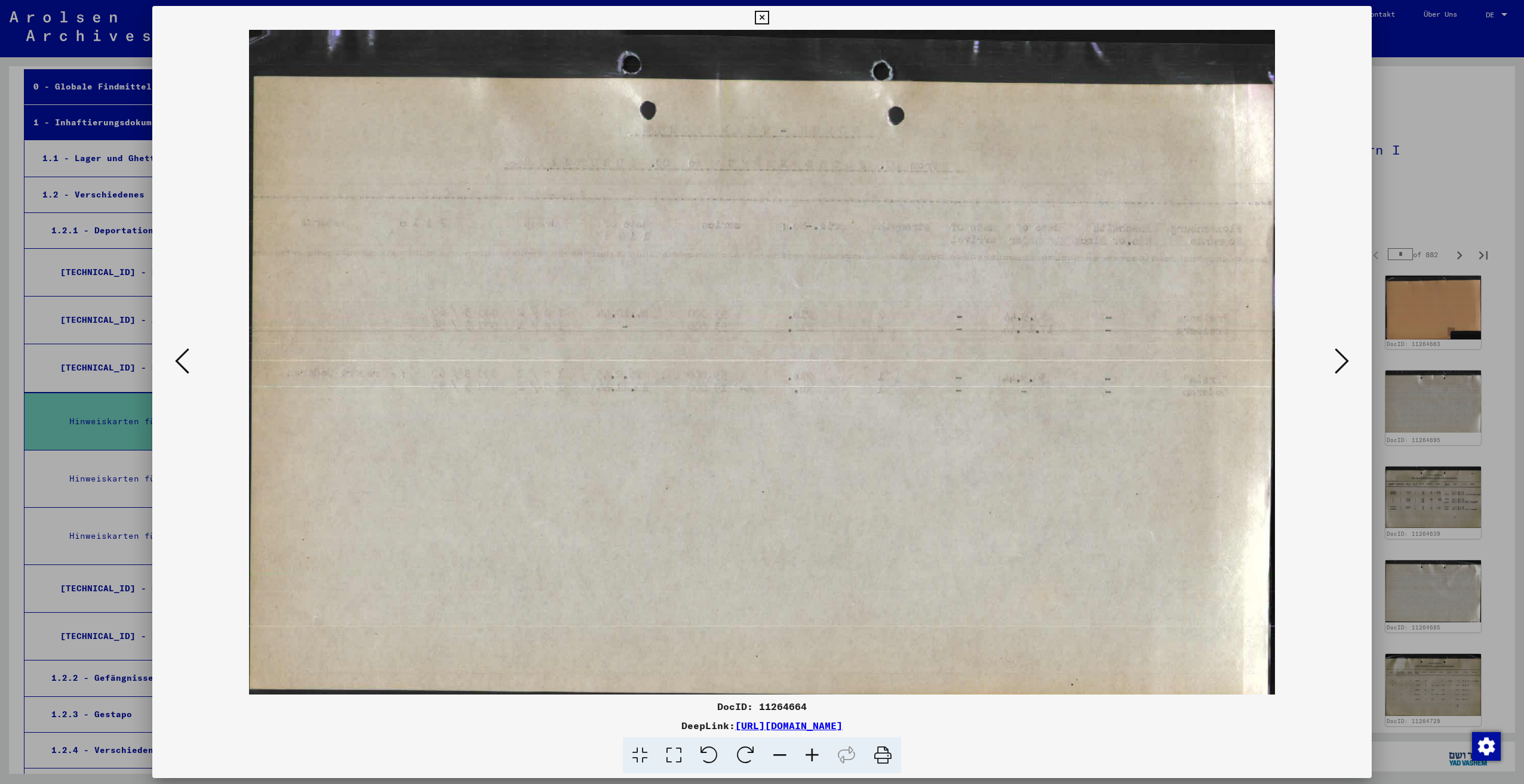
click at [1346, 357] on icon at bounding box center [1341, 361] width 14 height 28
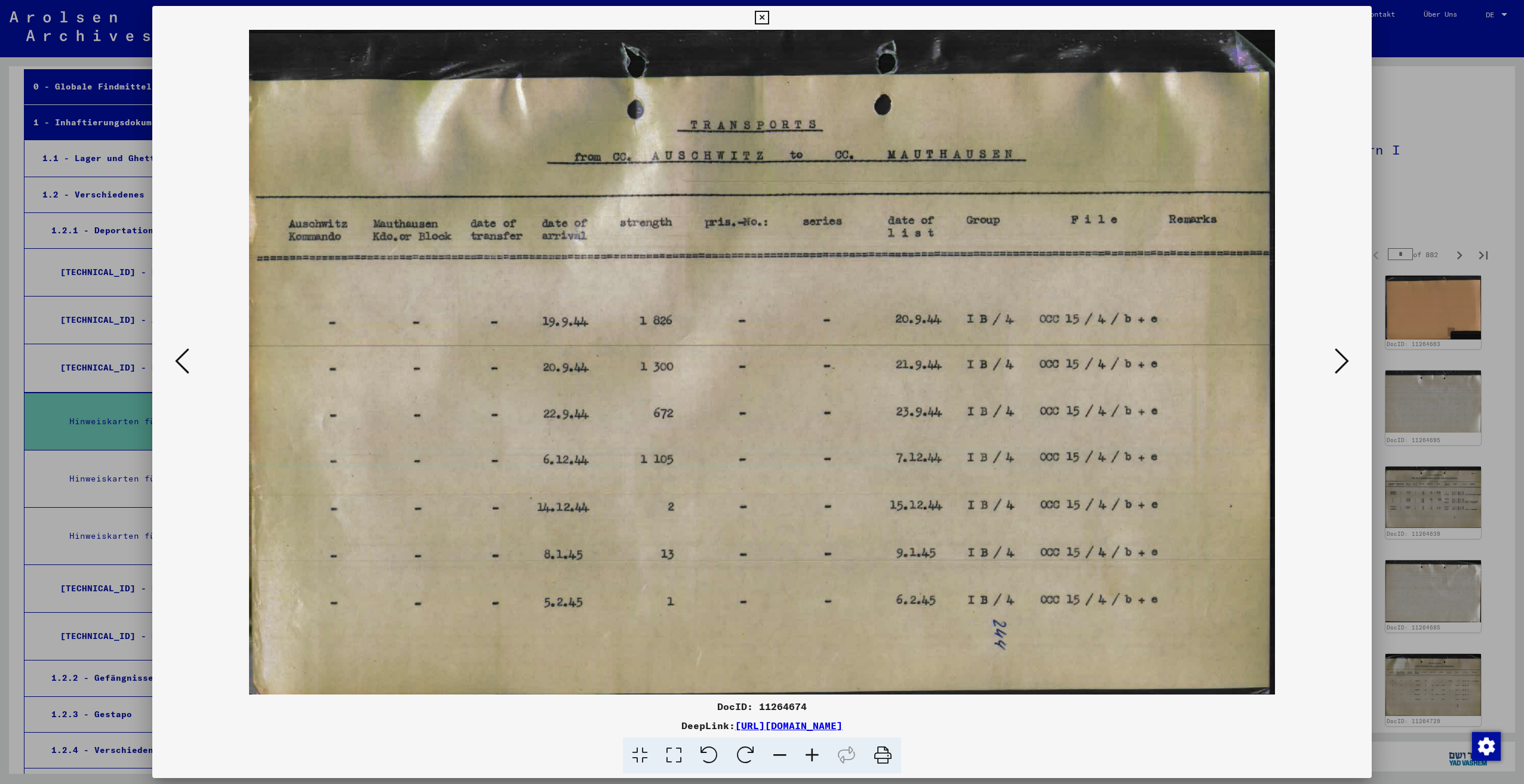
click at [1346, 357] on icon at bounding box center [1341, 361] width 14 height 28
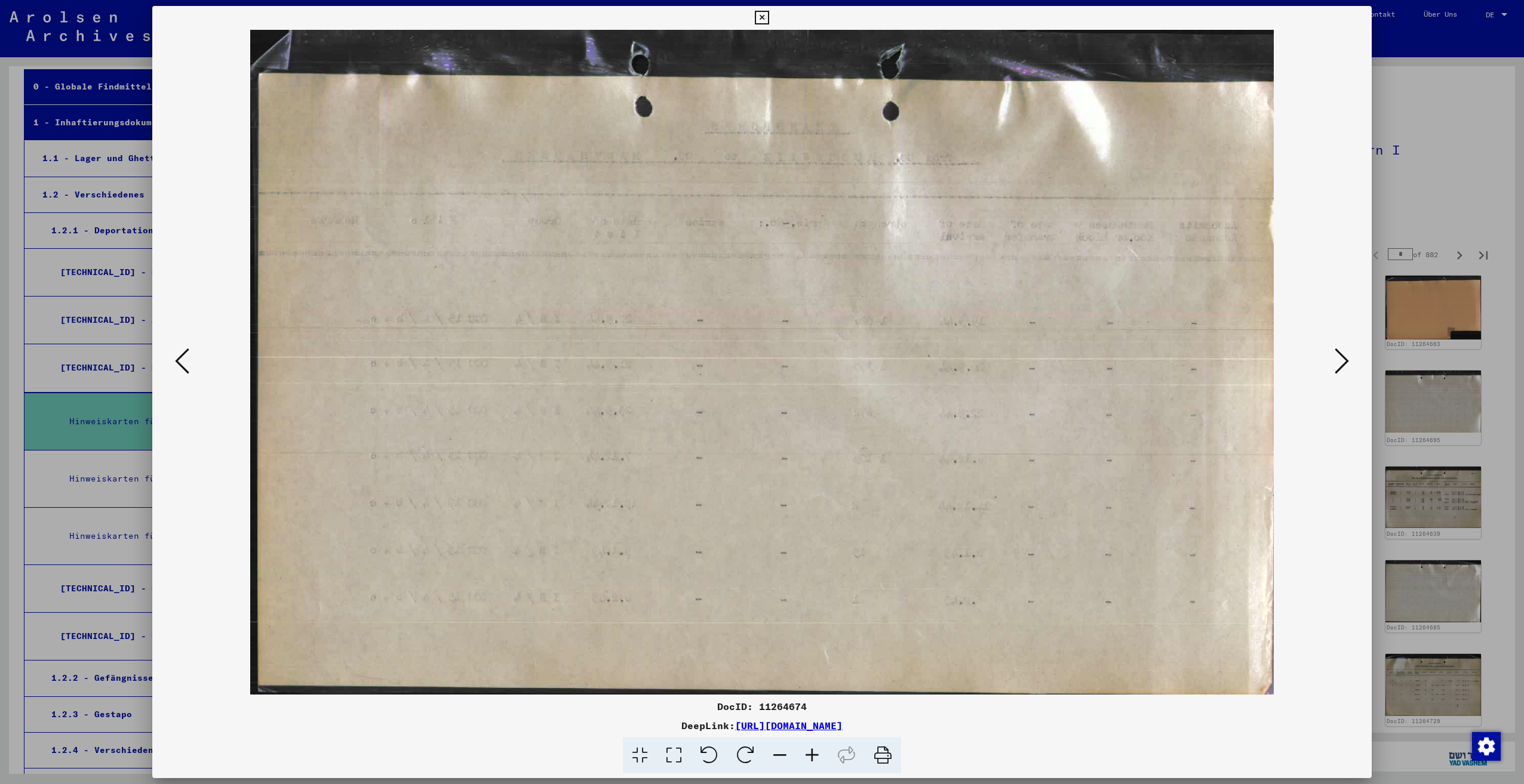
click at [1346, 357] on icon at bounding box center [1341, 361] width 14 height 28
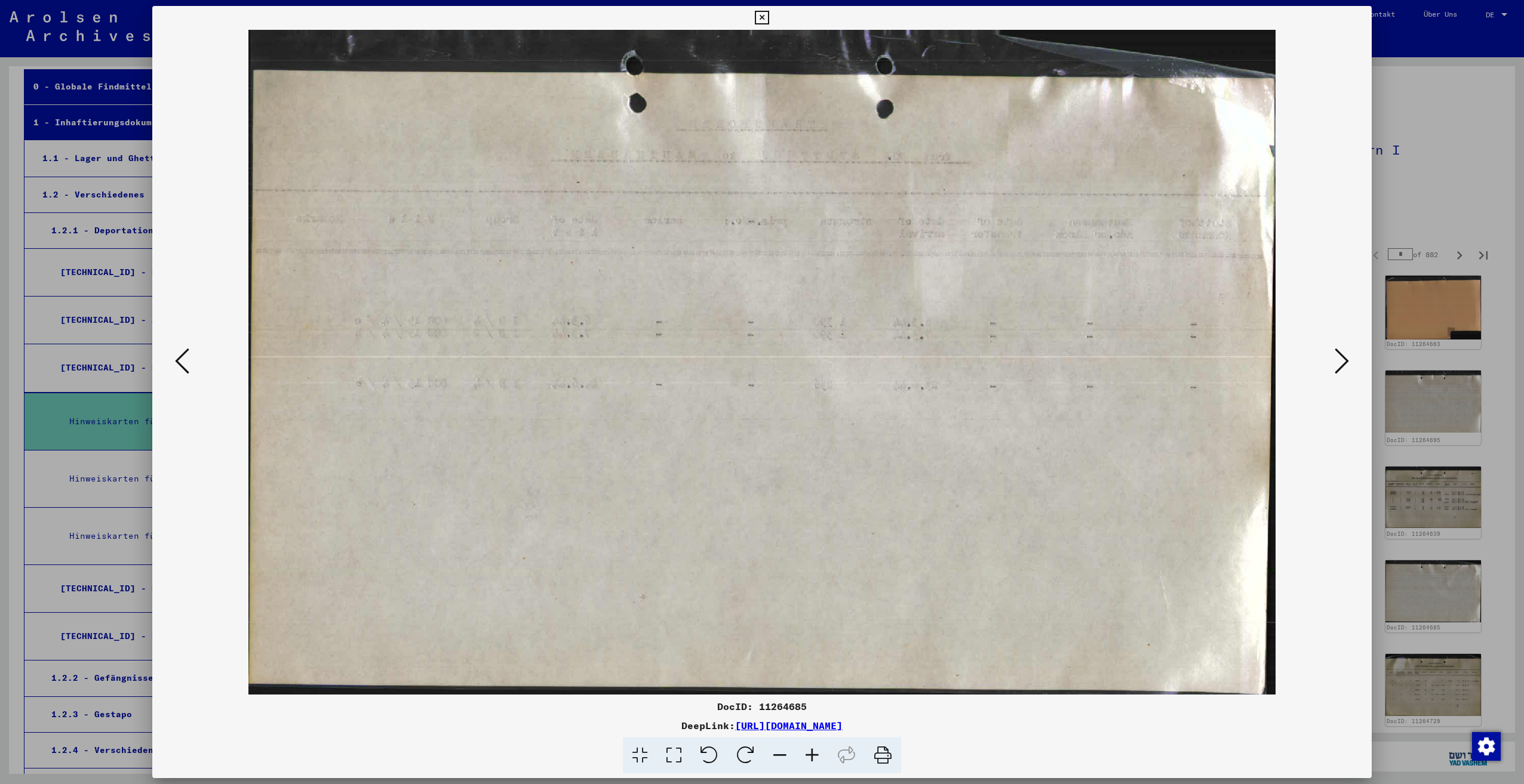
click at [1346, 357] on icon at bounding box center [1341, 361] width 14 height 28
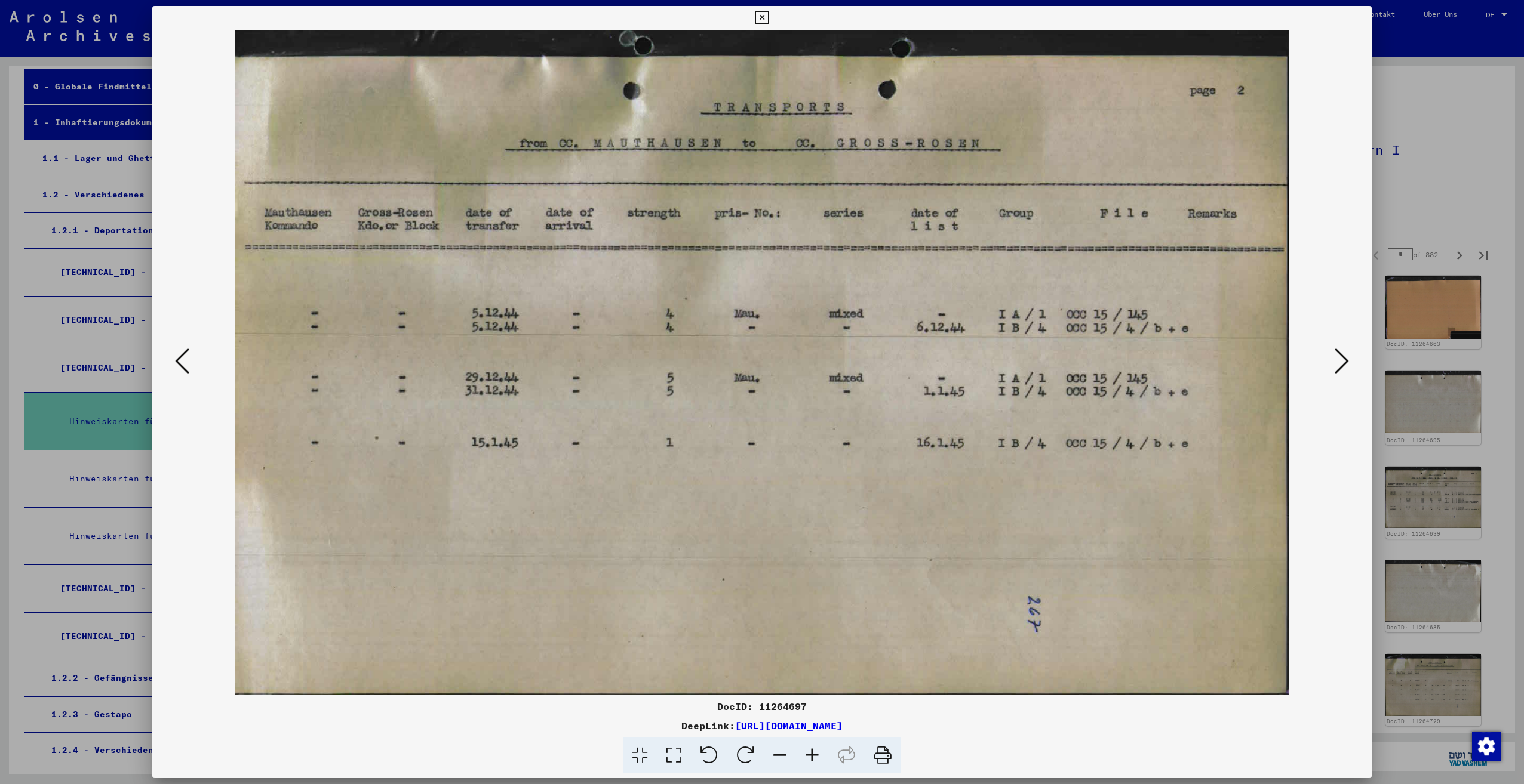
click at [1346, 357] on icon at bounding box center [1341, 361] width 14 height 28
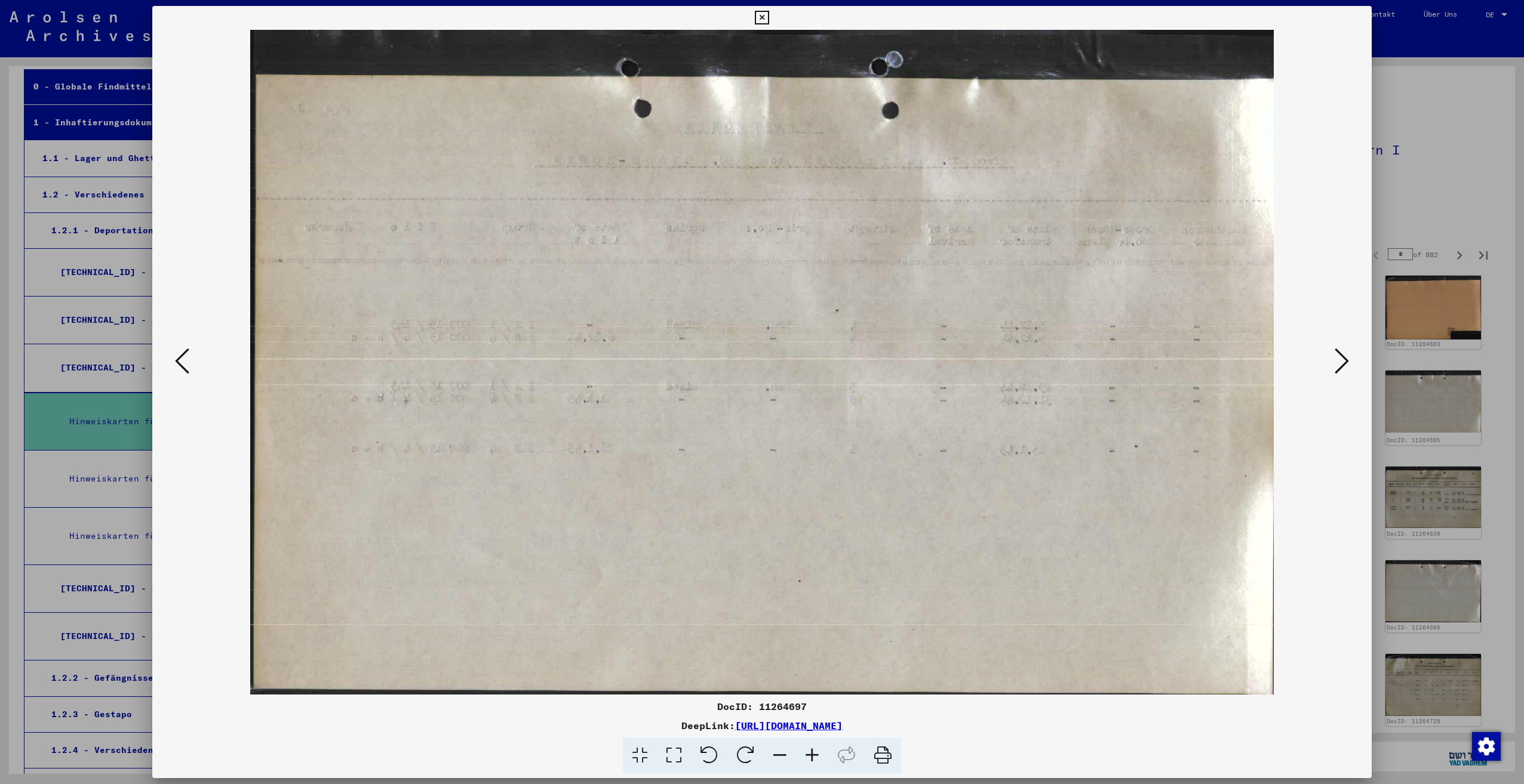
click at [1346, 357] on icon at bounding box center [1341, 361] width 14 height 28
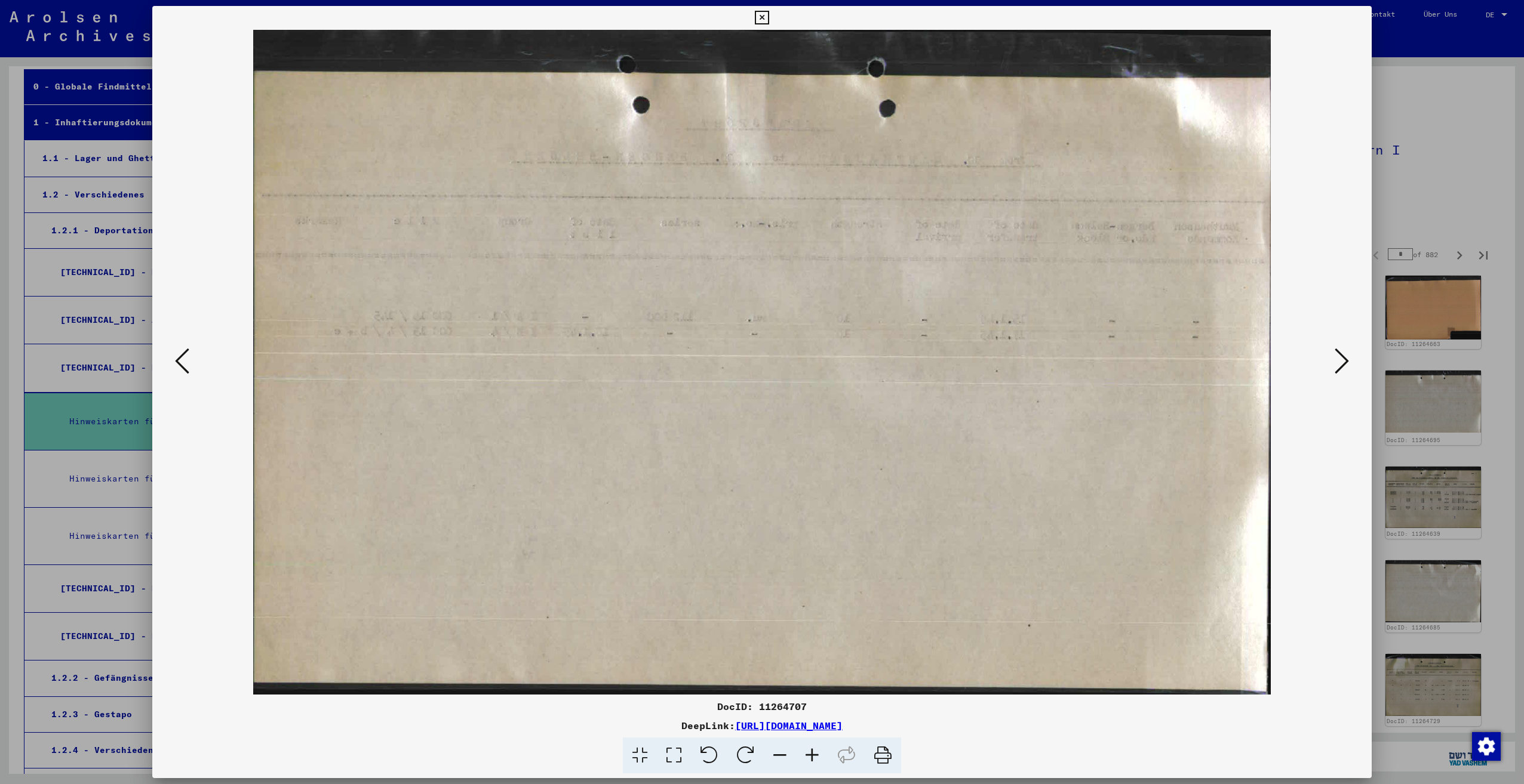
click at [1336, 364] on icon at bounding box center [1341, 361] width 14 height 28
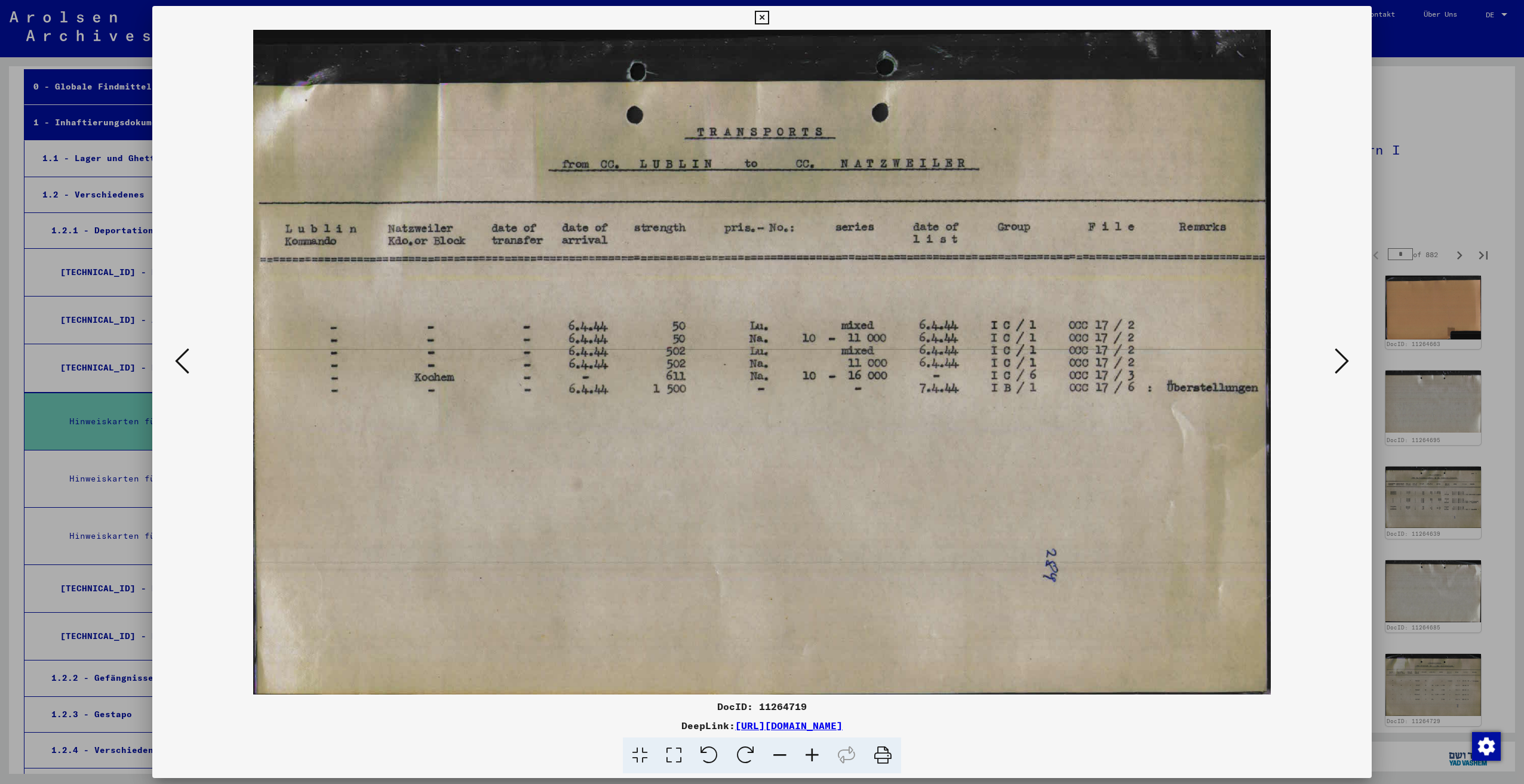
click at [1345, 360] on icon at bounding box center [1341, 361] width 14 height 28
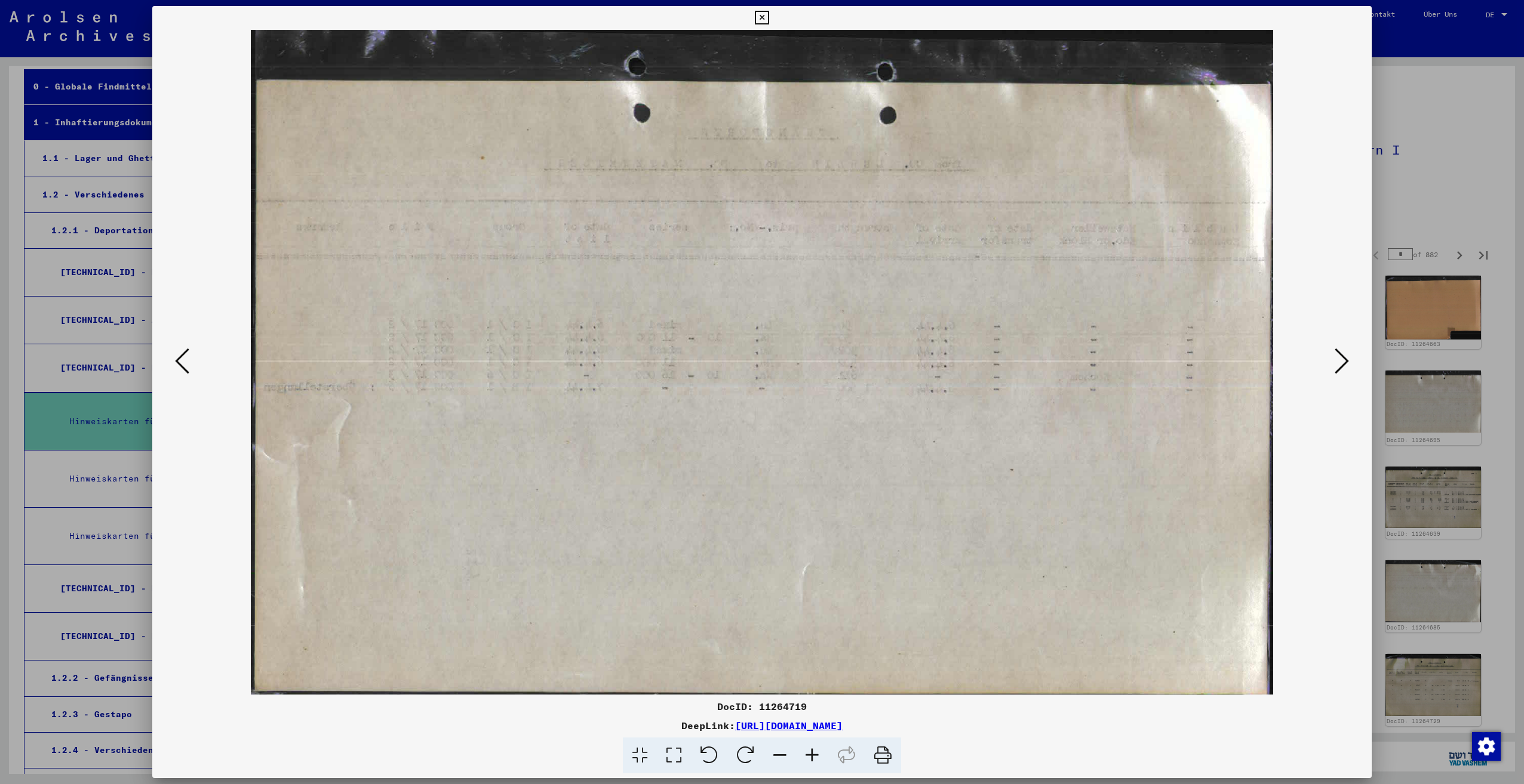
click at [1339, 360] on icon at bounding box center [1341, 361] width 14 height 28
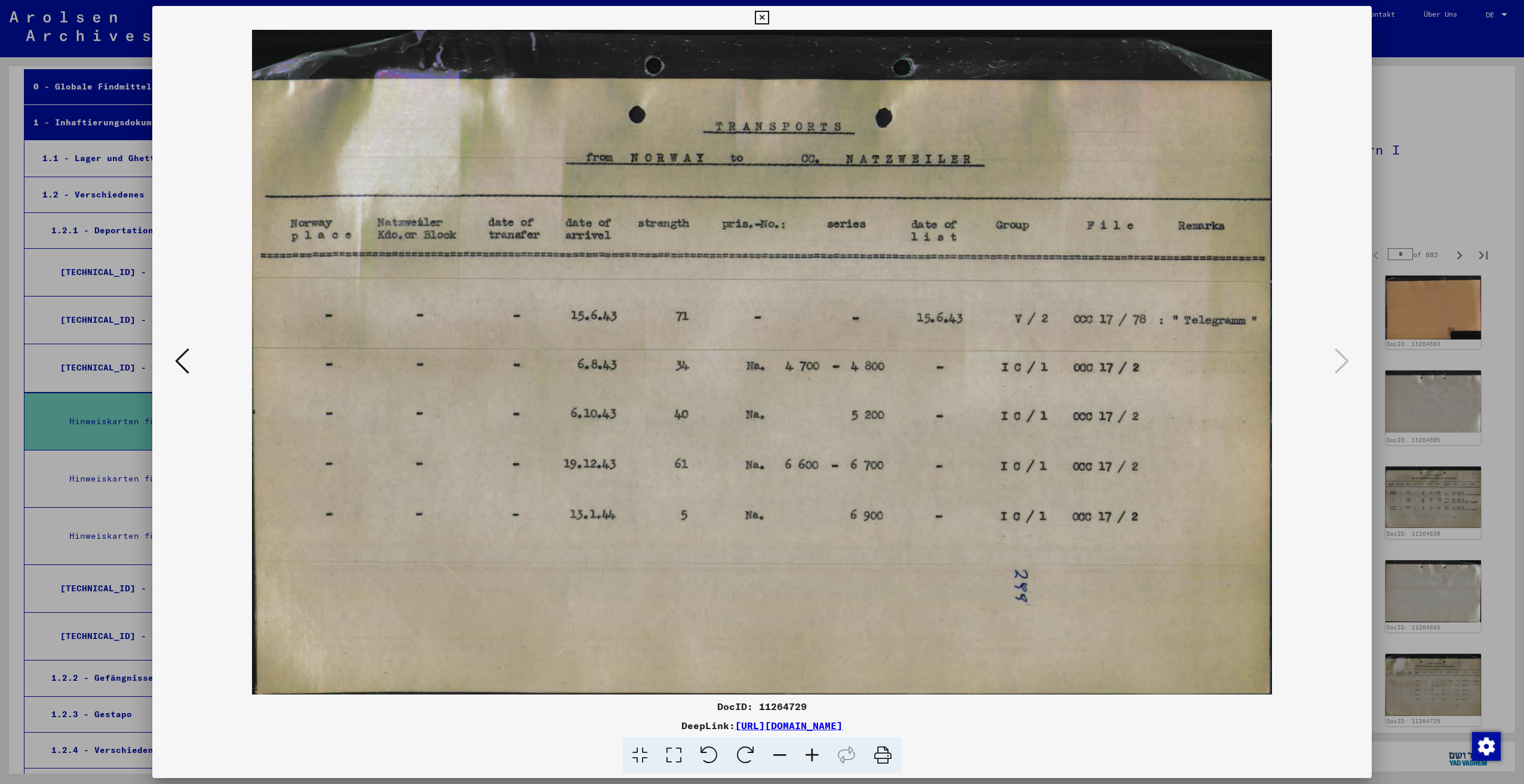
click at [1452, 214] on div at bounding box center [762, 392] width 1524 height 784
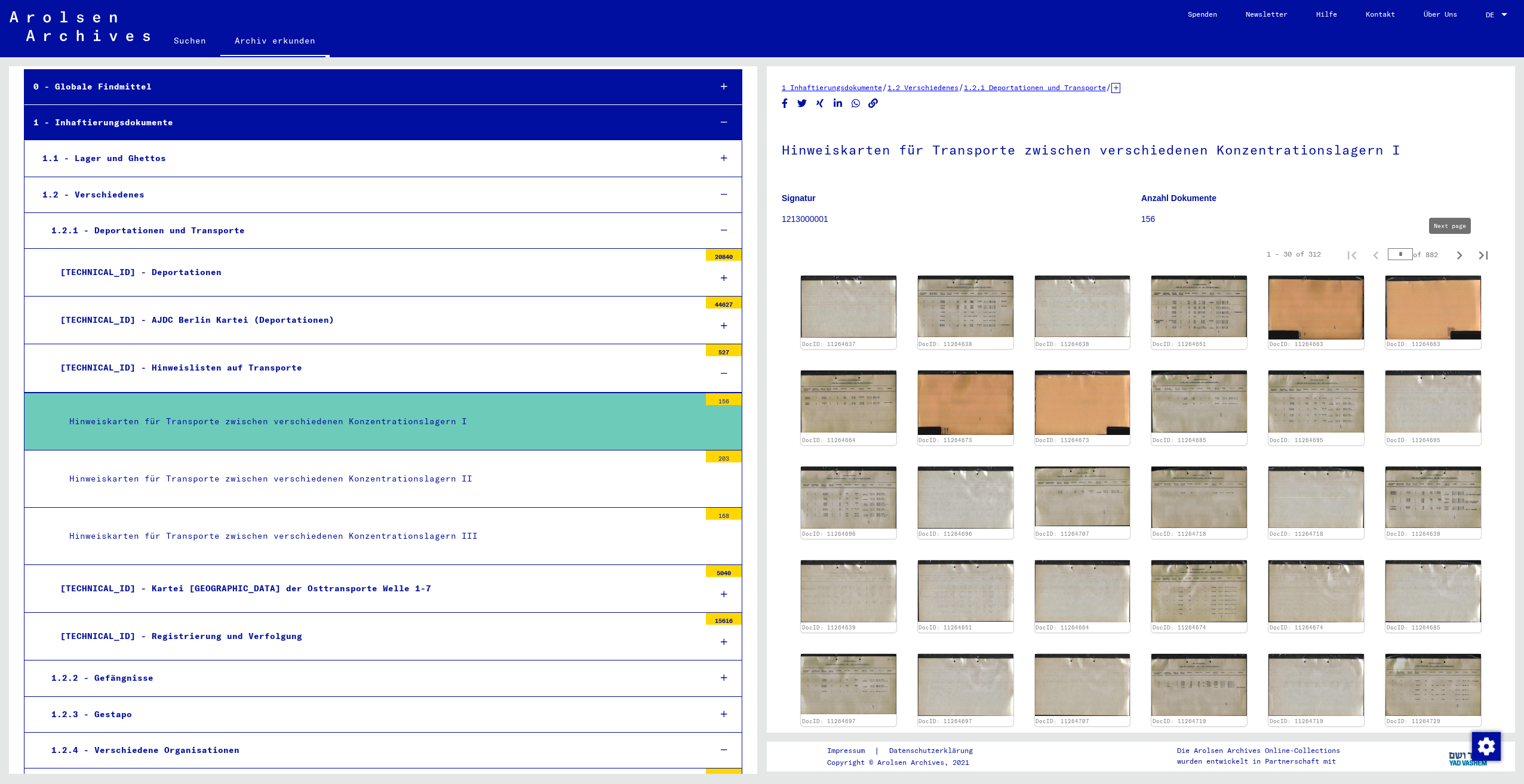
click at [1454, 257] on icon "Next page" at bounding box center [1459, 255] width 17 height 17
type input "*"
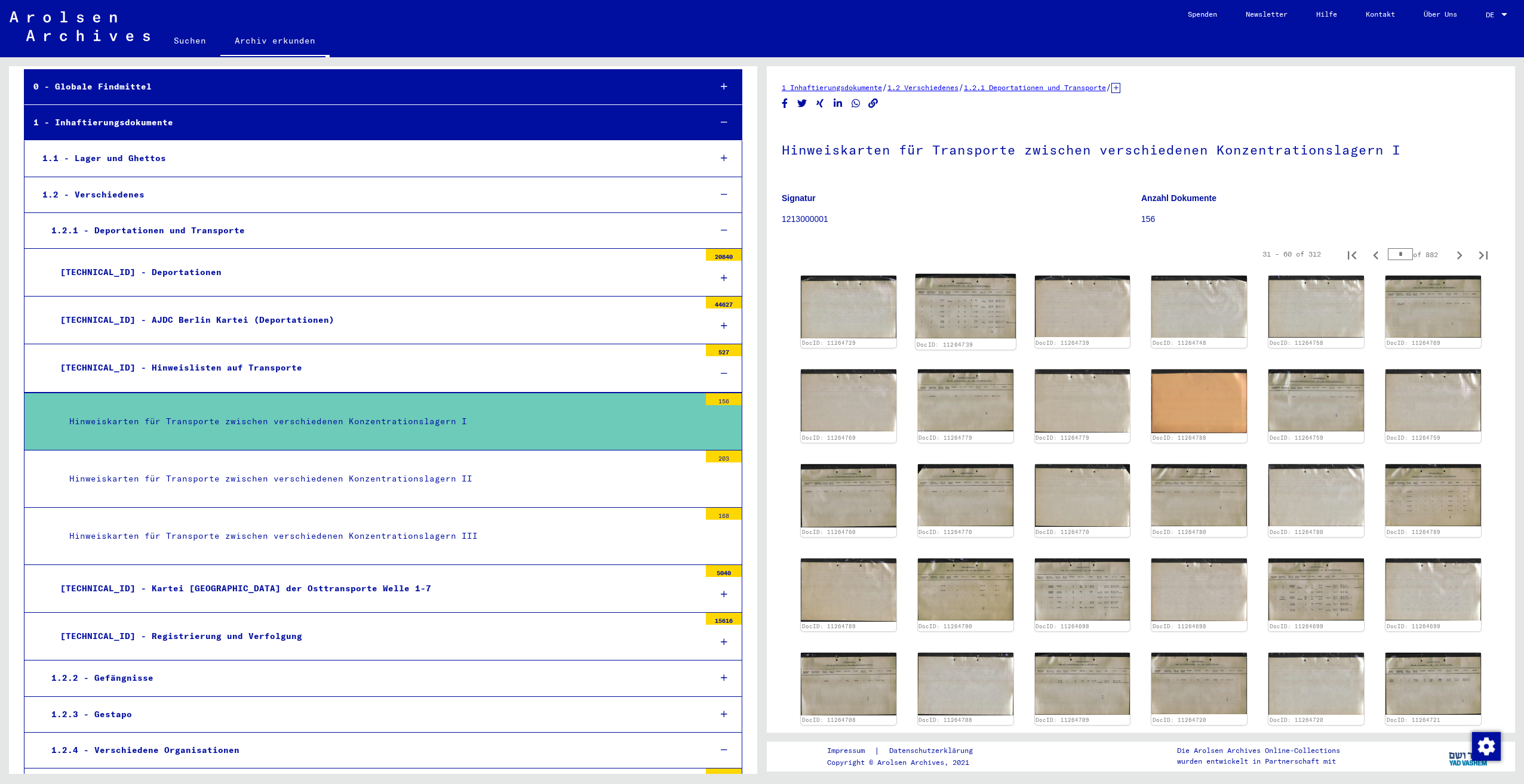
click at [956, 303] on img at bounding box center [965, 306] width 101 height 65
